Goal: Task Accomplishment & Management: Manage account settings

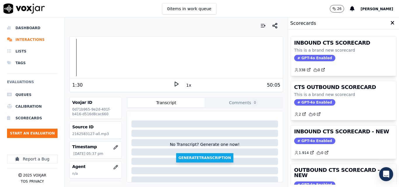
scroll to position [118, 0]
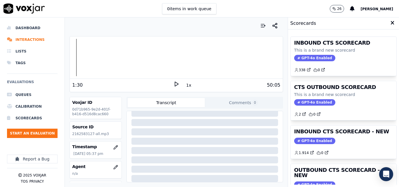
click at [174, 87] on icon at bounding box center [177, 84] width 6 height 6
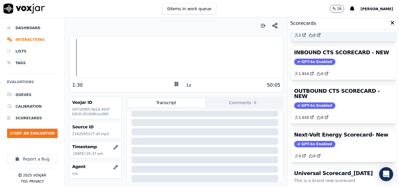
scroll to position [69, 0]
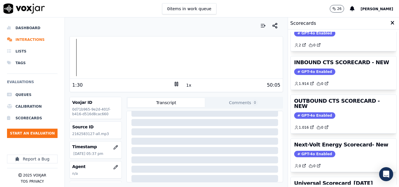
click at [186, 86] on button "1x" at bounding box center [188, 85] width 7 height 8
click at [71, 60] on div at bounding box center [176, 57] width 213 height 37
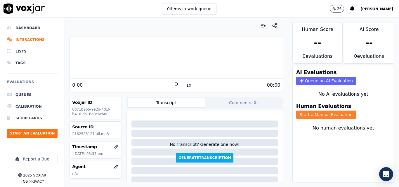
click at [325, 117] on button "Start a Manual Evaluation" at bounding box center [326, 115] width 60 height 8
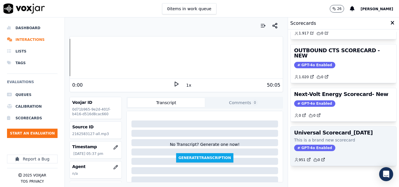
scroll to position [99, 0]
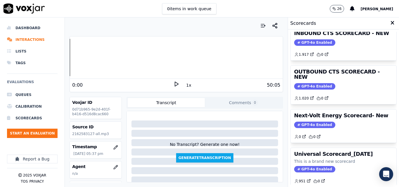
click at [175, 84] on polygon at bounding box center [177, 84] width 4 height 4
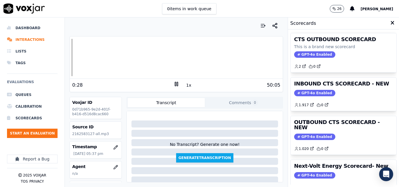
scroll to position [45, 0]
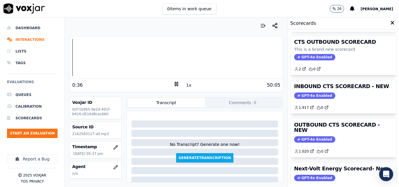
click at [174, 83] on icon at bounding box center [177, 84] width 6 height 6
click at [35, 132] on button "Start an Evaluation" at bounding box center [32, 133] width 51 height 9
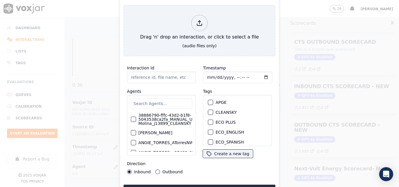
type input "20250911-115605_2164573332-all.mp3"
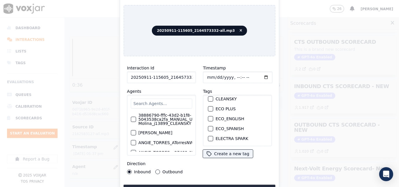
scroll to position [0, 0]
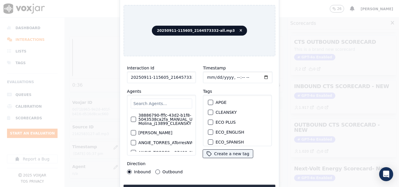
click at [208, 110] on div "button" at bounding box center [210, 112] width 4 height 4
click at [205, 185] on button "Upload interaction to start evaluation" at bounding box center [200, 190] width 152 height 11
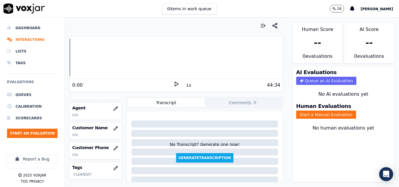
scroll to position [58, 0]
click at [113, 107] on icon "button" at bounding box center [115, 109] width 5 height 5
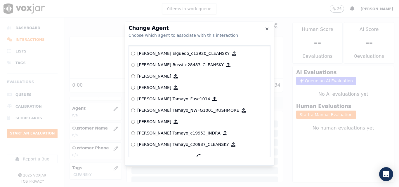
scroll to position [481, 0]
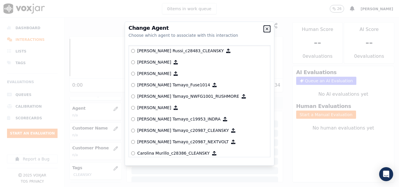
click at [267, 30] on icon "button" at bounding box center [267, 29] width 5 height 5
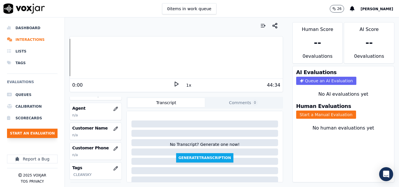
click at [31, 133] on button "Start an Evaluation" at bounding box center [32, 133] width 51 height 9
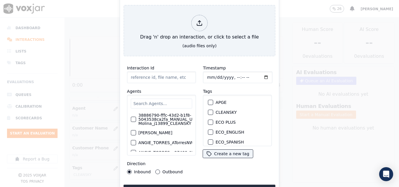
type input "20250911-111130_2164214457-all.mp3"
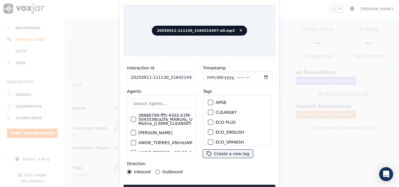
click at [206, 111] on div "CLEANSKY" at bounding box center [238, 113] width 64 height 10
click at [208, 111] on div "button" at bounding box center [210, 112] width 4 height 4
click at [212, 182] on div "Interaction Id 20250911-111130_2164214457-all.mp3 Agents 38886790-fffc-43d2-b1f…" at bounding box center [200, 128] width 152 height 134
click at [213, 185] on button "Upload interaction to start evaluation" at bounding box center [200, 190] width 152 height 11
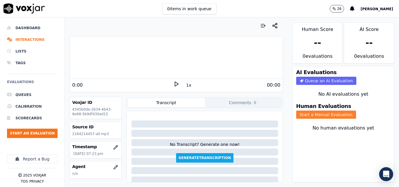
click at [319, 116] on button "Start a Manual Evaluation" at bounding box center [326, 115] width 60 height 8
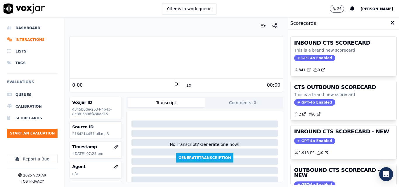
click at [175, 83] on polygon at bounding box center [177, 84] width 4 height 4
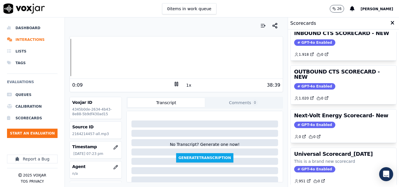
scroll to position [69, 0]
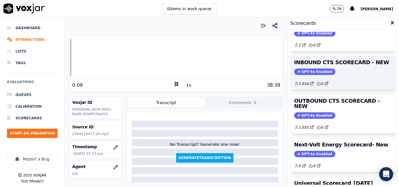
click at [315, 72] on span "GPT-4o Enabled" at bounding box center [314, 72] width 41 height 6
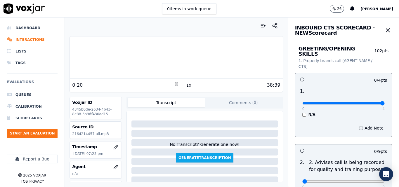
type input "4"
click at [371, 102] on input "range" at bounding box center [344, 103] width 82 height 2
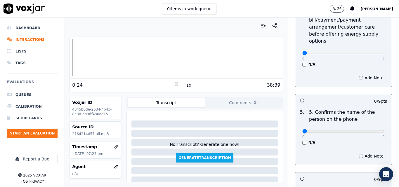
scroll to position [322, 0]
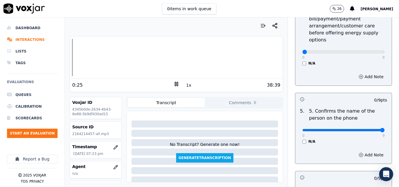
drag, startPoint x: 370, startPoint y: 127, endPoint x: 362, endPoint y: 117, distance: 12.2
type input "9"
click at [370, 129] on input "range" at bounding box center [344, 130] width 82 height 2
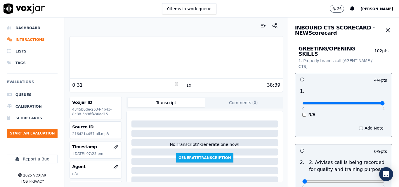
scroll to position [29, 0]
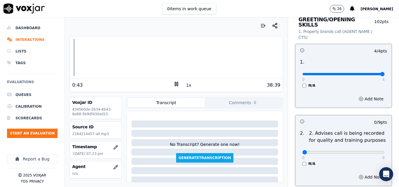
click at [185, 85] on button "1x" at bounding box center [188, 85] width 7 height 8
click at [185, 85] on button "1.5x" at bounding box center [190, 85] width 11 height 8
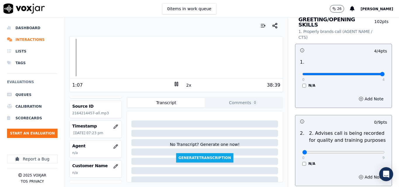
scroll to position [58, 0]
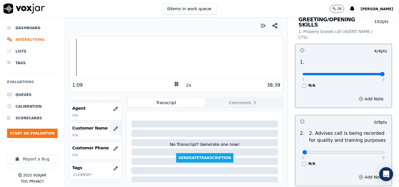
click at [114, 128] on icon "button" at bounding box center [116, 129] width 4 height 4
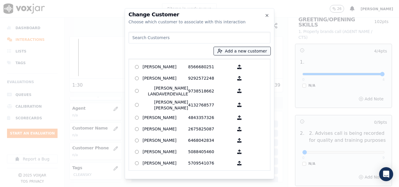
click at [242, 52] on button "Add a new customer" at bounding box center [242, 51] width 57 height 8
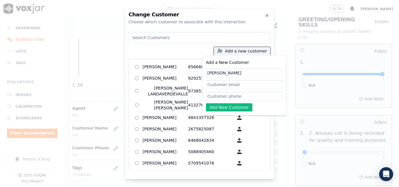
type input "[PERSON_NAME]"
click at [226, 96] on input "Add a New Customer" at bounding box center [244, 96] width 77 height 9
paste input "2164214457"
type input "2164214457"
click at [233, 107] on button "Add New Customer" at bounding box center [229, 107] width 46 height 8
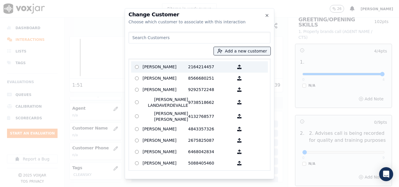
click at [184, 67] on p "[PERSON_NAME]" at bounding box center [166, 67] width 46 height 9
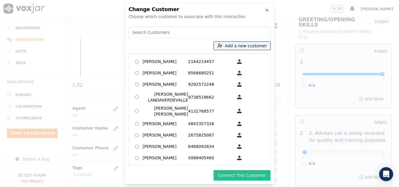
click at [251, 175] on button "Connect This Customer" at bounding box center [242, 175] width 57 height 11
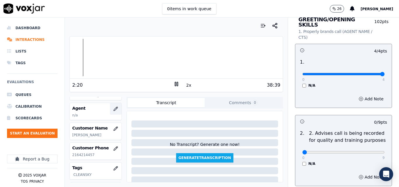
click at [113, 108] on icon "button" at bounding box center [115, 109] width 5 height 5
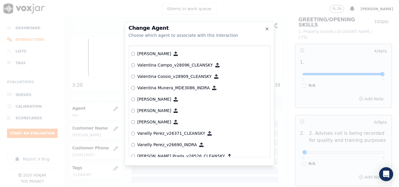
scroll to position [3032, 0]
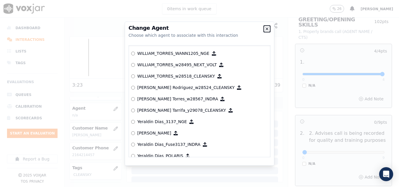
click at [269, 27] on icon "button" at bounding box center [267, 29] width 5 height 5
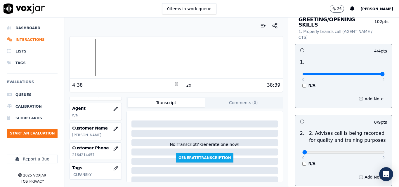
scroll to position [0, 0]
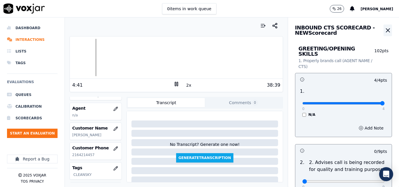
click at [385, 31] on icon "button" at bounding box center [388, 30] width 7 height 7
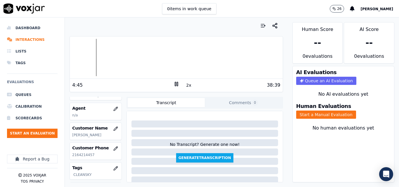
click at [388, 8] on span "[PERSON_NAME]" at bounding box center [377, 9] width 33 height 4
click at [365, 21] on div "Settings" at bounding box center [364, 19] width 63 height 9
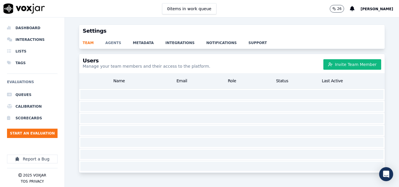
click at [110, 45] on link "agents" at bounding box center [119, 41] width 27 height 8
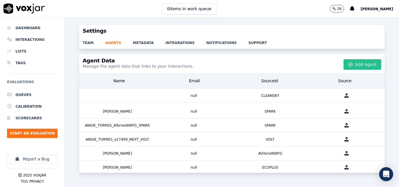
click at [346, 61] on button "Add Agent" at bounding box center [363, 64] width 38 height 11
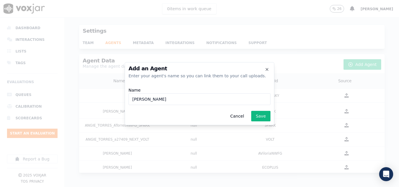
click at [162, 99] on input "Juan Insignares_CLEANSKY" at bounding box center [200, 100] width 142 height 12
paste input "j29821"
type input "[PERSON_NAME] Insignares_j29821_CLEANSKY"
click at [266, 118] on button "Save" at bounding box center [260, 116] width 19 height 11
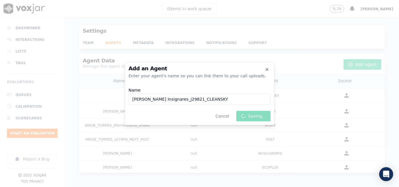
click at [266, 118] on div "Cancel Saving..." at bounding box center [200, 116] width 142 height 11
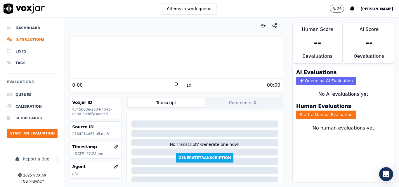
scroll to position [29, 0]
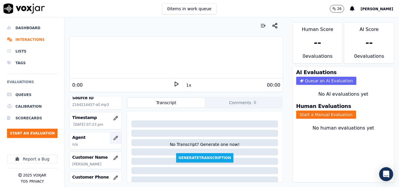
click at [110, 138] on button "button" at bounding box center [116, 138] width 12 height 12
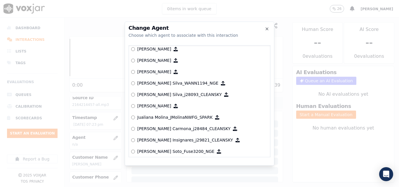
scroll to position [1712, 0]
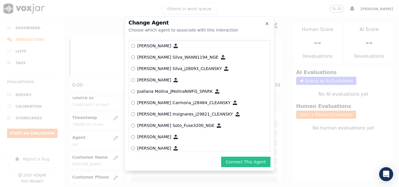
click at [244, 162] on button "Connect This Agent" at bounding box center [245, 162] width 49 height 11
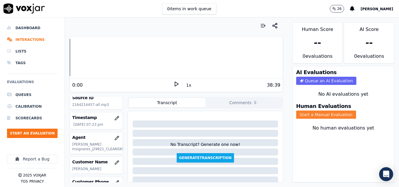
click at [307, 116] on button "Start a Manual Evaluation" at bounding box center [326, 115] width 60 height 8
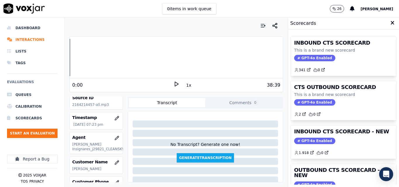
click at [175, 84] on icon at bounding box center [177, 84] width 6 height 6
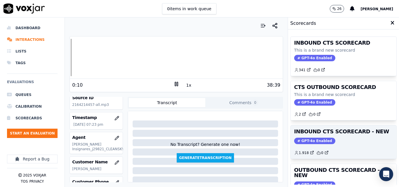
click at [306, 139] on span "GPT-4o Enabled" at bounding box center [314, 141] width 41 height 6
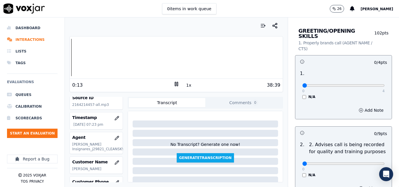
scroll to position [29, 0]
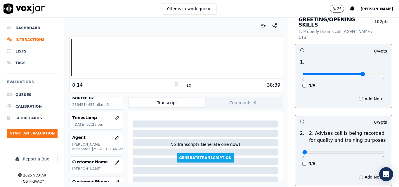
type input "3"
click at [353, 73] on input "range" at bounding box center [344, 74] width 82 height 2
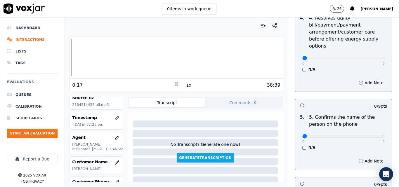
scroll to position [322, 0]
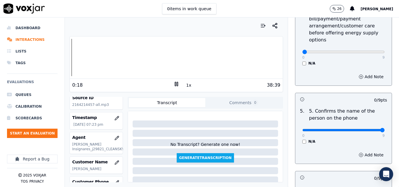
type input "9"
click at [368, 129] on input "range" at bounding box center [344, 130] width 82 height 2
click at [186, 89] on button "1x" at bounding box center [188, 85] width 7 height 8
click at [186, 87] on button "1.5x" at bounding box center [190, 85] width 11 height 8
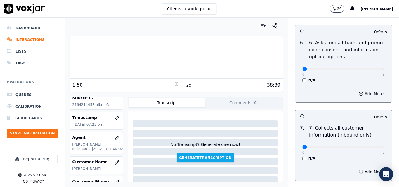
scroll to position [497, 0]
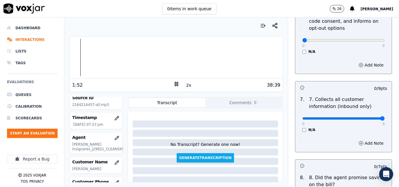
type input "9"
click at [367, 118] on input "range" at bounding box center [344, 119] width 82 height 2
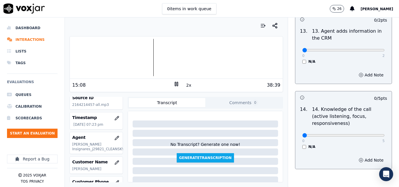
scroll to position [1068, 0]
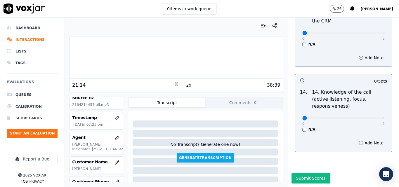
click at [179, 59] on div at bounding box center [176, 57] width 213 height 37
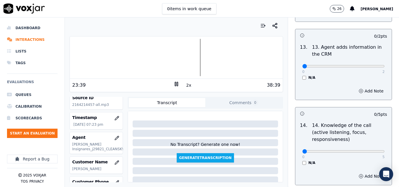
scroll to position [1051, 0]
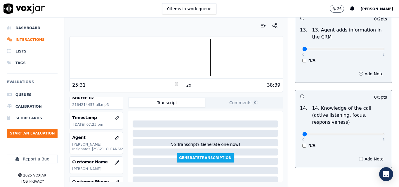
click at [186, 84] on button "2x" at bounding box center [188, 85] width 7 height 8
click at [362, 133] on input "range" at bounding box center [344, 134] width 82 height 2
drag, startPoint x: 362, startPoint y: 123, endPoint x: 371, endPoint y: 122, distance: 8.8
type input "5"
click at [371, 133] on input "range" at bounding box center [344, 134] width 82 height 2
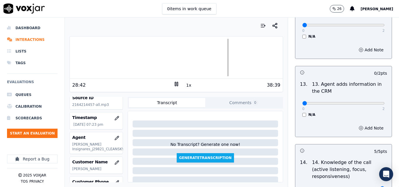
scroll to position [992, 0]
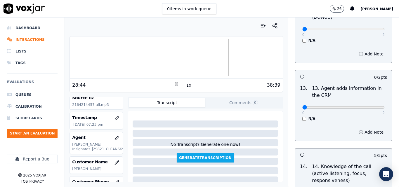
click at [184, 55] on div at bounding box center [176, 57] width 213 height 37
click at [149, 64] on div at bounding box center [176, 57] width 213 height 37
click at [185, 87] on button "1x" at bounding box center [188, 85] width 7 height 8
click at [126, 62] on div at bounding box center [176, 57] width 213 height 37
click at [175, 84] on icon at bounding box center [177, 84] width 6 height 6
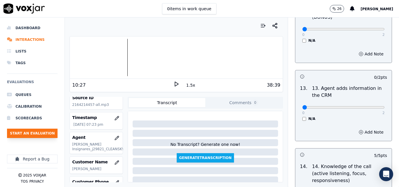
click at [28, 130] on button "Start an Evaluation" at bounding box center [32, 133] width 51 height 9
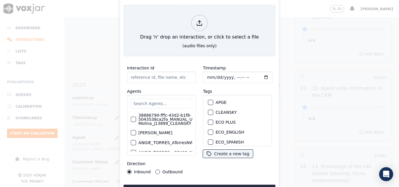
type input "20250911-151629_6096767286-all.mp3"
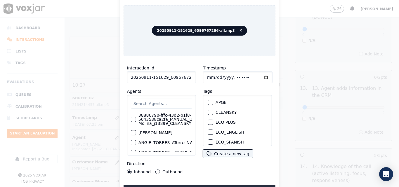
click at [210, 110] on div "button" at bounding box center [210, 112] width 4 height 4
click at [195, 185] on button "Upload interaction to start evaluation" at bounding box center [200, 190] width 152 height 11
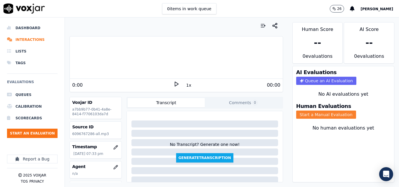
click at [304, 115] on button "Start a Manual Evaluation" at bounding box center [326, 115] width 60 height 8
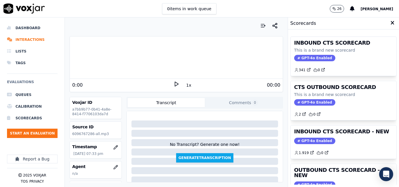
click at [174, 82] on icon at bounding box center [177, 84] width 6 height 6
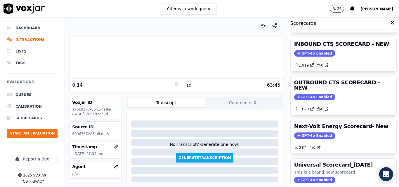
scroll to position [58, 0]
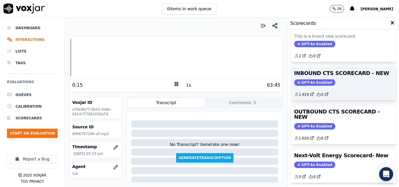
click at [315, 84] on span "GPT-4o Enabled" at bounding box center [314, 83] width 41 height 6
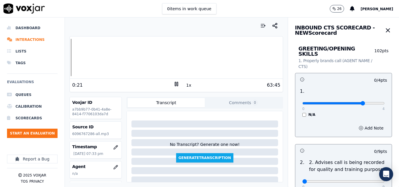
click at [348, 102] on input "range" at bounding box center [344, 103] width 82 height 2
drag, startPoint x: 353, startPoint y: 99, endPoint x: 362, endPoint y: 98, distance: 9.1
type input "4"
click at [362, 102] on input "range" at bounding box center [344, 103] width 82 height 2
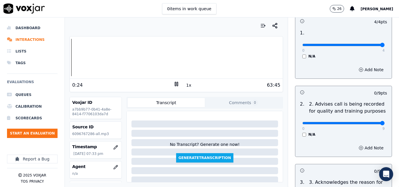
click at [369, 122] on input "range" at bounding box center [344, 123] width 82 height 2
type input "0"
click at [303, 122] on input "range" at bounding box center [344, 123] width 82 height 2
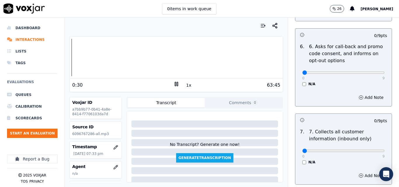
scroll to position [468, 0]
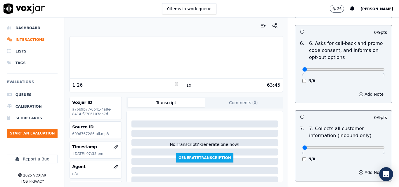
click at [186, 85] on button "1x" at bounding box center [188, 85] width 7 height 8
click at [186, 85] on button "1.5x" at bounding box center [190, 85] width 11 height 8
click at [186, 85] on button "2x" at bounding box center [188, 85] width 7 height 8
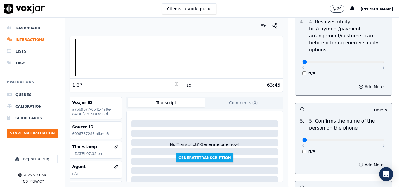
scroll to position [205, 0]
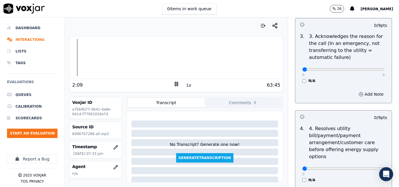
click at [186, 87] on button "1x" at bounding box center [188, 85] width 7 height 8
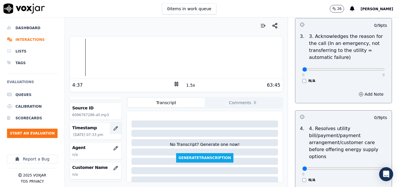
scroll to position [29, 0]
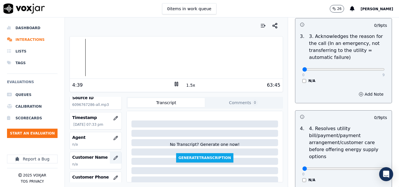
click at [111, 155] on button "button" at bounding box center [116, 158] width 12 height 12
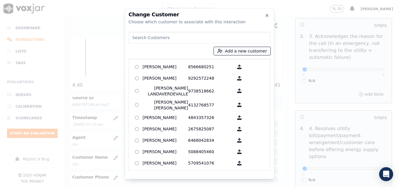
click at [227, 53] on button "Add a new customer" at bounding box center [242, 51] width 57 height 8
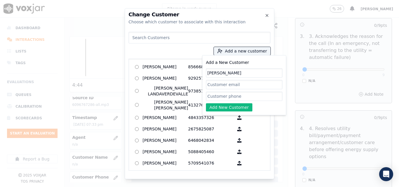
type input "[PERSON_NAME]"
paste input "6096767286"
type input "6096767286"
click at [225, 104] on button "Add New Customer" at bounding box center [229, 107] width 46 height 8
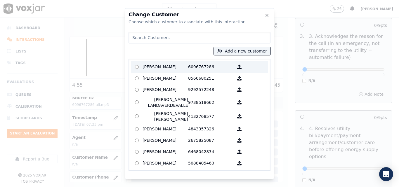
click at [175, 66] on p "[PERSON_NAME]" at bounding box center [166, 67] width 46 height 9
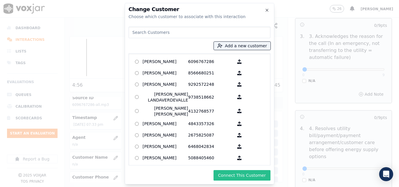
click at [233, 175] on button "Connect This Customer" at bounding box center [242, 175] width 57 height 11
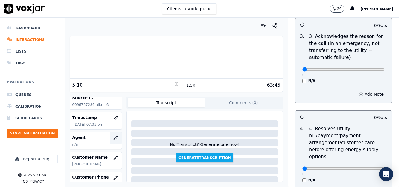
click at [111, 136] on button "button" at bounding box center [116, 138] width 12 height 12
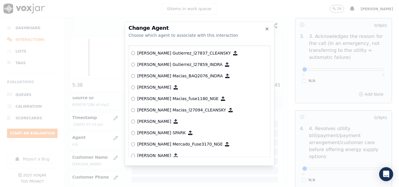
scroll to position [2170, 0]
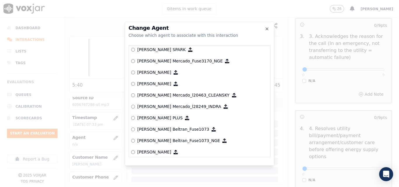
click at [265, 31] on div "Change Agent Choose which agent to associate with this interaction" at bounding box center [200, 31] width 142 height 13
click at [266, 29] on icon "button" at bounding box center [267, 29] width 5 height 5
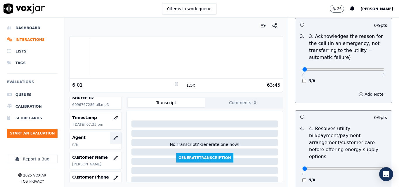
click at [114, 138] on icon "button" at bounding box center [116, 138] width 4 height 4
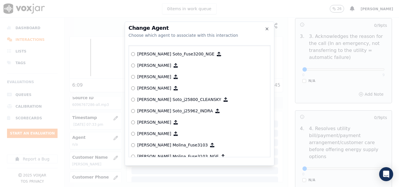
scroll to position [1768, 0]
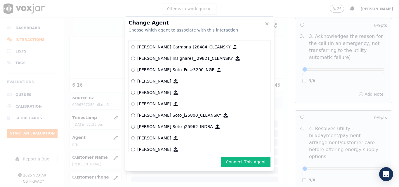
click at [257, 162] on button "Connect This Agent" at bounding box center [245, 162] width 49 height 11
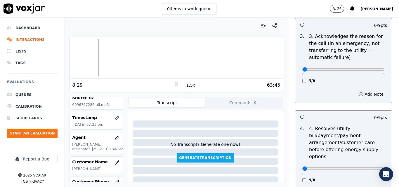
click at [186, 84] on button "1.5x" at bounding box center [190, 85] width 11 height 8
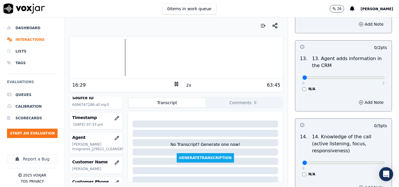
scroll to position [1023, 0]
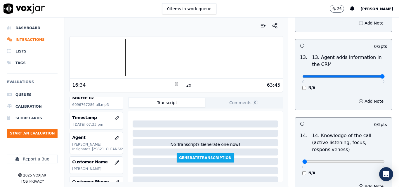
type input "2"
click at [369, 75] on input "range" at bounding box center [344, 76] width 82 height 2
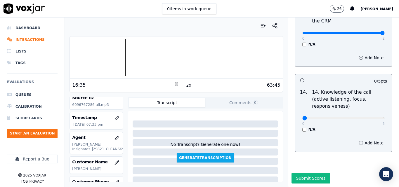
scroll to position [1068, 0]
type input "5"
click at [368, 117] on input "range" at bounding box center [344, 118] width 82 height 2
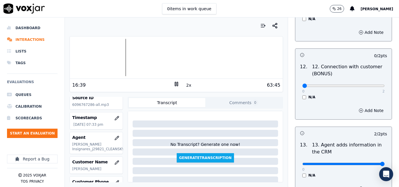
scroll to position [921, 0]
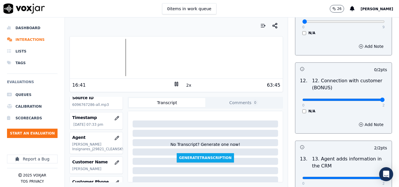
type input "2"
click at [370, 99] on input "range" at bounding box center [344, 100] width 82 height 2
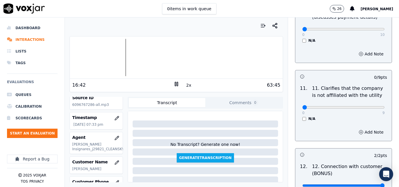
scroll to position [834, 0]
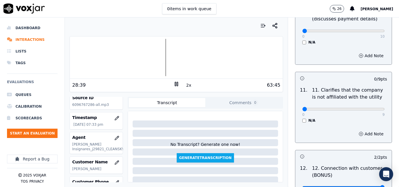
click at [158, 60] on div at bounding box center [176, 57] width 213 height 37
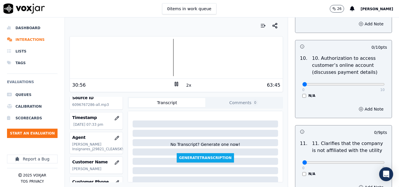
scroll to position [775, 0]
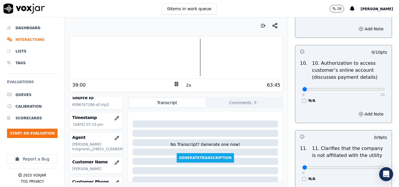
click at [194, 56] on div at bounding box center [176, 57] width 213 height 37
click at [175, 83] on icon at bounding box center [177, 84] width 6 height 6
click at [174, 85] on icon at bounding box center [177, 84] width 6 height 6
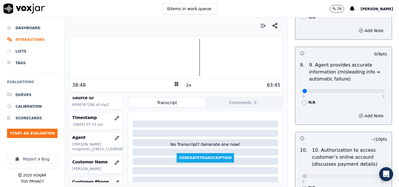
scroll to position [688, 0]
type input "9"
click at [369, 91] on input "range" at bounding box center [344, 92] width 82 height 2
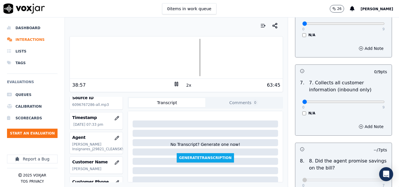
scroll to position [512, 0]
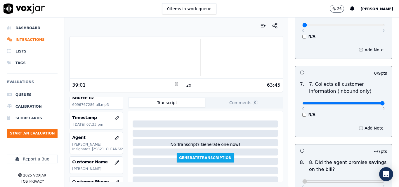
type input "9"
click at [371, 102] on input "range" at bounding box center [344, 103] width 82 height 2
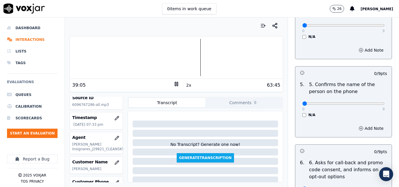
scroll to position [337, 0]
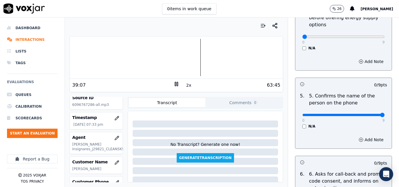
type input "9"
click at [370, 114] on input "range" at bounding box center [344, 115] width 82 height 2
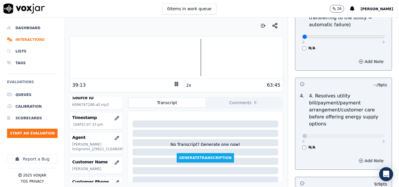
scroll to position [249, 0]
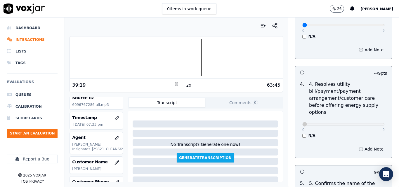
click at [303, 134] on div "N/A" at bounding box center [344, 136] width 82 height 5
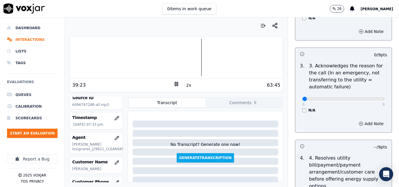
scroll to position [161, 0]
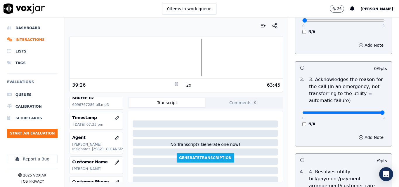
type input "9"
click at [371, 112] on input "range" at bounding box center [344, 113] width 82 height 2
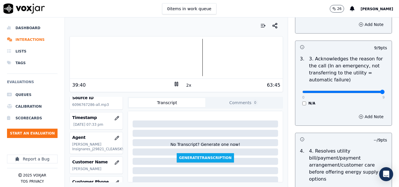
scroll to position [117, 0]
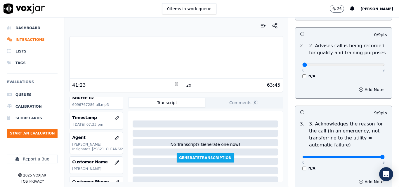
click at [201, 58] on div at bounding box center [176, 57] width 213 height 37
click at [224, 58] on div at bounding box center [176, 57] width 213 height 37
click at [242, 57] on div at bounding box center [176, 57] width 213 height 37
click at [236, 59] on div at bounding box center [176, 57] width 213 height 37
click at [226, 60] on div at bounding box center [176, 57] width 213 height 37
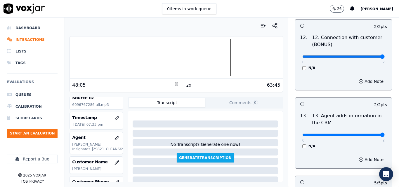
scroll to position [1068, 0]
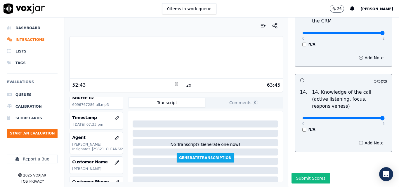
click at [165, 54] on div at bounding box center [176, 57] width 213 height 37
click at [297, 173] on button "Submit Scores" at bounding box center [311, 178] width 39 height 11
click at [174, 85] on icon at bounding box center [177, 84] width 6 height 6
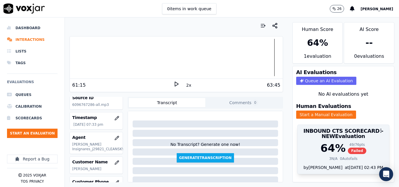
click at [348, 149] on span "Failed" at bounding box center [357, 151] width 18 height 6
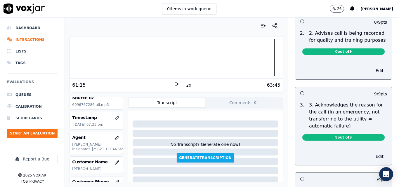
scroll to position [88, 0]
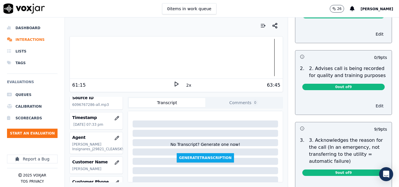
click at [372, 102] on button "Edit" at bounding box center [379, 106] width 15 height 8
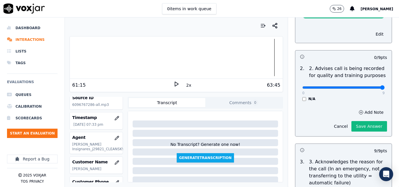
type input "9"
click at [369, 87] on input "range" at bounding box center [344, 88] width 82 height 2
click at [353, 121] on button "Save Answer" at bounding box center [370, 126] width 36 height 11
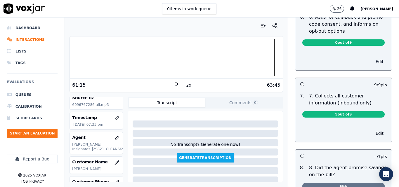
scroll to position [454, 0]
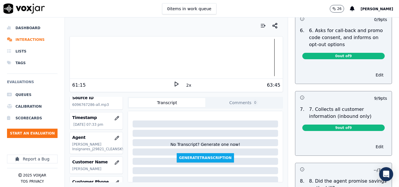
drag, startPoint x: 370, startPoint y: 69, endPoint x: 361, endPoint y: 72, distance: 9.2
click at [372, 71] on button "Edit" at bounding box center [379, 75] width 15 height 8
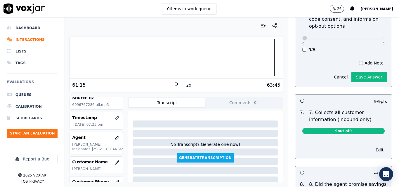
scroll to position [513, 0]
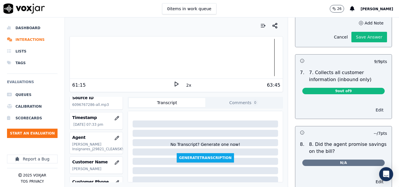
click at [372, 106] on button "Edit" at bounding box center [379, 110] width 15 height 8
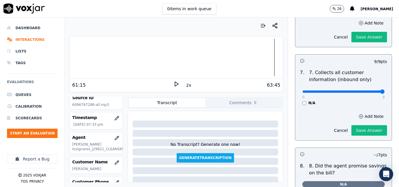
type input "9"
click at [370, 91] on input "range" at bounding box center [344, 92] width 82 height 2
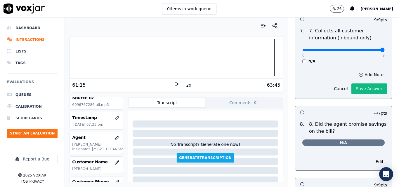
scroll to position [600, 0]
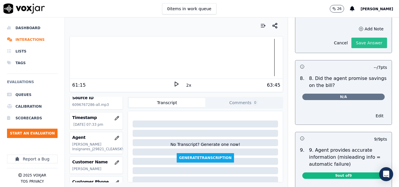
click at [361, 40] on button "Save Answer" at bounding box center [370, 43] width 36 height 11
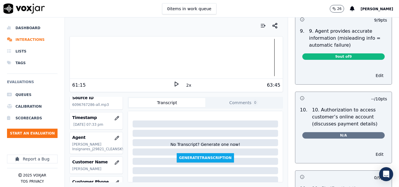
scroll to position [715, 0]
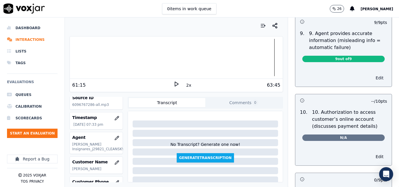
click at [372, 74] on button "Edit" at bounding box center [379, 78] width 15 height 8
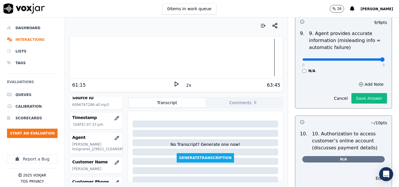
type input "9"
click at [367, 58] on input "range" at bounding box center [344, 59] width 82 height 2
click at [360, 93] on button "Save Answer" at bounding box center [370, 98] width 36 height 11
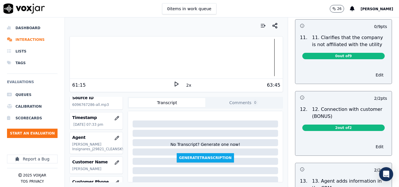
scroll to position [888, 0]
click at [372, 143] on button "Edit" at bounding box center [379, 147] width 15 height 8
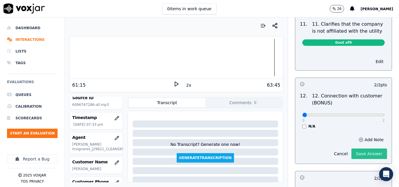
scroll to position [875, 0]
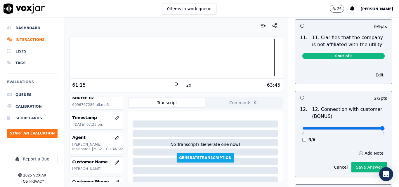
type input "2"
click at [371, 127] on input "range" at bounding box center [344, 128] width 82 height 2
click at [366, 163] on button "Save Answer" at bounding box center [370, 167] width 36 height 11
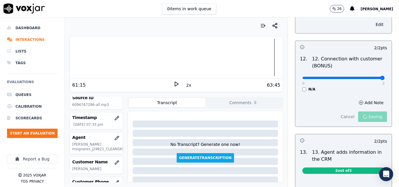
scroll to position [1005, 0]
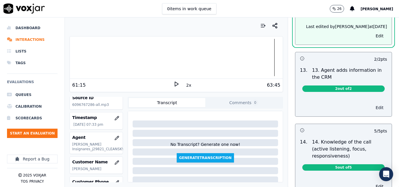
click at [372, 104] on button "Edit" at bounding box center [379, 108] width 15 height 8
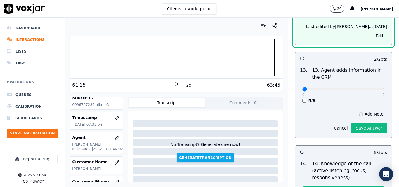
scroll to position [992, 0]
click at [370, 87] on div "0 2" at bounding box center [344, 89] width 82 height 7
type input "2"
click at [369, 88] on input "range" at bounding box center [344, 89] width 82 height 2
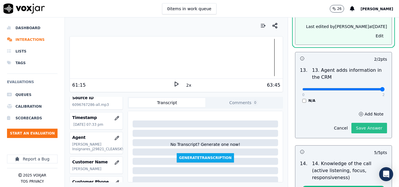
click at [362, 128] on button "Save Answer" at bounding box center [370, 128] width 36 height 11
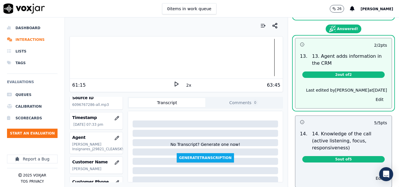
scroll to position [1041, 0]
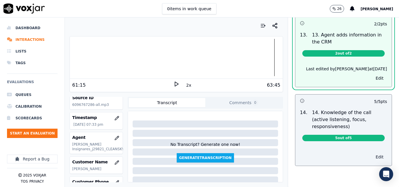
click at [372, 153] on button "Edit" at bounding box center [379, 157] width 15 height 8
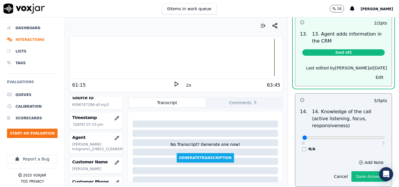
scroll to position [1028, 0]
type input "5"
click at [370, 137] on input "range" at bounding box center [344, 138] width 82 height 2
click at [360, 172] on button "Save Answer" at bounding box center [370, 177] width 36 height 11
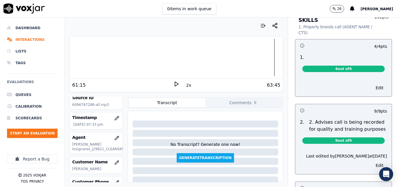
scroll to position [0, 0]
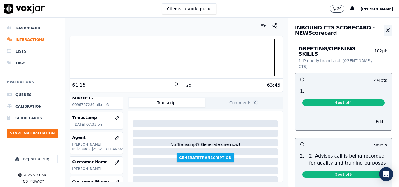
click at [385, 31] on icon "button" at bounding box center [388, 30] width 7 height 7
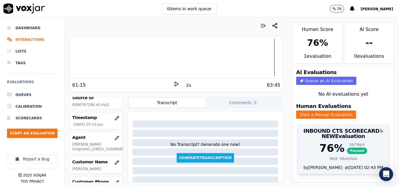
click at [347, 151] on span "Passed" at bounding box center [357, 151] width 20 height 6
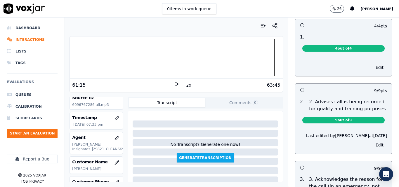
scroll to position [58, 0]
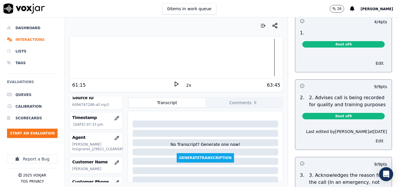
click at [372, 137] on button "Edit" at bounding box center [379, 141] width 15 height 8
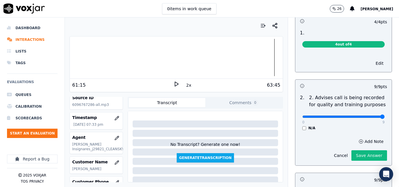
type input "9"
click at [368, 116] on input "range" at bounding box center [344, 117] width 82 height 2
click at [360, 152] on button "Save Answer" at bounding box center [370, 156] width 36 height 11
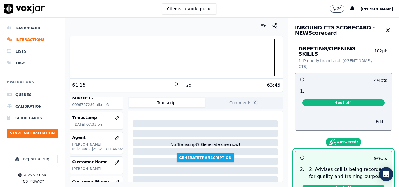
click at [372, 118] on button "Edit" at bounding box center [379, 122] width 15 height 8
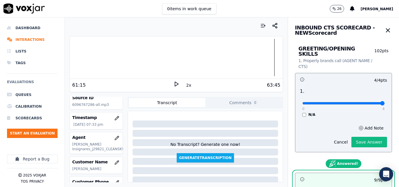
type input "4"
click at [371, 102] on input "range" at bounding box center [344, 103] width 82 height 2
click at [364, 141] on button "Save Answer" at bounding box center [370, 142] width 36 height 11
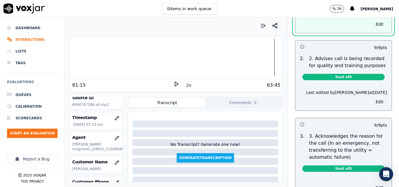
scroll to position [58, 0]
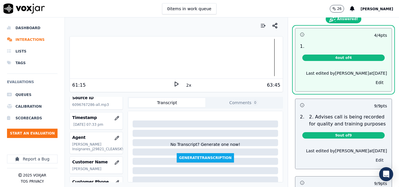
click at [372, 156] on button "Edit" at bounding box center [379, 160] width 15 height 8
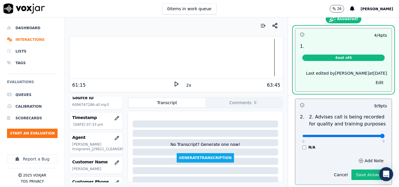
type input "9"
click at [369, 135] on input "range" at bounding box center [344, 136] width 82 height 2
click at [362, 170] on button "Save Answer" at bounding box center [370, 175] width 36 height 11
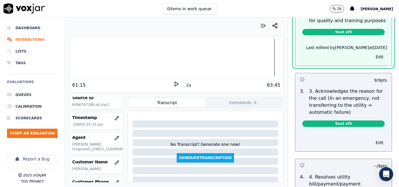
scroll to position [175, 0]
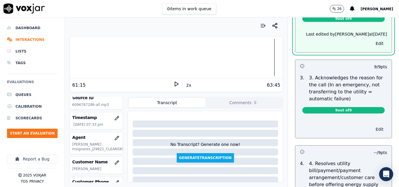
click at [372, 127] on button "Edit" at bounding box center [379, 129] width 15 height 8
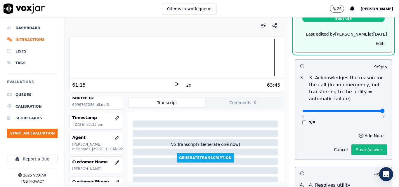
type input "9"
click at [369, 110] on input "range" at bounding box center [344, 111] width 82 height 2
click at [362, 145] on button "Save Answer" at bounding box center [370, 150] width 36 height 11
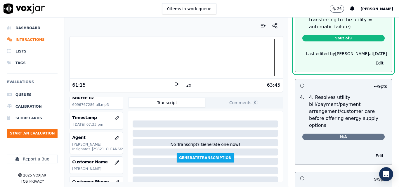
scroll to position [277, 0]
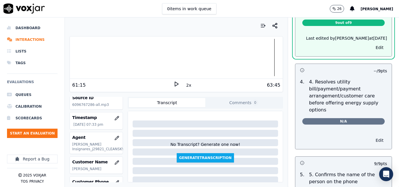
click at [372, 137] on button "Edit" at bounding box center [379, 141] width 15 height 8
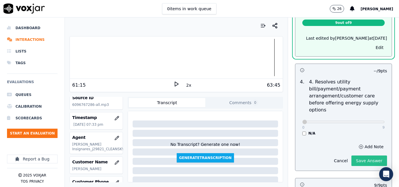
click at [361, 157] on button "Save Answer" at bounding box center [370, 161] width 36 height 11
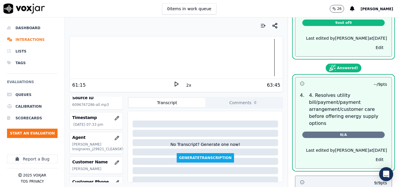
scroll to position [380, 0]
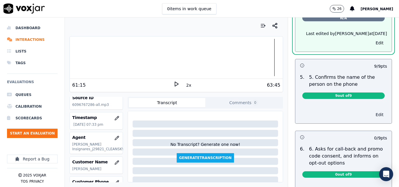
click at [372, 111] on button "Edit" at bounding box center [379, 115] width 15 height 8
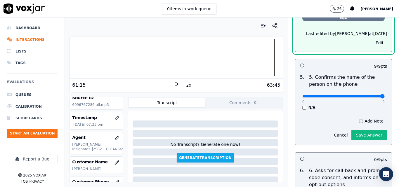
type input "9"
click at [368, 95] on input "range" at bounding box center [344, 96] width 82 height 2
click at [365, 130] on button "Save Answer" at bounding box center [370, 135] width 36 height 11
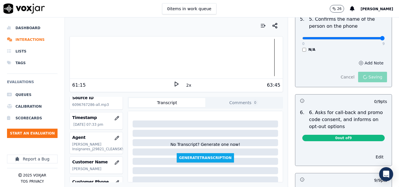
scroll to position [438, 0]
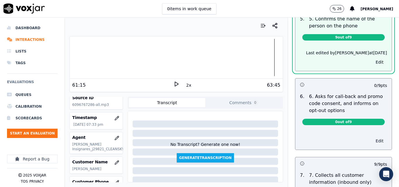
click at [372, 137] on button "Edit" at bounding box center [379, 141] width 15 height 8
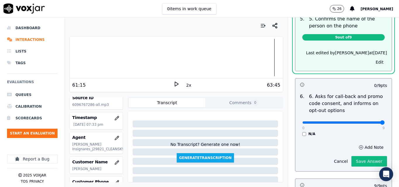
type input "9"
click at [368, 122] on input "range" at bounding box center [344, 123] width 82 height 2
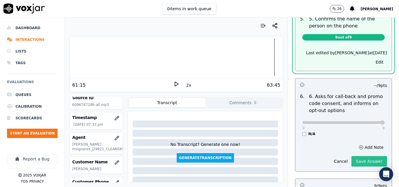
click at [363, 156] on button "Save Answer" at bounding box center [370, 161] width 36 height 11
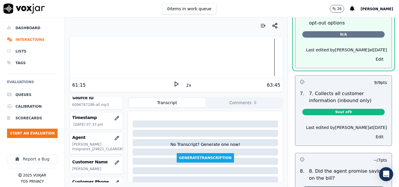
scroll to position [499, 0]
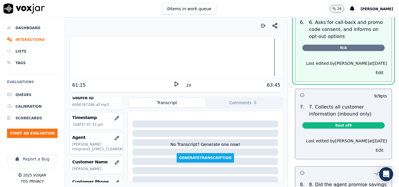
click at [372, 146] on button "Edit" at bounding box center [379, 150] width 15 height 8
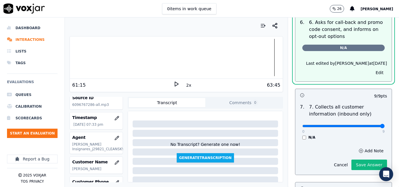
type input "9"
click at [370, 125] on input "range" at bounding box center [344, 126] width 82 height 2
click at [360, 160] on button "Save Answer" at bounding box center [370, 165] width 36 height 11
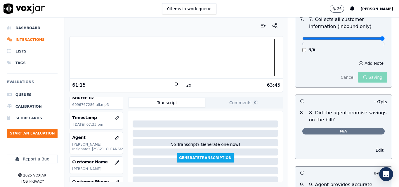
scroll to position [587, 0]
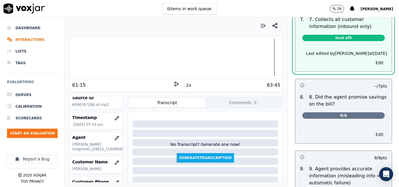
click at [372, 131] on button "Edit" at bounding box center [379, 135] width 15 height 8
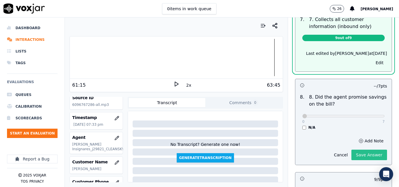
click at [364, 150] on button "Save Answer" at bounding box center [370, 155] width 36 height 11
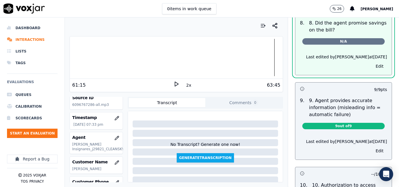
scroll to position [688, 0]
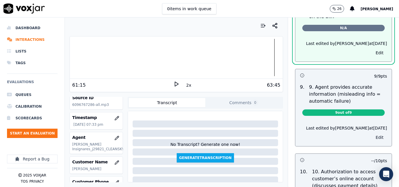
click at [372, 134] on button "Edit" at bounding box center [379, 138] width 15 height 8
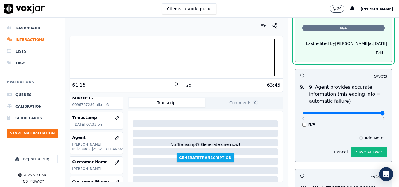
type input "9"
click at [369, 112] on input "range" at bounding box center [344, 113] width 82 height 2
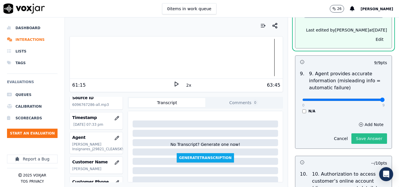
scroll to position [675, 0]
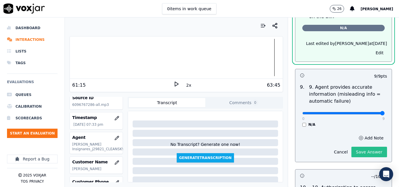
click at [359, 147] on button "Save Answer" at bounding box center [370, 152] width 36 height 11
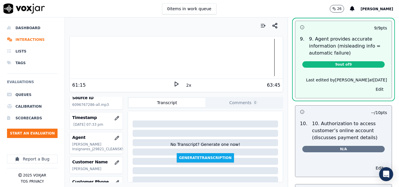
scroll to position [749, 0]
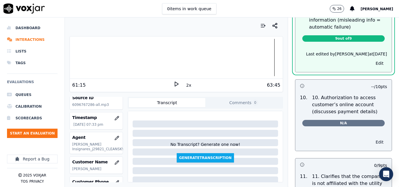
click at [372, 140] on button "Edit" at bounding box center [379, 142] width 15 height 8
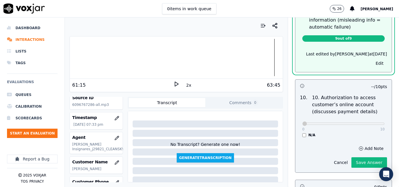
scroll to position [735, 0]
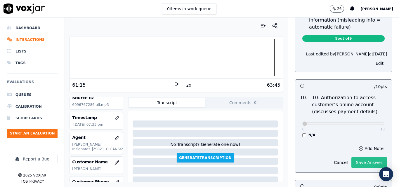
click at [352, 159] on button "Save Answer" at bounding box center [370, 163] width 36 height 11
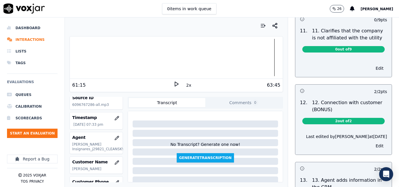
scroll to position [911, 0]
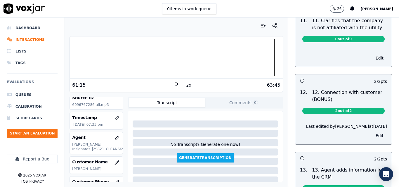
click at [372, 132] on button "Edit" at bounding box center [379, 136] width 15 height 8
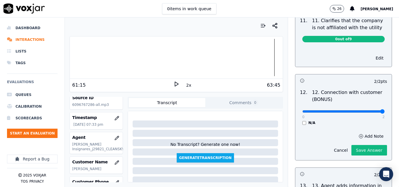
type input "2"
click at [370, 110] on input "range" at bounding box center [344, 111] width 82 height 2
click at [363, 145] on button "Save Answer" at bounding box center [370, 150] width 36 height 11
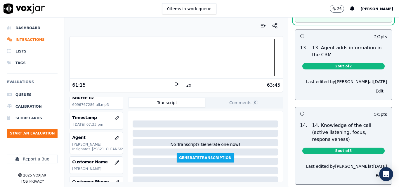
scroll to position [1053, 0]
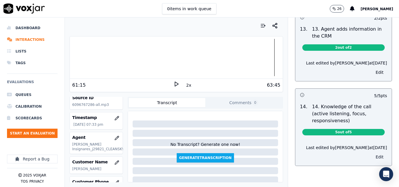
click at [372, 153] on button "Edit" at bounding box center [379, 157] width 15 height 8
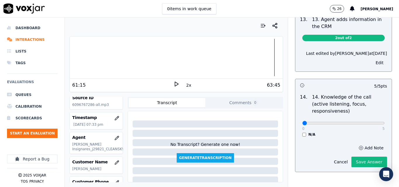
scroll to position [1055, 0]
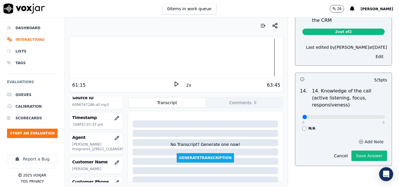
click at [359, 138] on button "Add Note" at bounding box center [371, 142] width 32 height 8
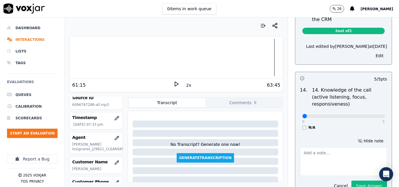
paste textarea "excellent active listening"
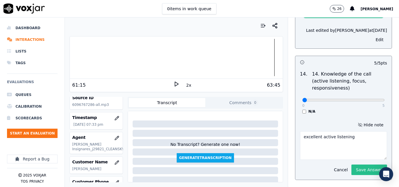
scroll to position [1086, 0]
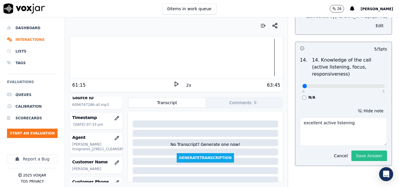
type textarea "excellent active listening"
click at [363, 151] on button "Save Answer" at bounding box center [370, 156] width 36 height 11
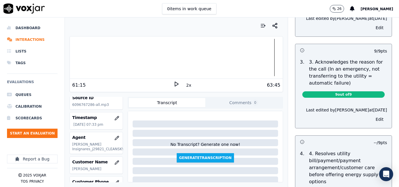
scroll to position [0, 0]
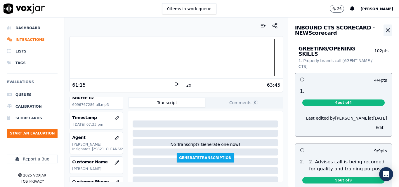
click at [386, 30] on icon "button" at bounding box center [388, 31] width 4 height 4
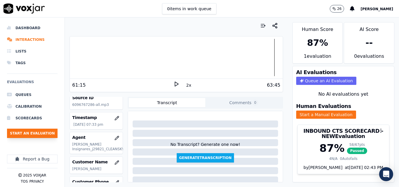
click at [28, 132] on button "Start an Evaluation" at bounding box center [32, 133] width 51 height 9
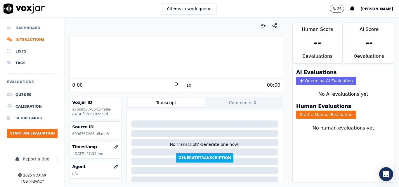
click at [32, 29] on li "Dashboard" at bounding box center [32, 28] width 51 height 12
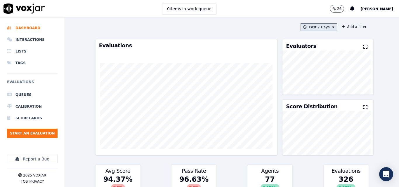
click at [332, 28] on icon at bounding box center [333, 27] width 2 height 4
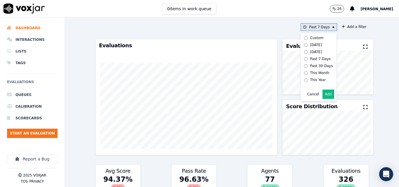
click at [302, 43] on label "[DATE]" at bounding box center [317, 45] width 31 height 7
click at [323, 98] on button "Add" at bounding box center [328, 94] width 11 height 9
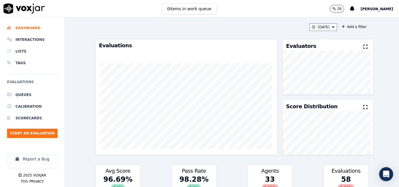
click at [364, 44] on button at bounding box center [367, 47] width 6 height 7
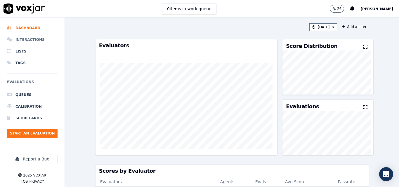
click at [36, 37] on li "Interactions" at bounding box center [32, 40] width 51 height 12
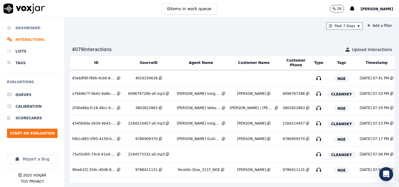
click at [36, 25] on li "Dashboard" at bounding box center [32, 28] width 51 height 12
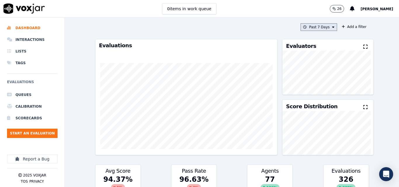
click at [319, 25] on button "Past 7 Days" at bounding box center [319, 27] width 36 height 8
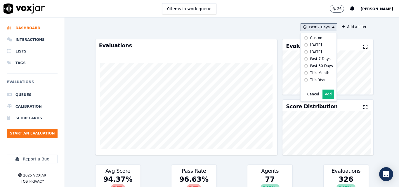
click at [302, 42] on label "[DATE]" at bounding box center [317, 45] width 31 height 7
click at [323, 98] on button "Add" at bounding box center [328, 94] width 11 height 9
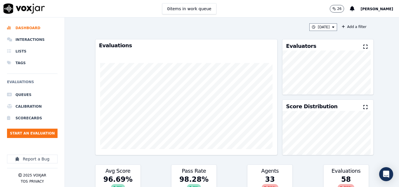
click at [364, 45] on icon at bounding box center [366, 46] width 4 height 5
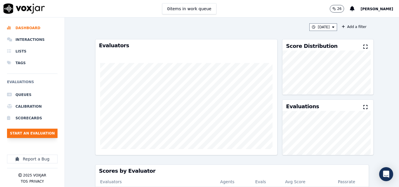
click at [44, 132] on button "Start an Evaluation" at bounding box center [32, 133] width 51 height 9
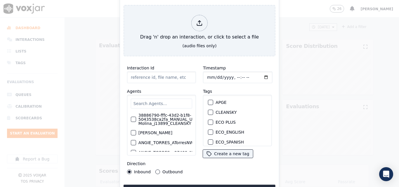
type input "20250911-192906_9738709629-all.mp3"
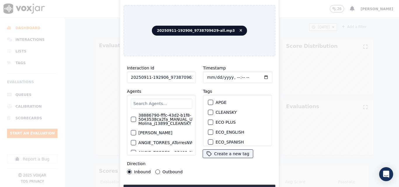
click at [211, 110] on div "CLEANSKY" at bounding box center [238, 113] width 64 height 10
click at [211, 111] on button "CLEANSKY" at bounding box center [210, 112] width 5 height 5
click at [210, 185] on button "Upload interaction to start evaluation" at bounding box center [200, 190] width 152 height 11
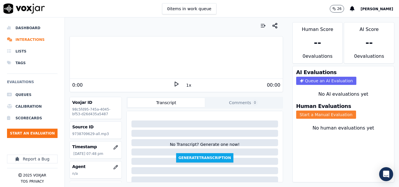
click at [324, 116] on button "Start a Manual Evaluation" at bounding box center [326, 115] width 60 height 8
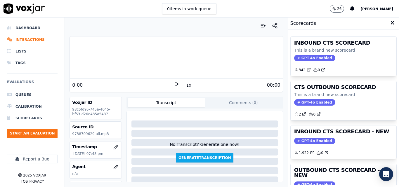
click at [175, 84] on polygon at bounding box center [177, 84] width 4 height 4
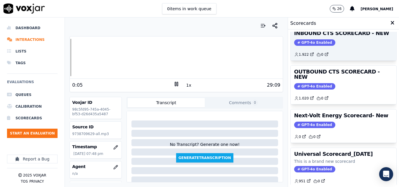
scroll to position [69, 0]
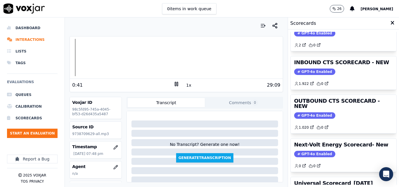
click at [175, 83] on rect at bounding box center [175, 84] width 1 height 4
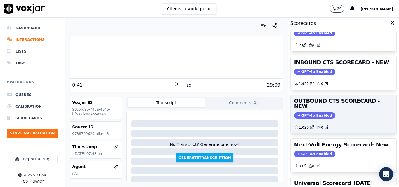
click at [309, 113] on span "GPT-4o Enabled" at bounding box center [314, 116] width 41 height 6
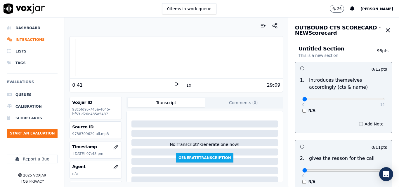
click at [175, 84] on polygon at bounding box center [177, 84] width 4 height 4
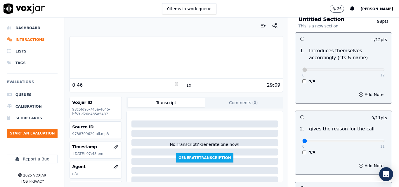
scroll to position [29, 0]
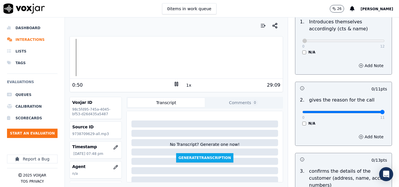
type input "11"
click at [367, 113] on input "range" at bounding box center [344, 112] width 82 height 2
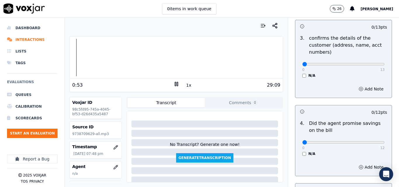
scroll to position [205, 0]
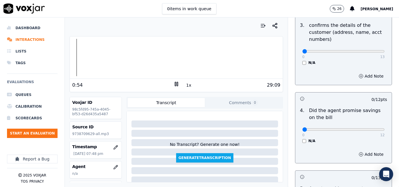
click at [174, 84] on icon at bounding box center [177, 84] width 6 height 6
click at [174, 85] on icon at bounding box center [177, 84] width 6 height 6
click at [177, 86] on rect at bounding box center [177, 84] width 1 height 4
click at [174, 84] on icon at bounding box center [177, 84] width 6 height 6
click at [76, 59] on div at bounding box center [176, 57] width 213 height 37
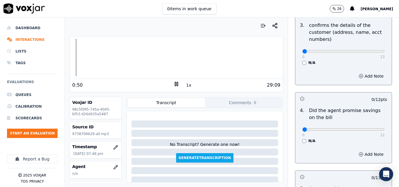
click at [188, 85] on button "1x" at bounding box center [188, 85] width 7 height 8
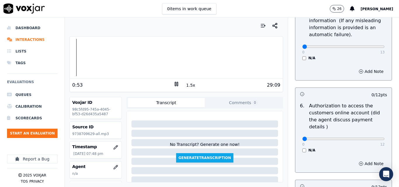
scroll to position [468, 0]
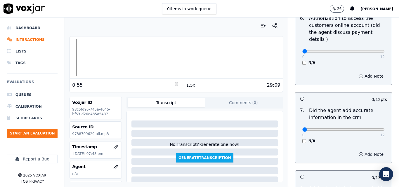
click at [359, 152] on icon "button" at bounding box center [361, 154] width 5 height 5
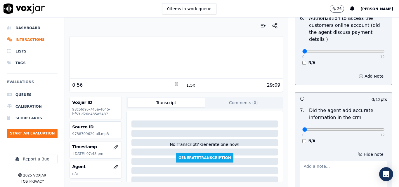
scroll to position [497, 0]
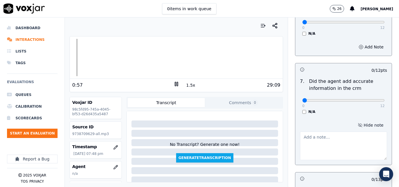
click at [331, 141] on textarea at bounding box center [343, 146] width 87 height 29
click at [304, 132] on textarea "incrrect rate" at bounding box center [343, 146] width 87 height 29
click at [327, 132] on textarea "incorrect rate" at bounding box center [343, 146] width 87 height 29
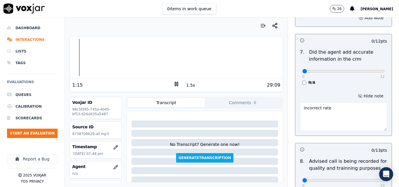
type textarea "incorrect rate"
click at [337, 87] on div "Hide note incorrect rate" at bounding box center [344, 111] width 96 height 49
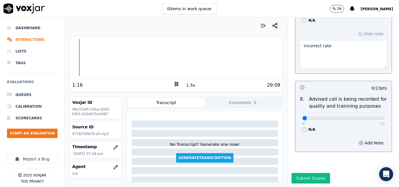
scroll to position [595, 0]
click at [186, 84] on button "1.5x" at bounding box center [190, 85] width 11 height 8
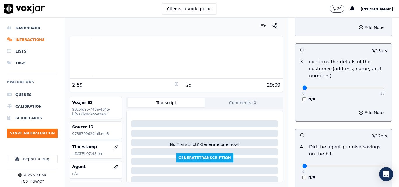
scroll to position [204, 0]
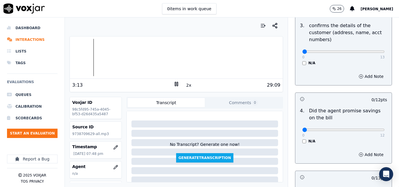
click at [303, 142] on div "N/A" at bounding box center [344, 141] width 82 height 5
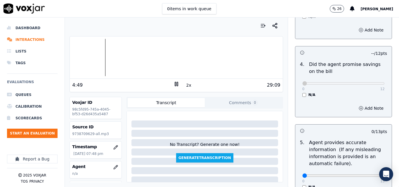
click at [102, 60] on div at bounding box center [176, 57] width 213 height 37
click at [99, 59] on div at bounding box center [176, 57] width 213 height 37
click at [174, 82] on icon at bounding box center [177, 84] width 6 height 6
click at [175, 87] on div "2x" at bounding box center [177, 85] width 6 height 8
click at [175, 86] on icon at bounding box center [177, 84] width 6 height 6
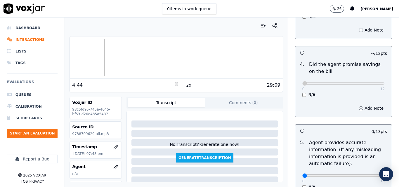
click at [175, 86] on rect at bounding box center [175, 84] width 1 height 4
click at [174, 85] on icon at bounding box center [177, 84] width 6 height 6
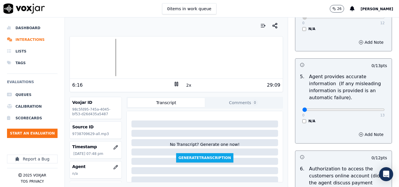
scroll to position [330, 0]
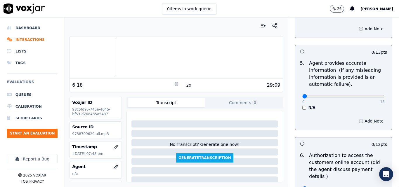
click at [361, 120] on button "Add Note" at bounding box center [371, 121] width 32 height 8
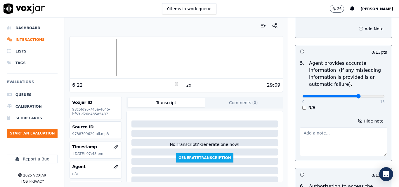
click at [347, 95] on input "range" at bounding box center [344, 96] width 82 height 2
type input "10"
click at [355, 96] on input "range" at bounding box center [344, 96] width 82 height 2
click at [335, 139] on textarea at bounding box center [343, 142] width 87 height 29
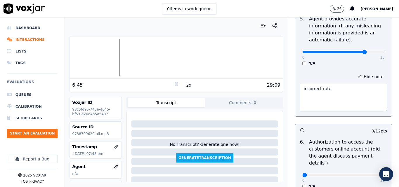
scroll to position [389, 0]
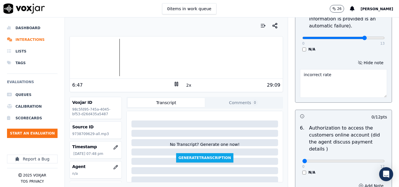
type textarea "incorrect rate"
click at [365, 54] on div "Hide note incorrect rate" at bounding box center [344, 78] width 96 height 49
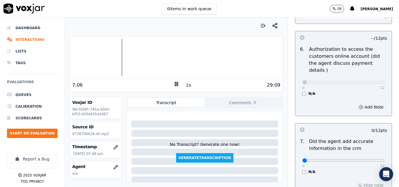
scroll to position [626, 0]
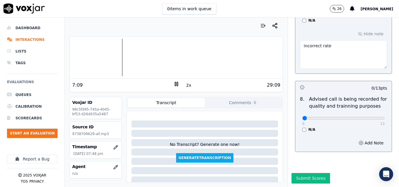
click at [185, 86] on button "2x" at bounding box center [188, 85] width 7 height 8
click at [185, 86] on button "1x" at bounding box center [188, 85] width 7 height 8
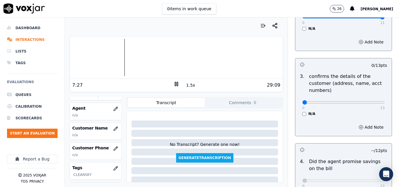
scroll to position [158, 0]
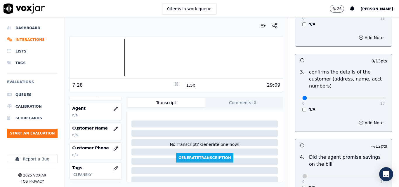
click at [373, 97] on div "0 13 N/A" at bounding box center [344, 101] width 92 height 22
type input "13"
click at [371, 98] on input "range" at bounding box center [344, 98] width 82 height 2
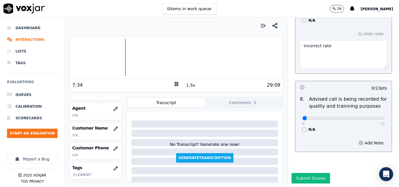
scroll to position [626, 0]
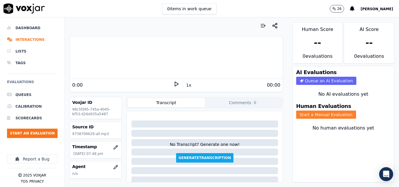
click at [301, 116] on button "Start a Manual Evaluation" at bounding box center [326, 115] width 60 height 8
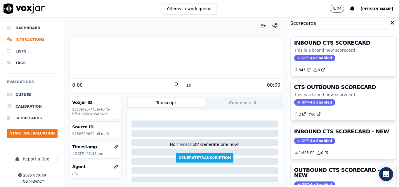
click at [175, 86] on polygon at bounding box center [177, 84] width 4 height 4
click at [174, 88] on div "1x" at bounding box center [177, 85] width 6 height 8
click at [174, 84] on icon at bounding box center [177, 84] width 6 height 6
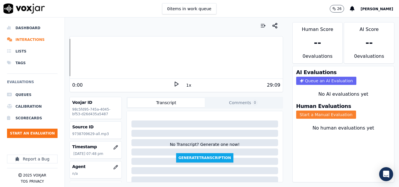
click at [316, 116] on button "Start a Manual Evaluation" at bounding box center [326, 115] width 60 height 8
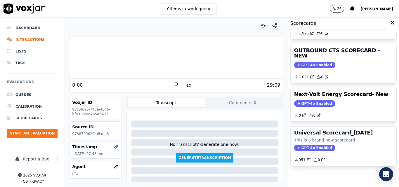
scroll to position [99, 0]
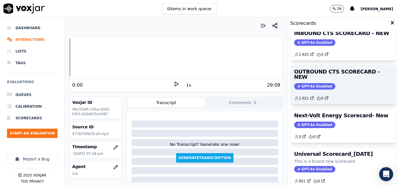
click at [311, 83] on span "GPT-4o Enabled" at bounding box center [314, 86] width 41 height 6
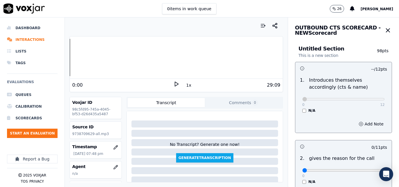
scroll to position [88, 0]
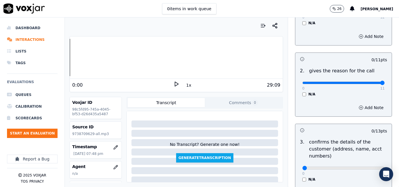
type input "11"
click at [368, 82] on input "range" at bounding box center [344, 83] width 82 height 2
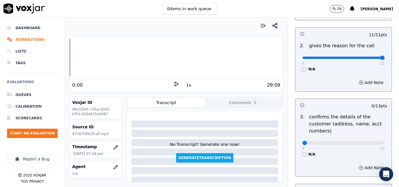
scroll to position [146, 0]
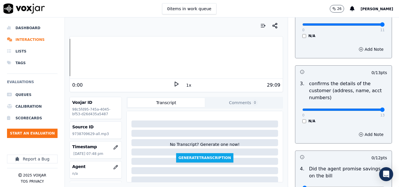
type input "13"
click at [369, 111] on input "range" at bounding box center [344, 110] width 82 height 2
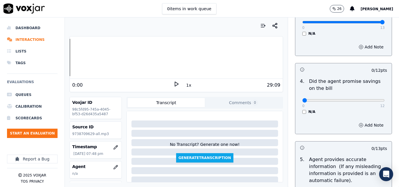
click at [303, 112] on div "N/A" at bounding box center [344, 112] width 82 height 5
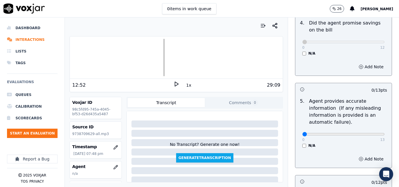
scroll to position [322, 0]
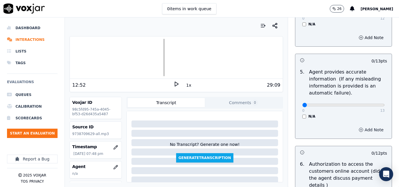
click at [355, 129] on button "Add Note" at bounding box center [371, 130] width 32 height 8
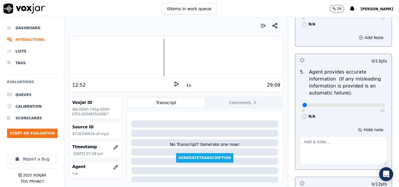
click at [305, 148] on textarea at bounding box center [343, 151] width 87 height 29
type textarea "incorrect rate"
click at [366, 95] on p "Agent provides accurate information (If any misleading information is provided …" at bounding box center [348, 83] width 78 height 28
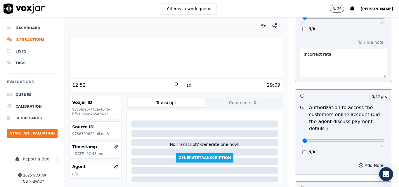
scroll to position [438, 0]
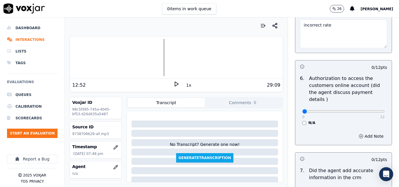
click at [296, 118] on div "6 . Authorization to access the customers online account (did the agent discuss…" at bounding box center [344, 100] width 96 height 55
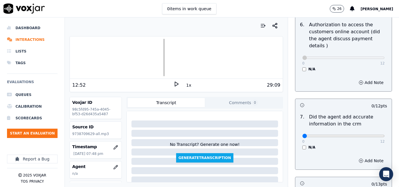
scroll to position [497, 0]
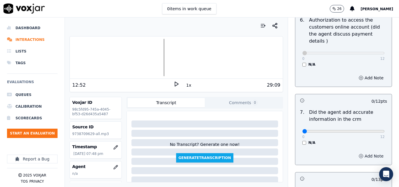
click at [359, 154] on icon "button" at bounding box center [361, 156] width 5 height 5
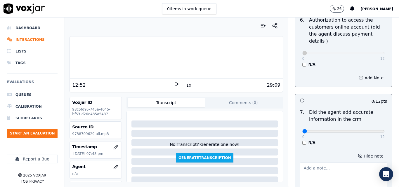
scroll to position [555, 0]
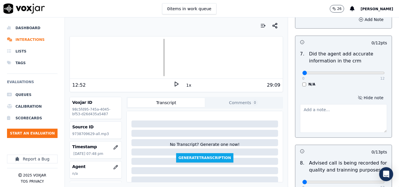
click at [323, 111] on textarea at bounding box center [343, 118] width 87 height 29
click at [353, 104] on textarea "incorrect rate please verify the updated rates" at bounding box center [343, 118] width 87 height 29
drag, startPoint x: 335, startPoint y: 111, endPoint x: 317, endPoint y: 110, distance: 18.4
click at [317, 110] on textarea "incorrect rate please verify the rates updated rates" at bounding box center [343, 118] width 87 height 29
click at [330, 80] on div "7 . Did the agent add accurate information in the crm 0 12 N/A" at bounding box center [344, 68] width 96 height 41
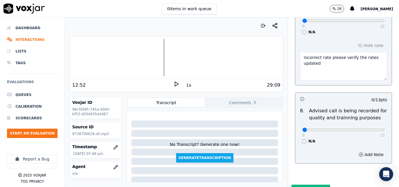
scroll to position [626, 0]
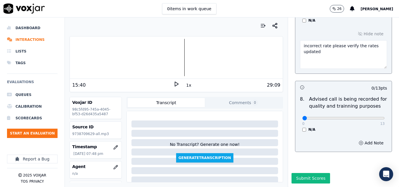
click at [163, 59] on div at bounding box center [176, 57] width 213 height 37
click at [155, 57] on div at bounding box center [176, 57] width 213 height 37
click at [185, 83] on button "1x" at bounding box center [188, 85] width 7 height 8
click at [175, 84] on polygon at bounding box center [177, 84] width 4 height 4
click at [148, 58] on div at bounding box center [176, 57] width 213 height 37
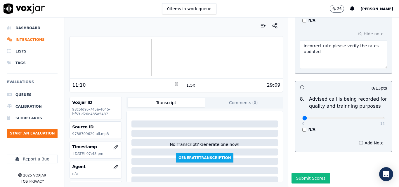
click at [143, 58] on div at bounding box center [176, 57] width 213 height 37
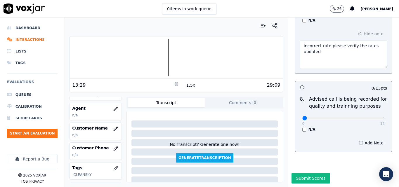
click at [161, 60] on div at bounding box center [176, 57] width 213 height 37
click at [160, 56] on div at bounding box center [176, 57] width 213 height 37
click at [175, 85] on icon at bounding box center [177, 84] width 6 height 6
click at [160, 59] on div at bounding box center [176, 57] width 213 height 37
click at [174, 82] on icon at bounding box center [177, 84] width 6 height 6
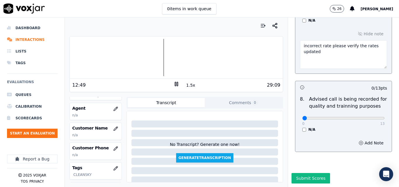
click at [160, 61] on div at bounding box center [176, 57] width 213 height 37
click at [192, 85] on div "29:09" at bounding box center [229, 85] width 101 height 7
click at [188, 85] on button "1.5x" at bounding box center [190, 85] width 11 height 8
click at [177, 85] on rect at bounding box center [177, 84] width 1 height 4
click at [175, 85] on icon at bounding box center [177, 84] width 6 height 6
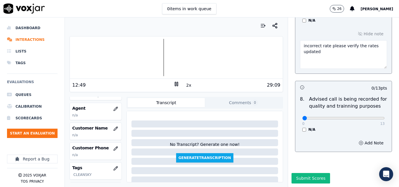
click at [177, 85] on rect at bounding box center [177, 84] width 1 height 4
click at [155, 58] on div at bounding box center [176, 57] width 213 height 37
click at [174, 87] on icon at bounding box center [177, 84] width 6 height 6
drag, startPoint x: 326, startPoint y: 42, endPoint x: 326, endPoint y: 53, distance: 10.5
click at [326, 49] on textarea "incorrect rate please verify the rates updated" at bounding box center [343, 54] width 87 height 29
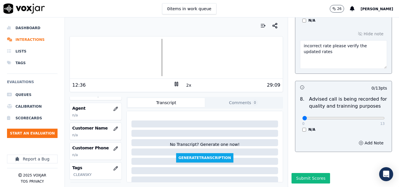
click at [156, 57] on div at bounding box center [176, 57] width 213 height 37
type textarea "incorrect rate please verify the updated rates"
click at [174, 82] on icon at bounding box center [177, 84] width 6 height 6
click at [175, 82] on polygon at bounding box center [177, 84] width 4 height 4
click at [175, 84] on rect at bounding box center [175, 84] width 1 height 4
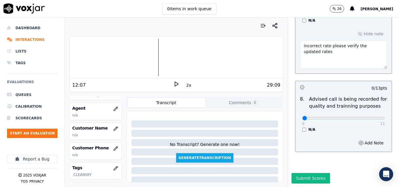
click at [153, 60] on div at bounding box center [176, 57] width 213 height 37
click at [175, 84] on polygon at bounding box center [177, 84] width 4 height 4
click at [188, 86] on button "2x" at bounding box center [188, 85] width 7 height 8
click at [186, 86] on button "1x" at bounding box center [188, 85] width 7 height 8
click at [177, 85] on rect at bounding box center [177, 84] width 1 height 4
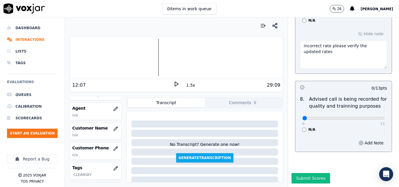
click at [174, 86] on icon at bounding box center [177, 84] width 6 height 6
click at [188, 87] on button "1.5x" at bounding box center [190, 85] width 11 height 8
click at [189, 86] on button "2x" at bounding box center [188, 85] width 7 height 8
click at [189, 87] on div "29:09" at bounding box center [229, 85] width 101 height 7
click at [187, 87] on button "1x" at bounding box center [188, 85] width 7 height 8
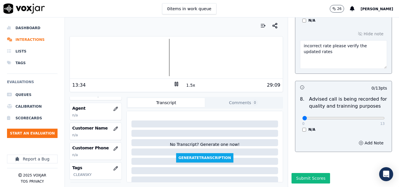
click at [187, 87] on button "1.5x" at bounding box center [190, 85] width 11 height 8
click at [159, 60] on div at bounding box center [176, 57] width 213 height 37
click at [175, 85] on rect at bounding box center [175, 84] width 1 height 4
drag, startPoint x: 177, startPoint y: 85, endPoint x: 174, endPoint y: 83, distance: 3.3
click at [176, 84] on div "12:49 2x 29:09" at bounding box center [176, 85] width 213 height 13
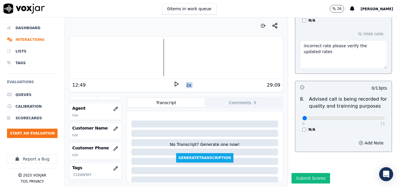
click at [175, 83] on polygon at bounding box center [177, 84] width 4 height 4
click at [185, 84] on button "2x" at bounding box center [188, 85] width 7 height 8
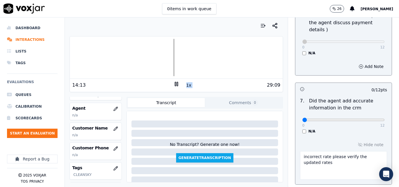
scroll to position [509, 0]
type input "6"
click at [334, 119] on input "range" at bounding box center [344, 120] width 82 height 2
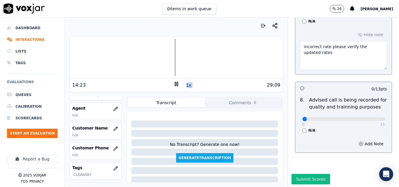
scroll to position [626, 0]
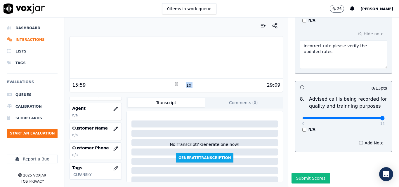
click at [368, 117] on input "range" at bounding box center [344, 118] width 82 height 2
click at [163, 61] on div at bounding box center [176, 57] width 213 height 37
click at [140, 58] on div at bounding box center [176, 57] width 213 height 37
click at [240, 61] on div at bounding box center [176, 57] width 213 height 37
click at [233, 61] on div at bounding box center [176, 57] width 213 height 37
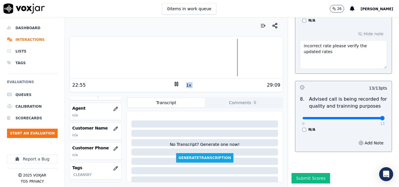
click at [228, 60] on div at bounding box center [176, 57] width 213 height 37
click at [222, 60] on div at bounding box center [176, 57] width 213 height 37
click at [217, 61] on div at bounding box center [176, 57] width 213 height 37
click at [210, 61] on div at bounding box center [176, 57] width 213 height 37
click at [206, 61] on div at bounding box center [176, 57] width 213 height 37
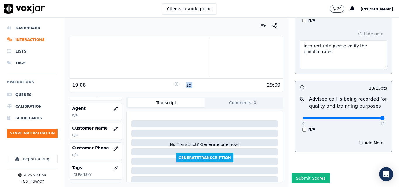
click at [196, 61] on div at bounding box center [176, 57] width 213 height 37
click at [185, 83] on button "1x" at bounding box center [188, 85] width 7 height 8
click at [188, 57] on div at bounding box center [176, 57] width 213 height 37
click at [180, 58] on div at bounding box center [176, 57] width 213 height 37
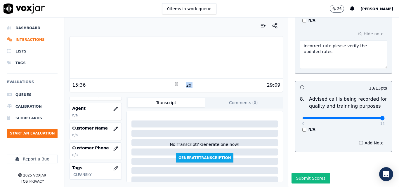
click at [173, 60] on div at bounding box center [176, 57] width 213 height 37
click at [169, 60] on div at bounding box center [176, 57] width 213 height 37
click at [156, 62] on div at bounding box center [176, 57] width 213 height 37
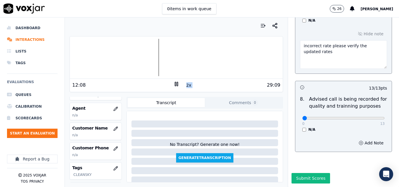
type input "0"
click at [303, 117] on input "range" at bounding box center [344, 118] width 82 height 2
click at [102, 52] on div at bounding box center [176, 57] width 213 height 37
click at [174, 84] on icon at bounding box center [177, 84] width 6 height 6
click at [309, 173] on button "Submit Scores" at bounding box center [311, 178] width 39 height 11
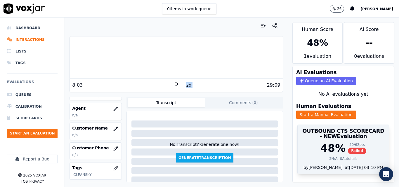
click at [352, 153] on span "Failed" at bounding box center [357, 151] width 18 height 6
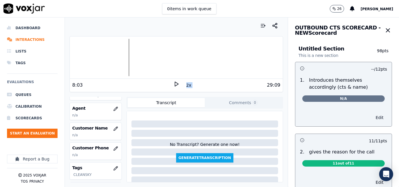
click at [372, 118] on button "Edit" at bounding box center [379, 118] width 15 height 8
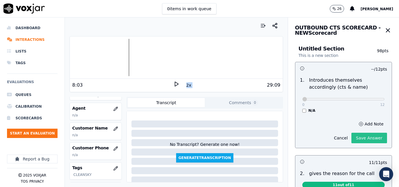
click at [360, 137] on button "Save Answer" at bounding box center [370, 138] width 36 height 11
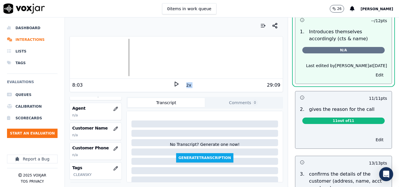
scroll to position [88, 0]
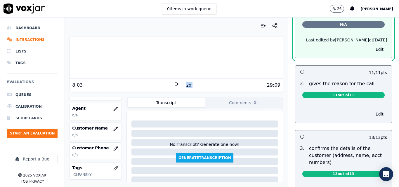
click at [372, 113] on button "Edit" at bounding box center [379, 114] width 15 height 8
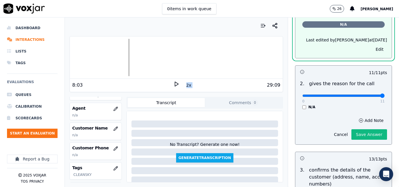
type input "11"
click at [369, 96] on input "range" at bounding box center [344, 96] width 82 height 2
click at [361, 133] on button "Save Answer" at bounding box center [370, 134] width 36 height 11
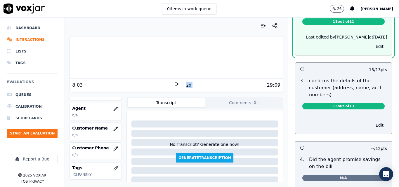
scroll to position [162, 0]
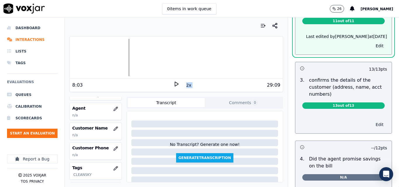
click at [372, 123] on button "Edit" at bounding box center [379, 125] width 15 height 8
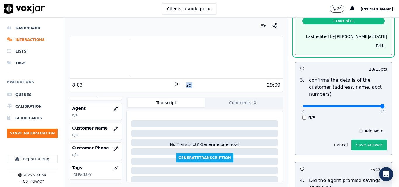
type input "13"
click at [368, 106] on input "range" at bounding box center [344, 106] width 82 height 2
click at [352, 146] on button "Save Answer" at bounding box center [370, 145] width 36 height 11
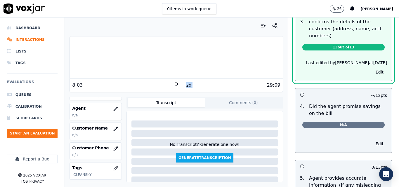
scroll to position [250, 0]
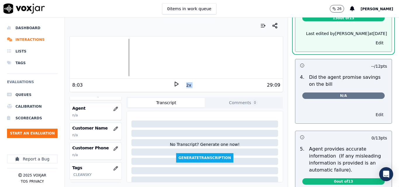
click at [372, 115] on button "Edit" at bounding box center [379, 115] width 15 height 8
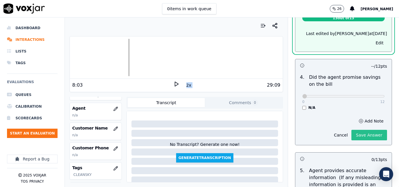
click at [352, 133] on button "Save Answer" at bounding box center [370, 135] width 36 height 11
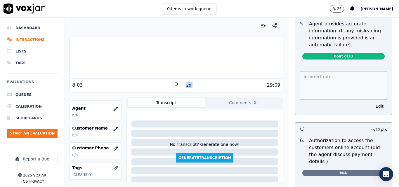
scroll to position [382, 0]
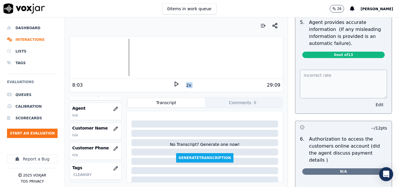
click at [372, 104] on button "Edit" at bounding box center [379, 105] width 15 height 8
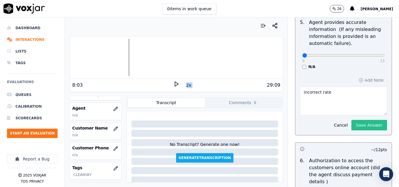
click at [359, 124] on button "Save Answer" at bounding box center [370, 125] width 36 height 11
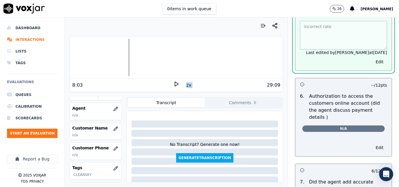
scroll to position [441, 0]
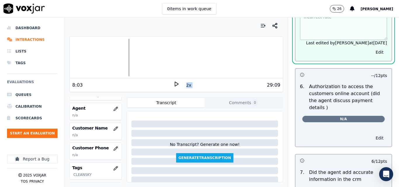
click at [372, 134] on button "Edit" at bounding box center [379, 138] width 15 height 8
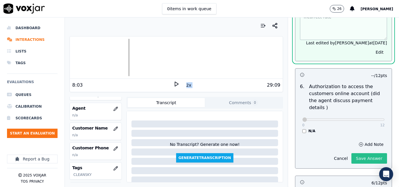
click at [355, 153] on button "Save Answer" at bounding box center [370, 158] width 36 height 11
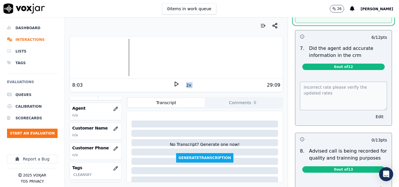
scroll to position [558, 0]
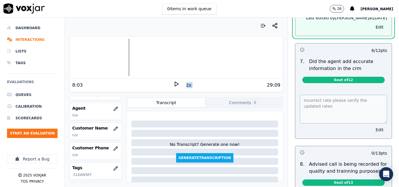
click at [372, 126] on button "Edit" at bounding box center [379, 130] width 15 height 8
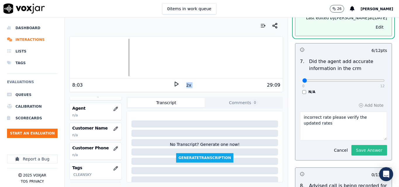
click at [356, 145] on button "Save Answer" at bounding box center [370, 150] width 36 height 11
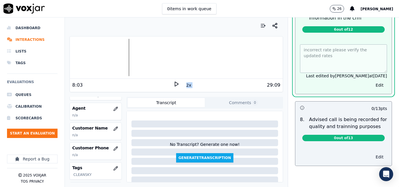
scroll to position [614, 0]
click at [372, 153] on button "Edit" at bounding box center [379, 157] width 15 height 8
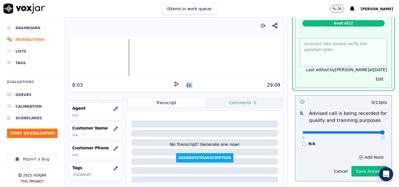
type input "13"
click at [368, 132] on input "range" at bounding box center [344, 133] width 82 height 2
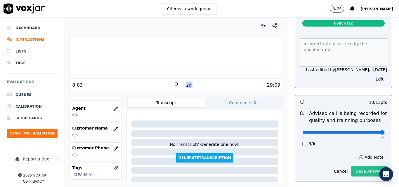
click at [360, 166] on button "Save Answer" at bounding box center [370, 171] width 36 height 11
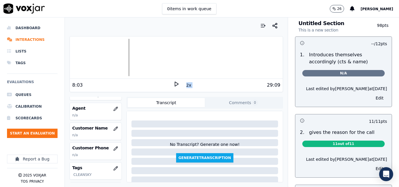
scroll to position [0, 0]
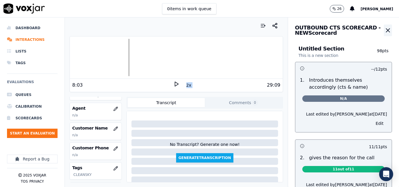
click at [385, 28] on icon "button" at bounding box center [388, 30] width 7 height 7
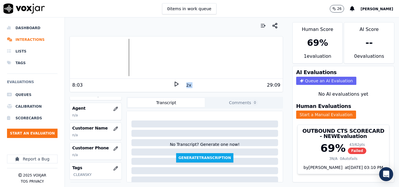
scroll to position [12, 0]
click at [33, 133] on button "Start an Evaluation" at bounding box center [32, 133] width 51 height 9
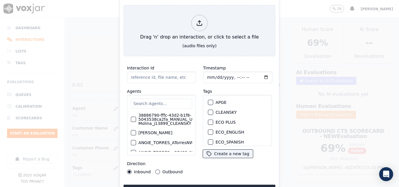
type input "20250911-104957_8632421346-all.mp3"
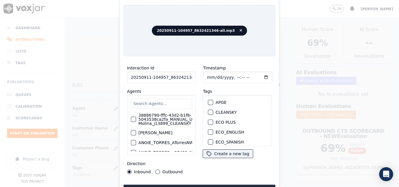
click at [210, 112] on button "CLEANSKY" at bounding box center [210, 112] width 5 height 5
click at [227, 185] on button "Upload interaction to start evaluation" at bounding box center [200, 190] width 152 height 11
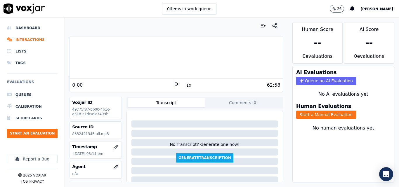
click at [174, 84] on icon at bounding box center [177, 84] width 6 height 6
click at [297, 116] on button "Start a Manual Evaluation" at bounding box center [326, 115] width 60 height 8
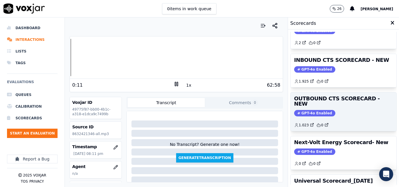
scroll to position [69, 0]
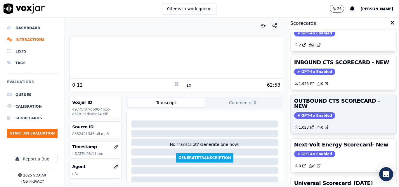
click at [311, 113] on span "GPT-4o Enabled" at bounding box center [314, 116] width 41 height 6
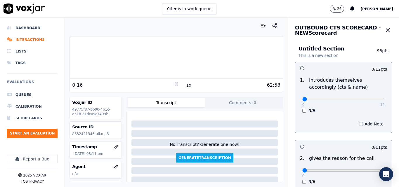
click at [176, 84] on icon at bounding box center [177, 84] width 6 height 6
click at [66, 58] on div "Your browser does not support the audio element. 0:16 1x 62:58 Voxjar ID 49775f…" at bounding box center [176, 103] width 223 height 170
click at [174, 84] on icon at bounding box center [177, 84] width 6 height 6
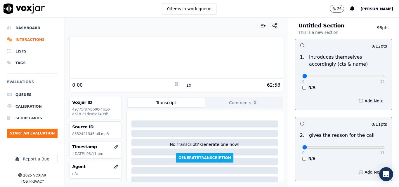
scroll to position [29, 0]
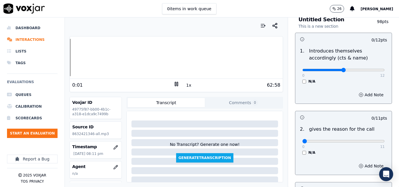
click at [337, 70] on input "range" at bounding box center [344, 70] width 82 height 2
click at [364, 70] on input "range" at bounding box center [344, 70] width 82 height 2
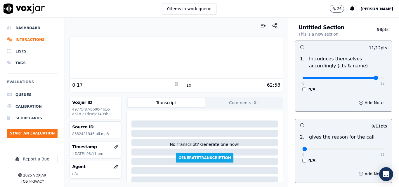
scroll to position [0, 0]
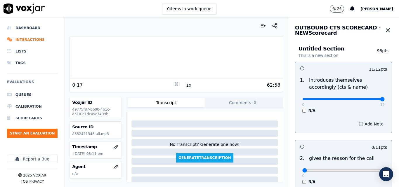
type input "12"
click at [369, 100] on input "range" at bounding box center [344, 99] width 82 height 2
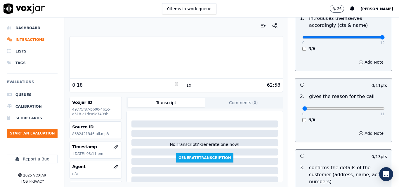
scroll to position [88, 0]
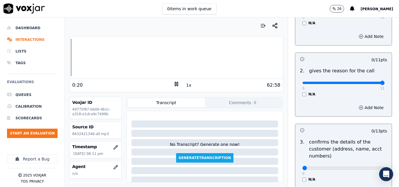
type input "11"
click at [367, 83] on input "range" at bounding box center [344, 83] width 82 height 2
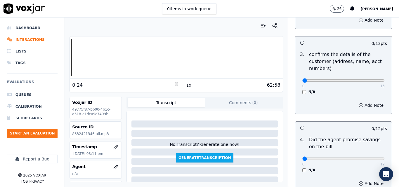
scroll to position [205, 0]
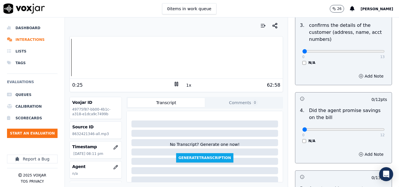
click at [186, 84] on button "1x" at bounding box center [188, 85] width 7 height 8
click at [187, 85] on button "1.5x" at bounding box center [190, 85] width 11 height 8
click at [128, 60] on div at bounding box center [176, 57] width 213 height 37
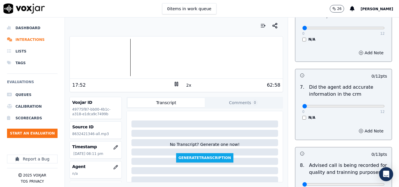
scroll to position [476, 0]
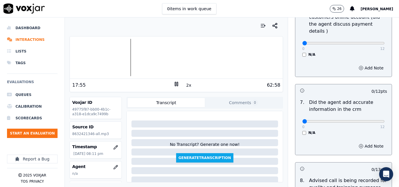
click at [186, 86] on button "2x" at bounding box center [188, 85] width 7 height 8
click at [240, 101] on button "Comments 0" at bounding box center [243, 102] width 77 height 9
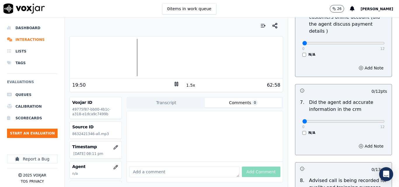
click at [171, 167] on textarea at bounding box center [184, 172] width 110 height 11
paste textarea "Use a more professional tone on calls, avoid words like "get out of that mess" …"
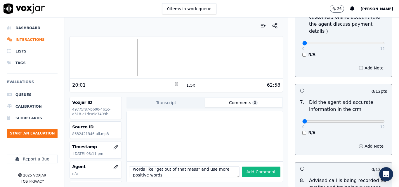
drag, startPoint x: 210, startPoint y: 163, endPoint x: 214, endPoint y: 163, distance: 4.2
click at [214, 167] on textarea "Use a more professional tone on calls, avoid words like "get out of that mess" …" at bounding box center [184, 172] width 110 height 11
click at [180, 167] on textarea "Use a more professional tone on calls, avoid words like "get out of that mess" …" at bounding box center [184, 172] width 110 height 11
click at [247, 167] on button "Add Comment" at bounding box center [261, 172] width 39 height 11
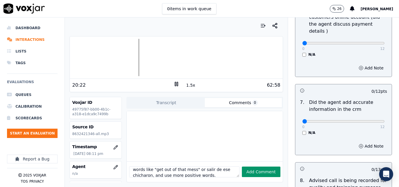
type textarea "Use a more professional tone on calls, avoid words like "get out of that mess" …"
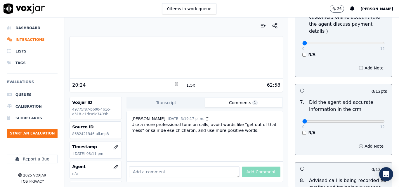
scroll to position [1, 0]
click at [174, 83] on icon at bounding box center [177, 84] width 6 height 6
click at [170, 84] on div "21:21" at bounding box center [122, 85] width 101 height 7
click at [174, 84] on icon at bounding box center [177, 84] width 6 height 6
click at [185, 84] on button "1.5x" at bounding box center [190, 85] width 11 height 8
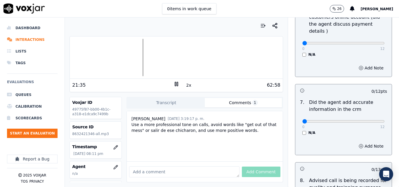
click at [187, 86] on button "2x" at bounding box center [188, 85] width 7 height 8
click at [162, 58] on div at bounding box center [176, 57] width 213 height 37
click at [185, 86] on button "1x" at bounding box center [188, 85] width 7 height 8
click at [185, 86] on button "1.5x" at bounding box center [190, 85] width 11 height 8
click at [185, 86] on button "2x" at bounding box center [188, 85] width 7 height 8
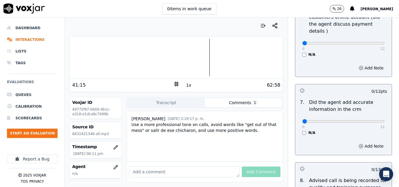
click at [185, 86] on button "1x" at bounding box center [188, 85] width 7 height 8
click at [185, 86] on button "1.5x" at bounding box center [190, 85] width 11 height 8
click at [185, 86] on button "2x" at bounding box center [188, 85] width 7 height 8
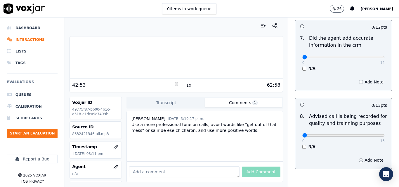
scroll to position [564, 0]
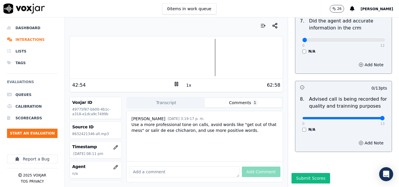
type input "13"
click at [371, 117] on input "range" at bounding box center [344, 118] width 82 height 2
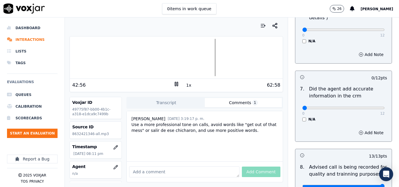
scroll to position [476, 0]
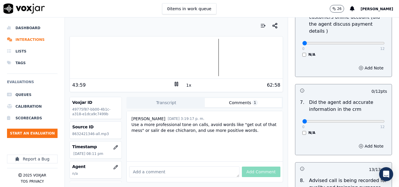
click at [210, 54] on div at bounding box center [176, 57] width 213 height 37
click at [186, 87] on button "1x" at bounding box center [188, 85] width 7 height 8
click at [186, 87] on button "1.5x" at bounding box center [190, 85] width 11 height 8
click at [186, 87] on button "2x" at bounding box center [188, 85] width 7 height 8
click at [221, 56] on div at bounding box center [176, 57] width 213 height 37
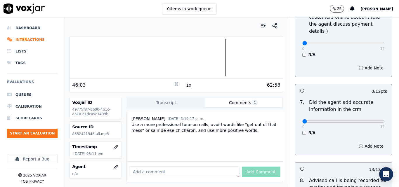
click at [188, 85] on button "1x" at bounding box center [188, 85] width 7 height 8
click at [188, 85] on button "1.5x" at bounding box center [190, 85] width 11 height 8
click at [222, 56] on div at bounding box center [176, 57] width 213 height 37
click at [191, 87] on div "62:58" at bounding box center [229, 85] width 101 height 7
click at [187, 85] on button "2x" at bounding box center [188, 85] width 7 height 8
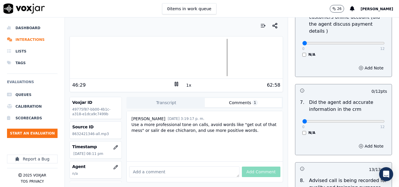
click at [187, 85] on button "1x" at bounding box center [188, 85] width 7 height 8
click at [211, 98] on button "Comments 1" at bounding box center [243, 102] width 77 height 9
click at [175, 82] on rect at bounding box center [175, 84] width 1 height 4
click at [174, 82] on icon at bounding box center [177, 84] width 6 height 6
type input "12"
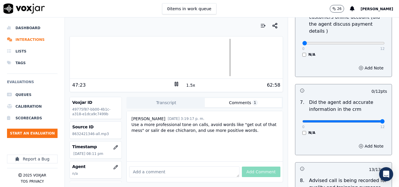
click at [369, 120] on input "range" at bounding box center [344, 121] width 82 height 2
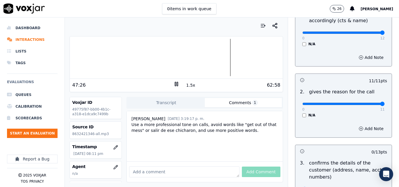
scroll to position [0, 0]
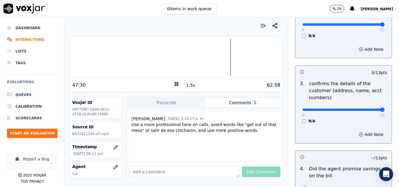
type input "13"
click at [368, 111] on input "range" at bounding box center [344, 110] width 82 height 2
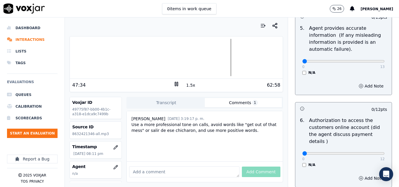
scroll to position [351, 0]
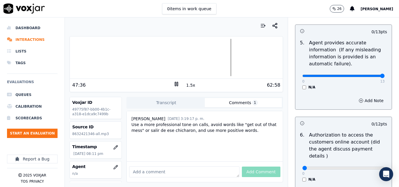
type input "13"
click at [370, 77] on input "range" at bounding box center [344, 76] width 82 height 2
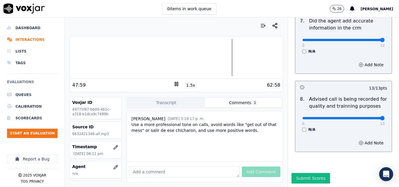
scroll to position [564, 0]
click at [171, 81] on div "48:04 1.5x 62:58" at bounding box center [176, 85] width 213 height 13
click at [175, 84] on rect at bounding box center [175, 84] width 1 height 4
click at [297, 160] on div "OUTBOUND CTS SCORECARD - NEW Scorecard Untitled Section This is a new section 9…" at bounding box center [343, 103] width 111 height 170
click at [300, 173] on button "Submit Scores" at bounding box center [311, 178] width 39 height 11
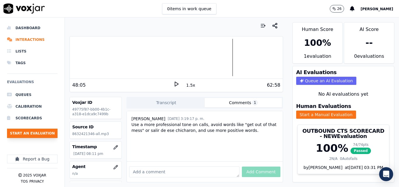
click at [42, 131] on button "Start an Evaluation" at bounding box center [32, 133] width 51 height 9
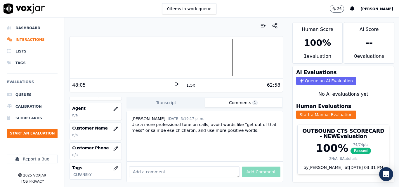
scroll to position [29, 0]
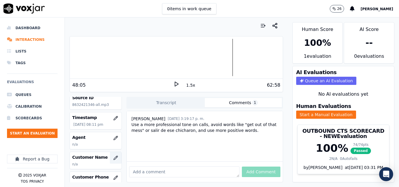
click at [113, 156] on icon "button" at bounding box center [115, 158] width 5 height 5
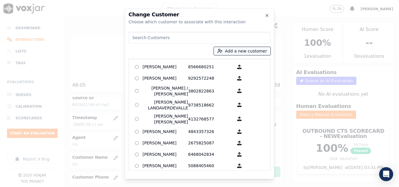
click at [230, 50] on button "Add a new customer" at bounding box center [242, 51] width 57 height 8
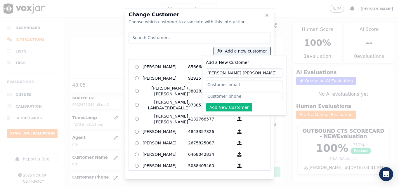
type input "Josefa Andrea Aguilera Martinez"
paste input "8632421346"
type input "8632421346"
click at [222, 104] on button "Add New Customer" at bounding box center [229, 107] width 46 height 8
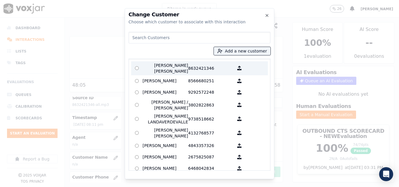
click at [164, 68] on p "Josefa Andrea Aguilera Martinez" at bounding box center [166, 69] width 46 height 12
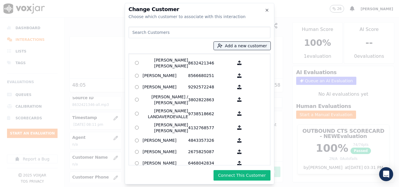
click at [255, 181] on div "Change Customer Choose which customer to associate with this interaction Add a …" at bounding box center [200, 94] width 150 height 182
click at [254, 177] on button "Connect This Customer" at bounding box center [242, 175] width 57 height 11
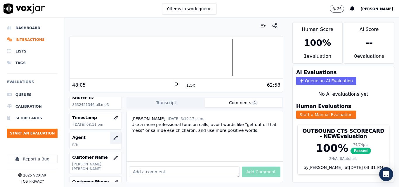
click at [113, 139] on icon "button" at bounding box center [115, 138] width 5 height 5
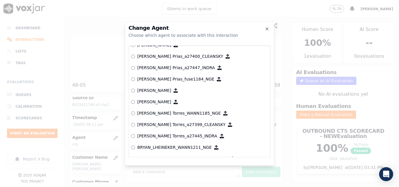
scroll to position [188, 0]
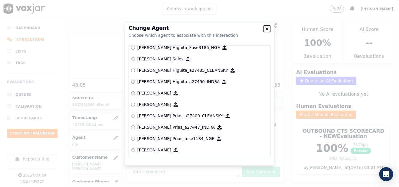
click at [267, 30] on icon "button" at bounding box center [267, 29] width 5 height 5
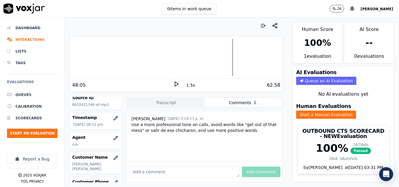
click at [355, 8] on icon at bounding box center [352, 8] width 5 height 5
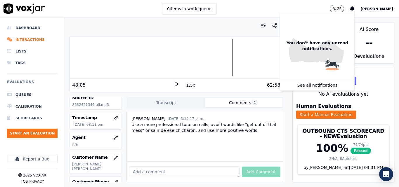
click at [387, 9] on span "[PERSON_NAME]" at bounding box center [377, 9] width 33 height 4
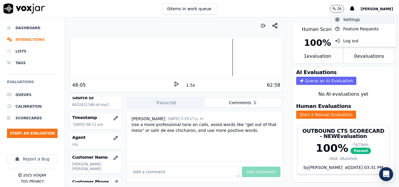
click at [363, 18] on div "Settings" at bounding box center [364, 19] width 63 height 9
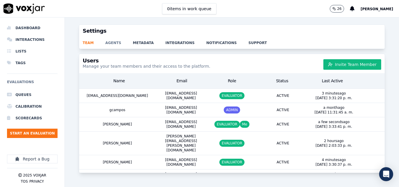
click at [111, 42] on link "agents" at bounding box center [119, 41] width 27 height 8
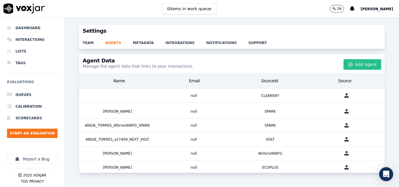
click at [350, 67] on button "Add Agent" at bounding box center [363, 64] width 38 height 11
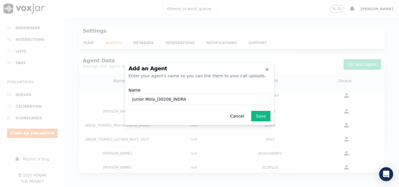
drag, startPoint x: 167, startPoint y: 99, endPoint x: 156, endPoint y: 99, distance: 11.1
click at [156, 99] on input "Junior Mola_j30206_INDRA" at bounding box center [200, 100] width 142 height 12
drag, startPoint x: 184, startPoint y: 101, endPoint x: 169, endPoint y: 98, distance: 15.4
click at [169, 98] on input "Junior Mola_j29823_INDRA" at bounding box center [200, 100] width 142 height 12
type input "Junior Mola_j29823_CLEANSKY"
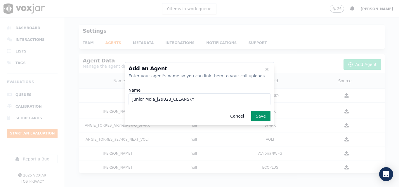
click at [261, 115] on button "Save" at bounding box center [260, 116] width 19 height 11
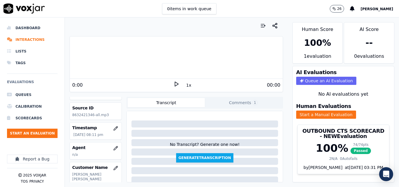
scroll to position [29, 0]
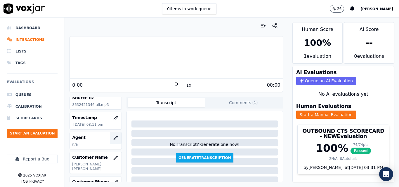
click at [113, 137] on icon "button" at bounding box center [115, 138] width 5 height 5
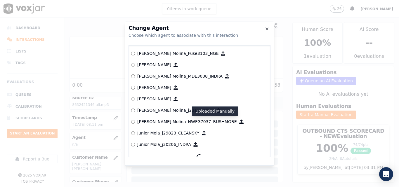
scroll to position [1906, 0]
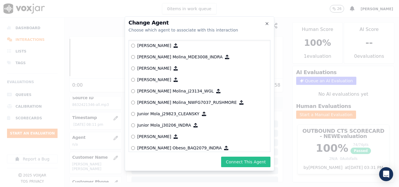
click at [249, 162] on button "Connect This Agent" at bounding box center [245, 162] width 49 height 11
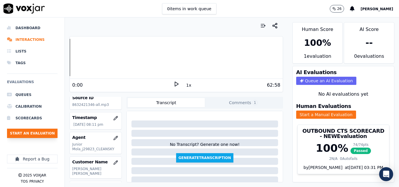
click at [35, 131] on button "Start an Evaluation" at bounding box center [32, 133] width 51 height 9
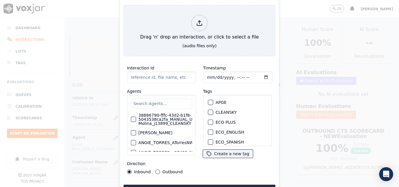
type input "20250911-115940_6402299136-all (1).mp3"
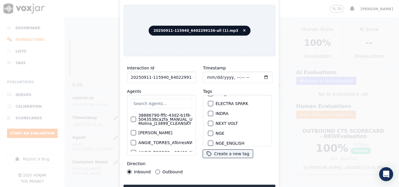
scroll to position [57, 0]
click at [208, 113] on div "button" at bounding box center [210, 115] width 4 height 4
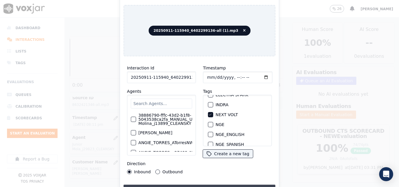
click at [202, 186] on button "Upload interaction to start evaluation" at bounding box center [200, 190] width 152 height 11
click at [257, 61] on div "Timestamp Tags APGE CLEANSKY ECO PLUS ECO_ENGLISH ECO_SPANISH ELECTRA SPARK IND…" at bounding box center [238, 119] width 76 height 117
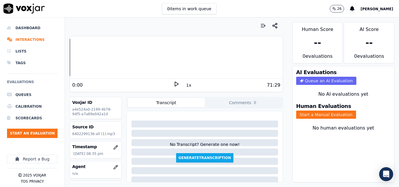
click at [175, 82] on polygon at bounding box center [177, 84] width 4 height 4
click at [296, 116] on button "Start a Manual Evaluation" at bounding box center [326, 115] width 60 height 8
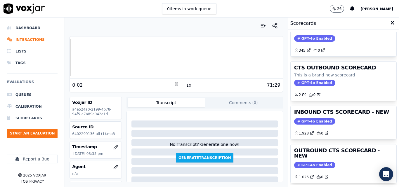
scroll to position [29, 0]
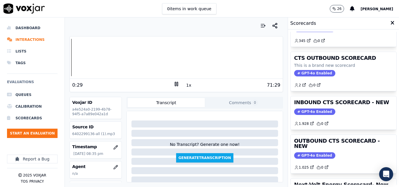
click at [174, 84] on icon at bounding box center [177, 84] width 6 height 6
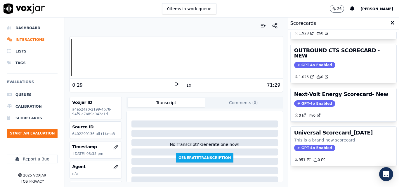
scroll to position [128, 0]
click at [175, 84] on polygon at bounding box center [177, 84] width 4 height 4
click at [62, 57] on div "Dashboard Interactions Lists Tags Evaluations Queues Calibration Scorecards Sta…" at bounding box center [199, 103] width 399 height 170
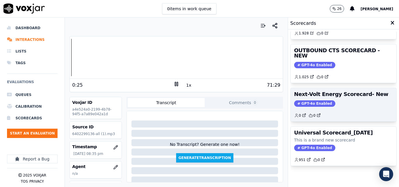
scroll to position [99, 0]
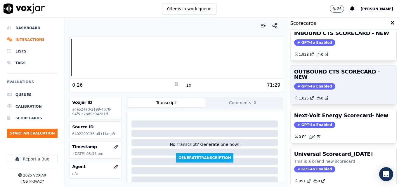
click at [315, 83] on span "GPT-4o Enabled" at bounding box center [314, 86] width 41 height 6
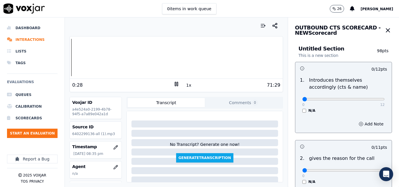
click at [303, 113] on div "N/A" at bounding box center [344, 110] width 82 height 5
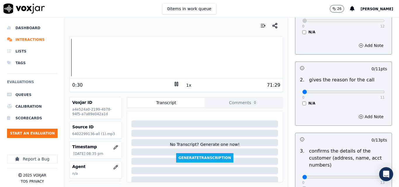
scroll to position [88, 0]
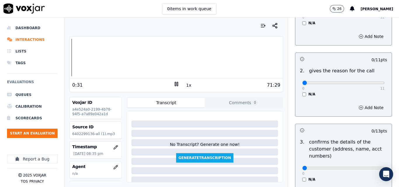
click at [381, 87] on p "11" at bounding box center [383, 88] width 4 height 5
click at [370, 85] on div "0 11" at bounding box center [344, 82] width 82 height 7
type input "11"
click at [370, 84] on input "range" at bounding box center [344, 83] width 82 height 2
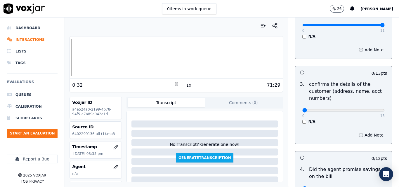
scroll to position [146, 0]
click at [187, 87] on button "1x" at bounding box center [188, 85] width 7 height 8
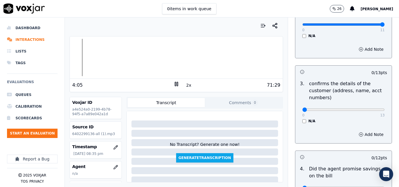
click at [186, 84] on button "2x" at bounding box center [188, 85] width 7 height 8
click at [186, 84] on button "1x" at bounding box center [188, 85] width 7 height 8
click at [186, 84] on button "1.5x" at bounding box center [190, 85] width 11 height 8
click at [186, 84] on button "2x" at bounding box center [188, 85] width 7 height 8
type input "13"
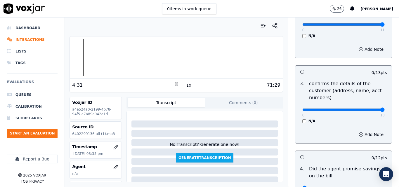
click at [371, 110] on input "range" at bounding box center [344, 110] width 82 height 2
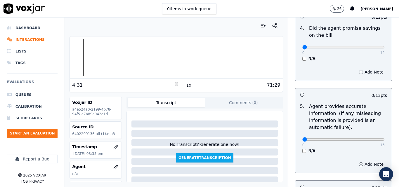
scroll to position [292, 0]
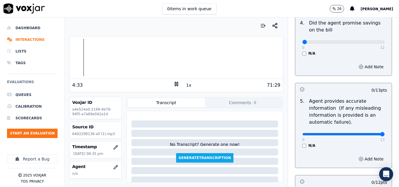
click at [370, 134] on input "range" at bounding box center [344, 134] width 82 height 2
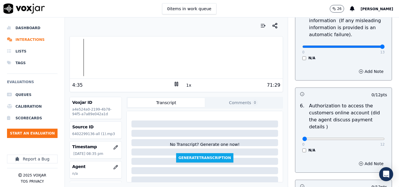
scroll to position [351, 0]
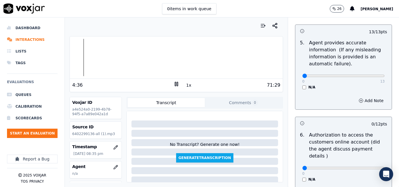
type input "0"
click at [303, 77] on input "range" at bounding box center [344, 76] width 82 height 2
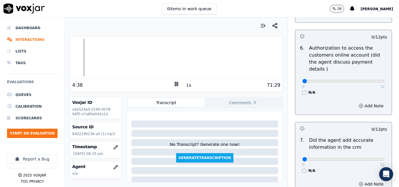
scroll to position [438, 0]
click at [170, 85] on div "4:42" at bounding box center [122, 85] width 101 height 7
click at [174, 85] on icon at bounding box center [177, 84] width 6 height 6
click at [176, 85] on icon at bounding box center [177, 84] width 6 height 6
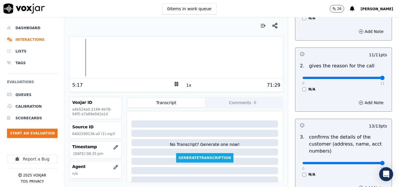
scroll to position [0, 0]
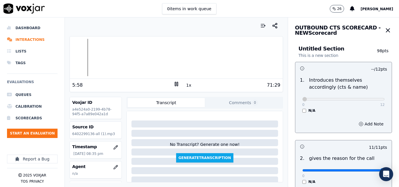
click at [186, 86] on button "1x" at bounding box center [188, 85] width 7 height 8
click at [186, 86] on button "1.5x" at bounding box center [190, 85] width 11 height 8
click at [175, 84] on icon at bounding box center [177, 84] width 6 height 6
click at [174, 84] on icon at bounding box center [177, 84] width 6 height 6
click at [175, 85] on rect at bounding box center [175, 84] width 1 height 4
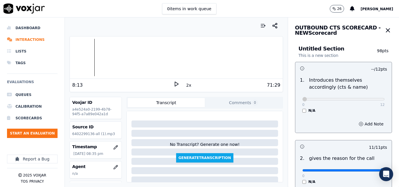
click at [175, 85] on polygon at bounding box center [177, 84] width 4 height 4
click at [185, 84] on button "2x" at bounding box center [188, 85] width 7 height 8
click at [185, 88] on button "1x" at bounding box center [188, 85] width 7 height 8
click at [185, 88] on button "1.5x" at bounding box center [190, 85] width 11 height 8
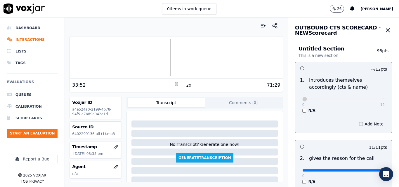
click at [144, 57] on div at bounding box center [176, 57] width 213 height 37
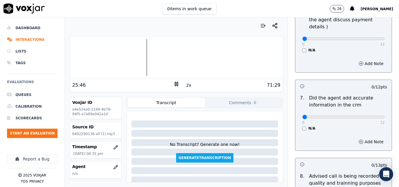
scroll to position [564, 0]
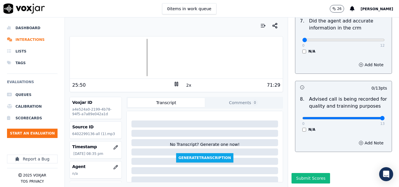
type input "13"
click at [370, 117] on input "range" at bounding box center [344, 118] width 82 height 2
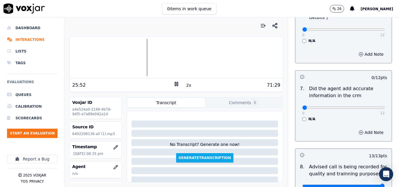
scroll to position [476, 0]
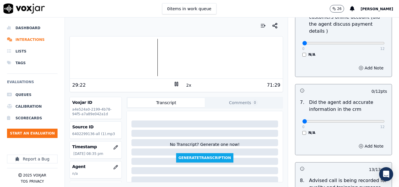
click at [137, 58] on div at bounding box center [176, 57] width 213 height 37
click at [185, 85] on button "2x" at bounding box center [188, 85] width 7 height 8
click at [185, 85] on button "1x" at bounding box center [188, 85] width 7 height 8
type input "12"
click at [371, 120] on input "range" at bounding box center [344, 121] width 82 height 2
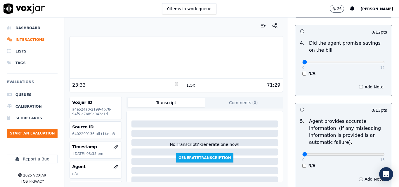
scroll to position [300, 0]
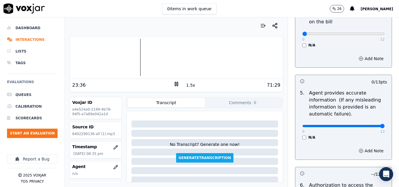
type input "13"
click at [369, 126] on input "range" at bounding box center [344, 126] width 82 height 2
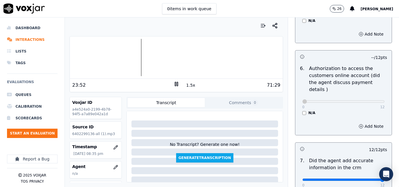
scroll to position [564, 0]
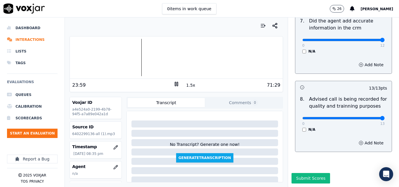
click at [174, 83] on icon at bounding box center [177, 84] width 6 height 6
click at [312, 173] on button "Submit Scores" at bounding box center [311, 178] width 39 height 11
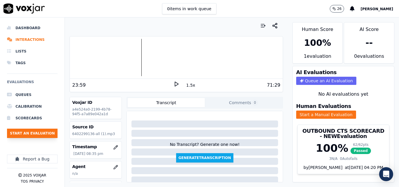
click at [28, 132] on button "Start an Evaluation" at bounding box center [32, 133] width 51 height 9
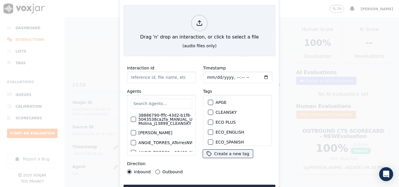
type input "20250911-115528_2143828591-all.mp3"
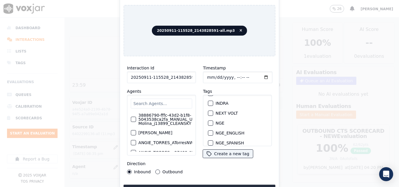
scroll to position [58, 0]
click at [209, 112] on div "button" at bounding box center [210, 114] width 4 height 4
click at [203, 185] on button "Upload interaction to start evaluation" at bounding box center [200, 190] width 152 height 11
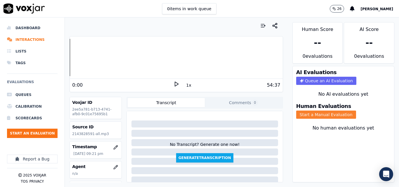
click at [307, 116] on button "Start a Manual Evaluation" at bounding box center [326, 115] width 60 height 8
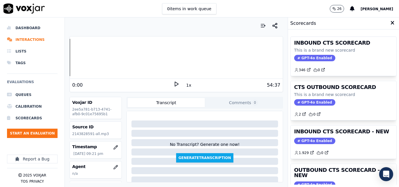
click at [174, 84] on icon at bounding box center [177, 84] width 6 height 6
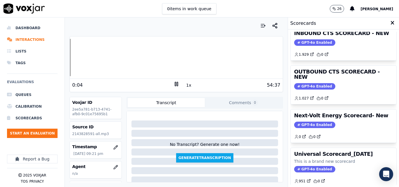
scroll to position [69, 0]
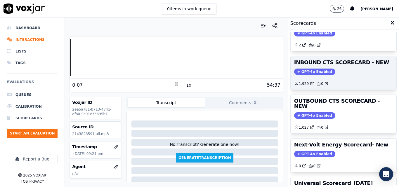
click at [309, 71] on span "GPT-4o Enabled" at bounding box center [314, 72] width 41 height 6
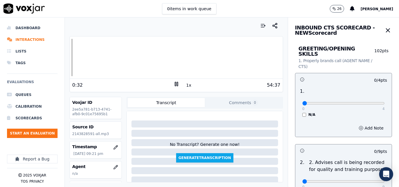
click at [175, 83] on icon at bounding box center [177, 84] width 6 height 6
click at [174, 86] on icon at bounding box center [177, 84] width 6 height 6
click at [172, 80] on div "0:32 1x 54:37" at bounding box center [176, 85] width 213 height 13
click at [174, 84] on icon at bounding box center [177, 84] width 6 height 6
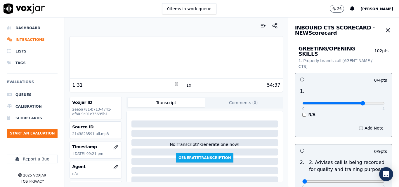
type input "3"
click at [350, 102] on input "range" at bounding box center [344, 103] width 82 height 2
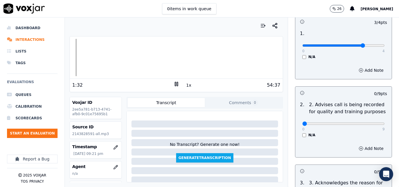
scroll to position [58, 0]
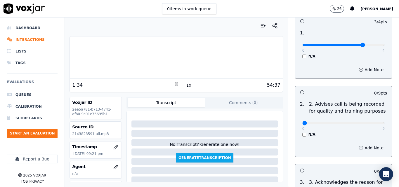
click at [186, 86] on button "1x" at bounding box center [188, 85] width 7 height 8
click at [186, 86] on button "1.5x" at bounding box center [190, 85] width 11 height 8
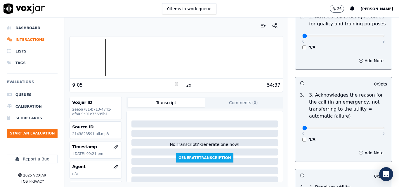
scroll to position [146, 0]
click at [185, 86] on button "2x" at bounding box center [188, 85] width 7 height 8
click at [185, 86] on button "1x" at bounding box center [188, 85] width 7 height 8
type input "9"
click at [369, 127] on input "range" at bounding box center [344, 128] width 82 height 2
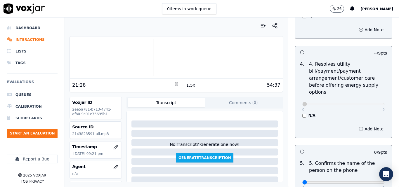
scroll to position [322, 0]
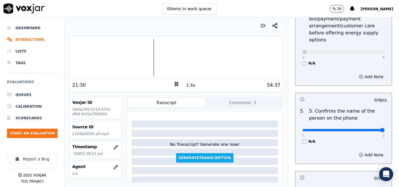
type input "9"
click at [369, 129] on input "range" at bounding box center [344, 130] width 82 height 2
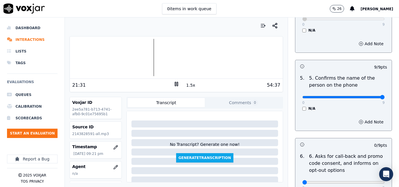
scroll to position [438, 0]
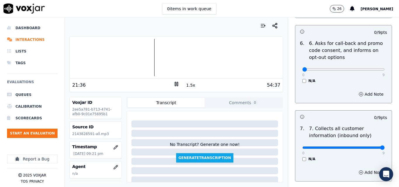
type input "9"
click at [367, 147] on input "range" at bounding box center [344, 148] width 82 height 2
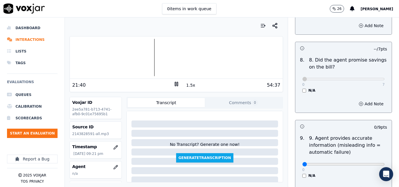
scroll to position [672, 0]
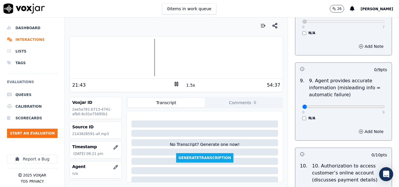
click at [372, 101] on div "0 9 N/A" at bounding box center [344, 110] width 92 height 22
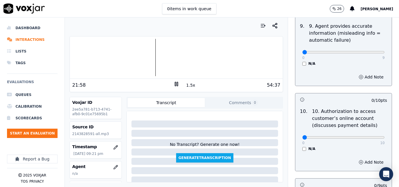
scroll to position [731, 0]
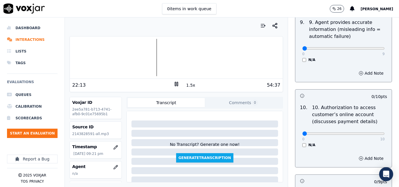
click at [296, 144] on div "10 . 10. Authorization to access customer’s online account (discusses payment d…" at bounding box center [344, 126] width 96 height 48
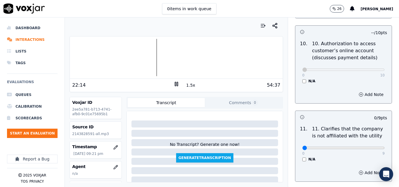
scroll to position [818, 0]
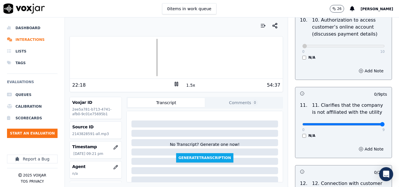
type input "9"
click at [371, 123] on input "range" at bounding box center [344, 124] width 82 height 2
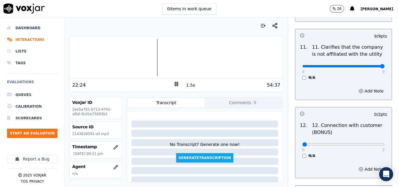
scroll to position [877, 0]
type input "2"
click at [357, 143] on input "range" at bounding box center [344, 144] width 82 height 2
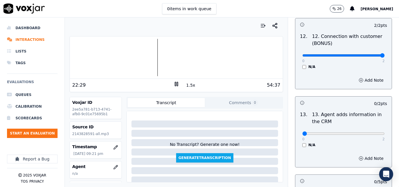
scroll to position [994, 0]
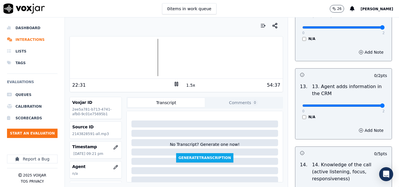
type input "2"
click at [368, 105] on input "range" at bounding box center [344, 106] width 82 height 2
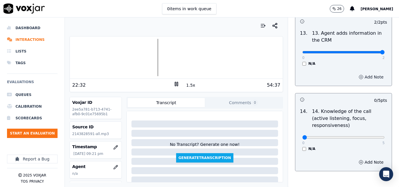
scroll to position [1052, 0]
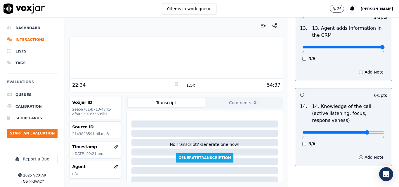
type input "4"
click at [354, 132] on input "range" at bounding box center [344, 133] width 82 height 2
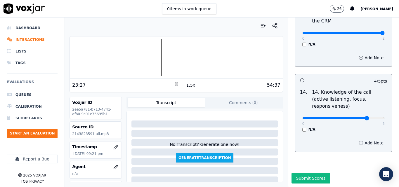
click at [356, 139] on button "Add Note" at bounding box center [371, 143] width 32 height 8
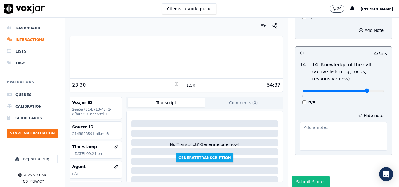
scroll to position [1097, 0]
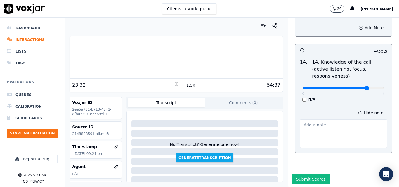
paste textarea "If you take too long, try to put the customer on hold, then thank them for wait…"
type textarea "If you take too long, try to put the customer on hold, then thank them for wait…"
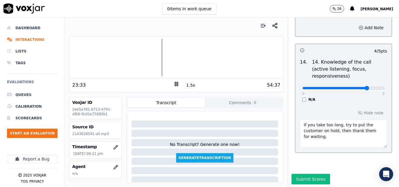
click at [334, 97] on div "N/A" at bounding box center [344, 99] width 82 height 5
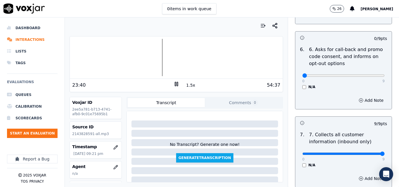
scroll to position [395, 0]
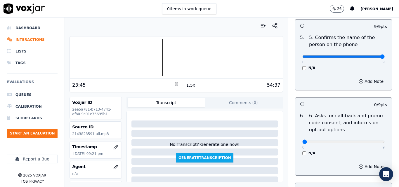
click at [187, 85] on button "1.5x" at bounding box center [190, 85] width 11 height 8
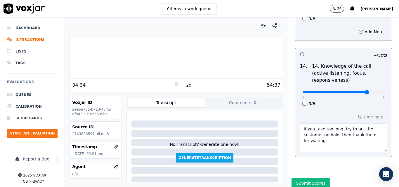
scroll to position [1099, 0]
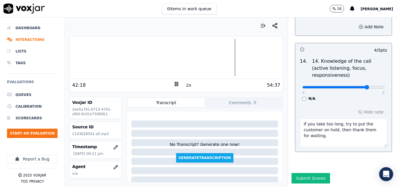
click at [176, 56] on div at bounding box center [176, 57] width 213 height 37
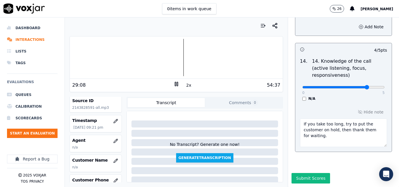
scroll to position [58, 0]
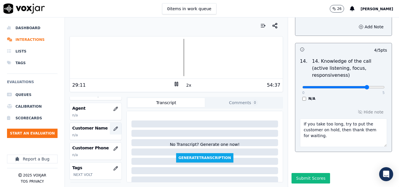
click at [113, 127] on icon "button" at bounding box center [115, 129] width 5 height 5
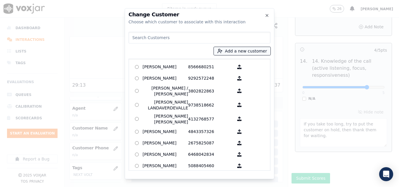
click at [227, 50] on button "Add a new customer" at bounding box center [242, 51] width 57 height 8
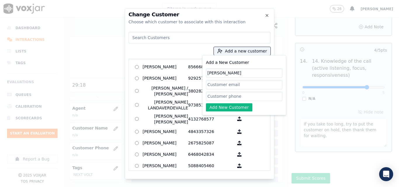
type input "LUIS LOPEZ SOLIS"
paste input "2143828591"
type input "2143828591"
click at [220, 109] on button "Add New Customer" at bounding box center [229, 107] width 46 height 8
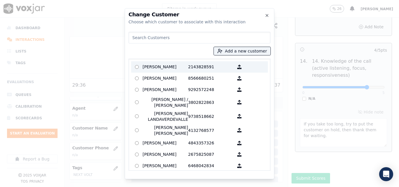
click at [165, 65] on p "LUIS LOPEZ SOLIS" at bounding box center [166, 67] width 46 height 9
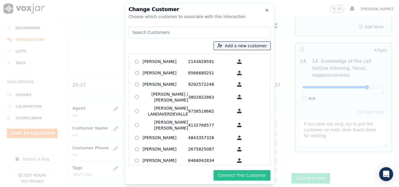
click at [238, 175] on button "Connect This Customer" at bounding box center [242, 175] width 57 height 11
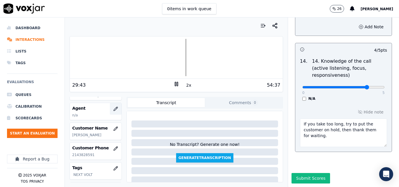
click at [110, 106] on button "button" at bounding box center [116, 109] width 12 height 12
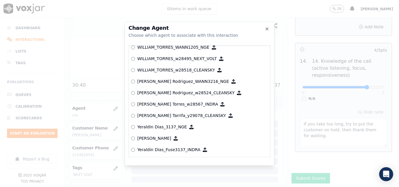
scroll to position [3047, 0]
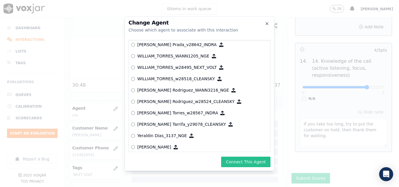
click at [242, 159] on button "Connect This Agent" at bounding box center [245, 162] width 49 height 11
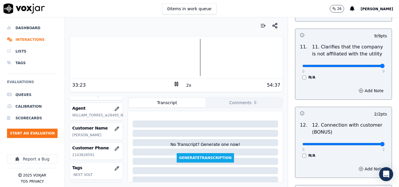
scroll to position [1099, 0]
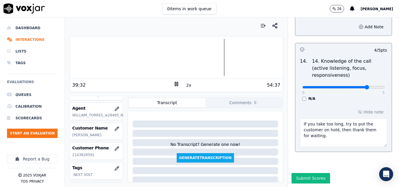
click at [209, 56] on div at bounding box center [176, 57] width 213 height 37
click at [221, 59] on div at bounding box center [176, 57] width 213 height 37
click at [185, 87] on button "2x" at bounding box center [188, 85] width 7 height 8
click at [185, 87] on button "1x" at bounding box center [188, 85] width 7 height 8
click at [292, 173] on button "Submit Scores" at bounding box center [311, 178] width 39 height 11
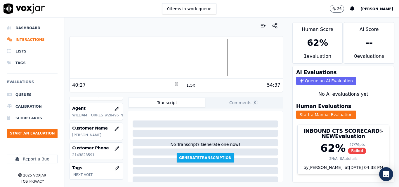
click at [175, 84] on rect at bounding box center [175, 84] width 1 height 4
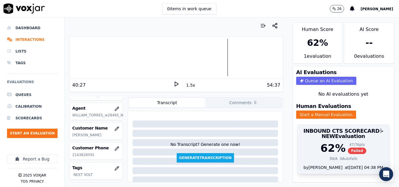
click at [348, 149] on span "Failed" at bounding box center [357, 151] width 18 height 6
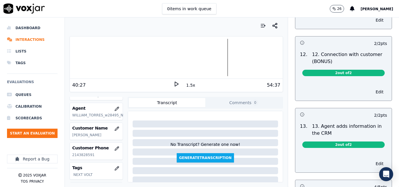
scroll to position [906, 0]
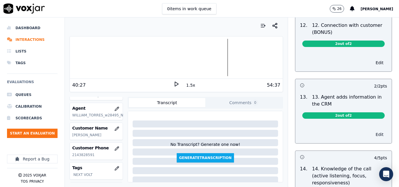
click at [372, 131] on button "Edit" at bounding box center [379, 135] width 15 height 8
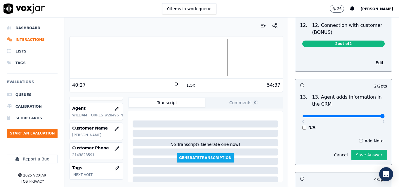
type input "2"
click at [368, 115] on input "range" at bounding box center [344, 116] width 82 height 2
click at [357, 151] on button "Save Answer" at bounding box center [370, 155] width 36 height 11
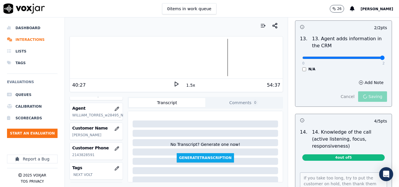
scroll to position [1007, 0]
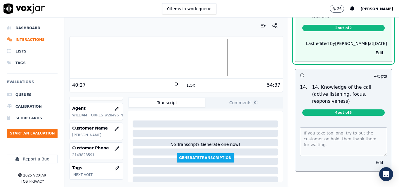
click at [372, 159] on button "Edit" at bounding box center [379, 163] width 15 height 8
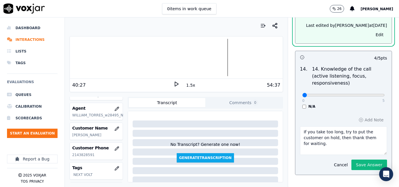
scroll to position [1035, 0]
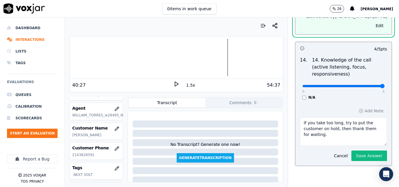
type input "5"
click at [368, 85] on input "range" at bounding box center [344, 86] width 82 height 2
click at [360, 151] on button "Save Answer" at bounding box center [370, 156] width 36 height 11
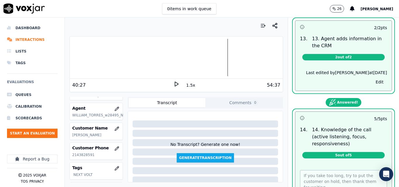
scroll to position [918, 0]
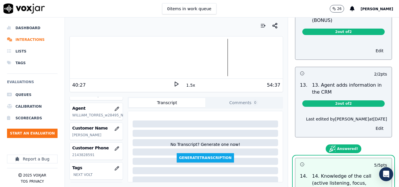
click at [348, 112] on div "Last edited by carlos at 12/9/2025 Edit" at bounding box center [344, 125] width 96 height 26
click at [372, 125] on button "Edit" at bounding box center [379, 129] width 15 height 8
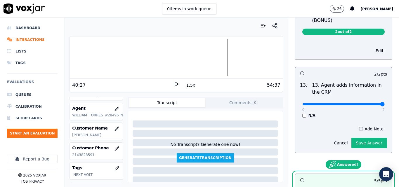
type input "2"
click at [367, 103] on input "range" at bounding box center [344, 104] width 82 height 2
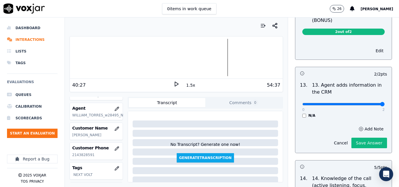
click at [360, 138] on button "Save Answer" at bounding box center [370, 143] width 36 height 11
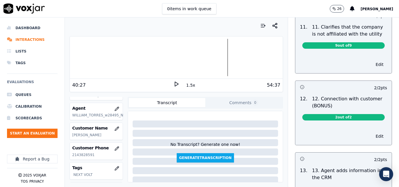
scroll to position [830, 0]
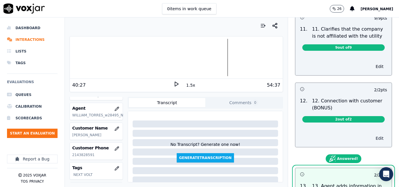
click at [372, 134] on button "Edit" at bounding box center [379, 138] width 15 height 8
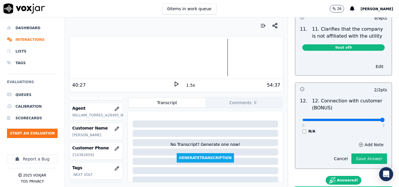
type input "2"
click at [367, 119] on input "range" at bounding box center [344, 120] width 82 height 2
drag, startPoint x: 365, startPoint y: 156, endPoint x: 363, endPoint y: 148, distance: 7.8
click at [364, 156] on button "Save Answer" at bounding box center [370, 159] width 36 height 11
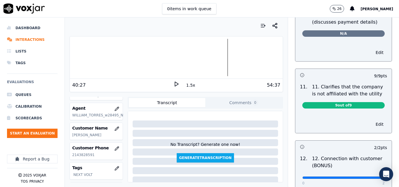
scroll to position [772, 0]
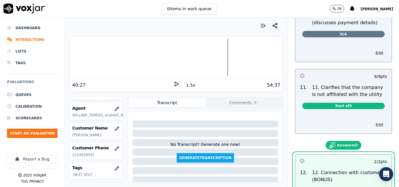
click at [372, 121] on button "Edit" at bounding box center [379, 125] width 15 height 8
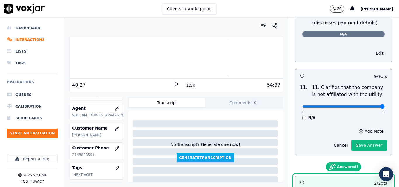
type input "9"
click at [370, 106] on input "range" at bounding box center [344, 107] width 82 height 2
click at [363, 140] on button "Save Answer" at bounding box center [370, 145] width 36 height 11
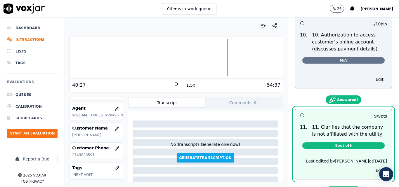
scroll to position [714, 0]
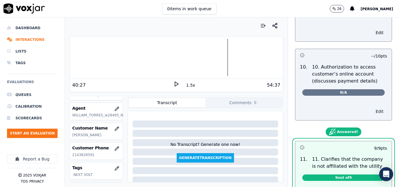
click at [372, 108] on button "Edit" at bounding box center [379, 112] width 15 height 8
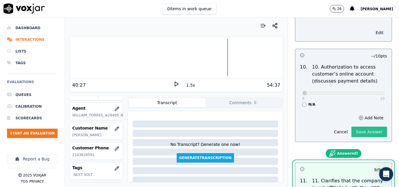
click at [355, 129] on button "Save Answer" at bounding box center [370, 132] width 36 height 11
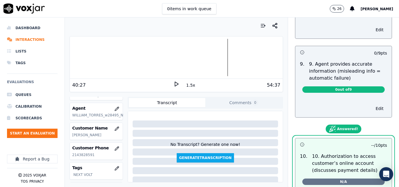
scroll to position [626, 0]
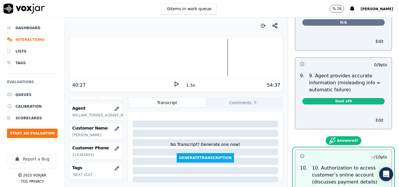
click at [372, 116] on button "Edit" at bounding box center [379, 120] width 15 height 8
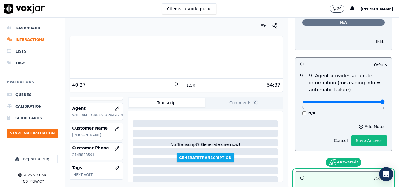
type input "9"
click at [370, 101] on input "range" at bounding box center [344, 102] width 82 height 2
drag, startPoint x: 364, startPoint y: 133, endPoint x: 363, endPoint y: 130, distance: 3.1
click at [364, 136] on button "Save Answer" at bounding box center [370, 141] width 36 height 11
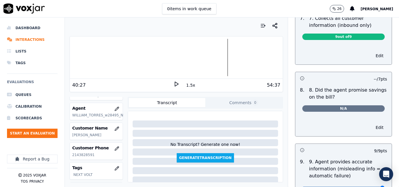
scroll to position [538, 0]
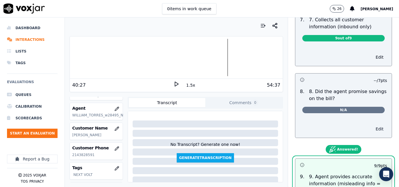
click at [372, 125] on button "Edit" at bounding box center [379, 129] width 15 height 8
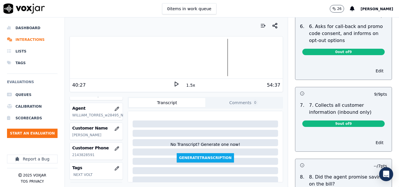
scroll to position [450, 0]
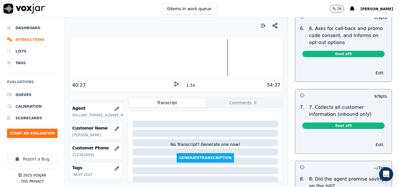
click at [372, 141] on button "Edit" at bounding box center [379, 145] width 15 height 8
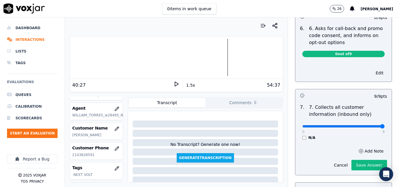
type input "9"
click at [369, 125] on input "range" at bounding box center [344, 126] width 82 height 2
click at [360, 161] on button "Save Answer" at bounding box center [370, 165] width 36 height 11
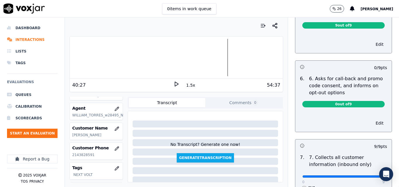
scroll to position [392, 0]
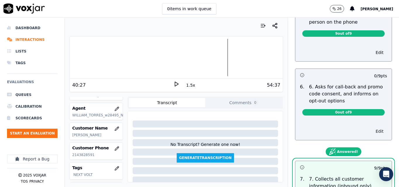
click at [372, 128] on button "Edit" at bounding box center [379, 131] width 15 height 8
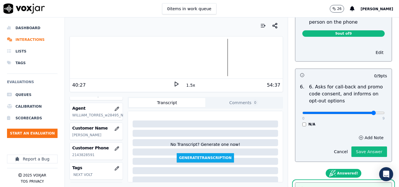
click at [365, 112] on input "range" at bounding box center [344, 113] width 82 height 2
drag, startPoint x: 365, startPoint y: 106, endPoint x: 374, endPoint y: 106, distance: 9.4
type input "9"
click at [374, 112] on input "range" at bounding box center [344, 113] width 82 height 2
click at [360, 147] on button "Save Answer" at bounding box center [370, 152] width 36 height 11
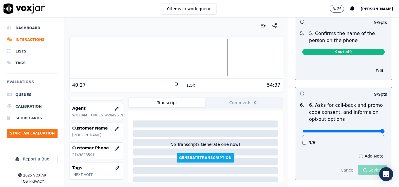
scroll to position [334, 0]
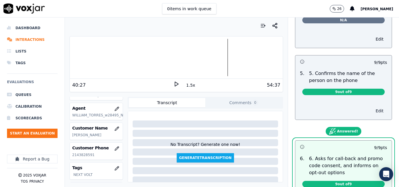
click at [372, 108] on button "Edit" at bounding box center [379, 111] width 15 height 8
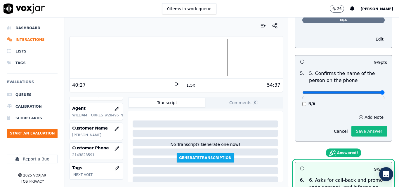
drag, startPoint x: 370, startPoint y: 90, endPoint x: 367, endPoint y: 99, distance: 9.9
type input "9"
click at [370, 91] on input "range" at bounding box center [344, 92] width 82 height 2
click at [364, 126] on button "Save Answer" at bounding box center [370, 131] width 36 height 11
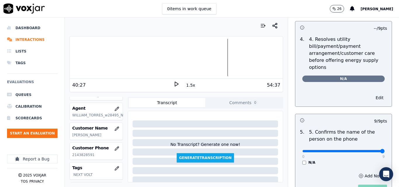
scroll to position [246, 0]
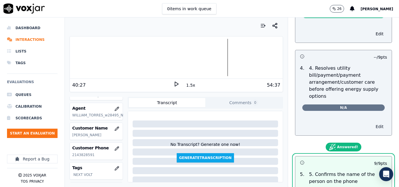
click at [372, 123] on button "Edit" at bounding box center [379, 127] width 15 height 8
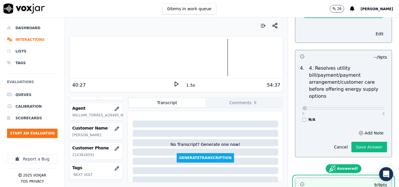
click at [353, 142] on button "Save Answer" at bounding box center [370, 147] width 36 height 11
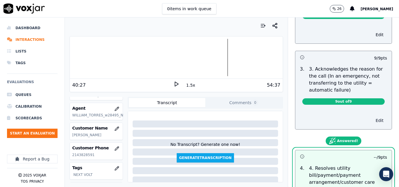
scroll to position [158, 0]
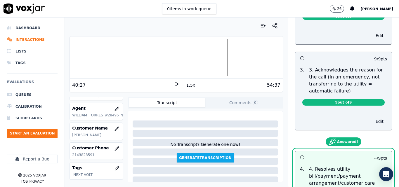
click at [372, 118] on button "Edit" at bounding box center [379, 122] width 15 height 8
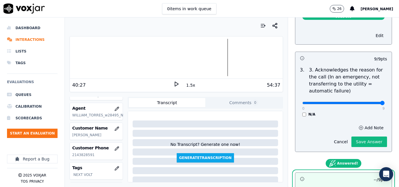
type input "9"
click at [371, 102] on input "range" at bounding box center [344, 103] width 82 height 2
click at [364, 137] on button "Save Answer" at bounding box center [370, 142] width 36 height 11
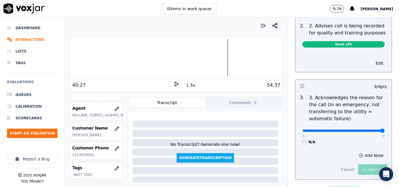
scroll to position [70, 0]
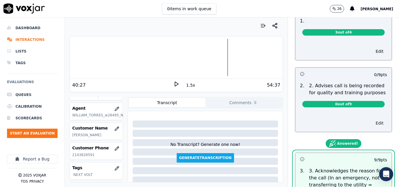
click at [372, 119] on button "Edit" at bounding box center [379, 123] width 15 height 8
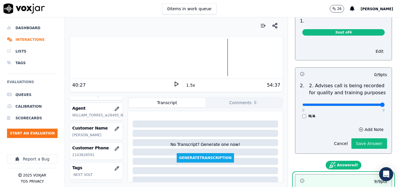
type input "9"
click at [368, 104] on input "range" at bounding box center [344, 105] width 82 height 2
click at [363, 139] on button "Save Answer" at bounding box center [370, 144] width 36 height 11
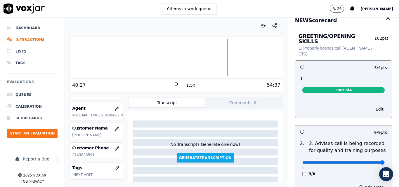
scroll to position [12, 0]
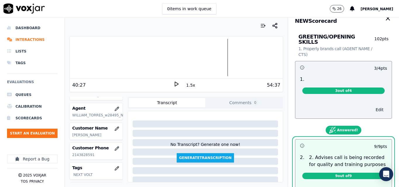
click at [372, 106] on button "Edit" at bounding box center [379, 110] width 15 height 8
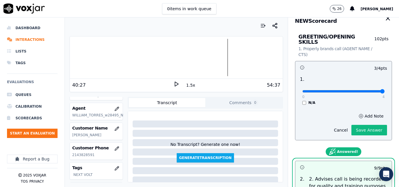
type input "4"
click at [369, 90] on input "range" at bounding box center [344, 91] width 82 height 2
click at [362, 125] on button "Save Answer" at bounding box center [370, 130] width 36 height 11
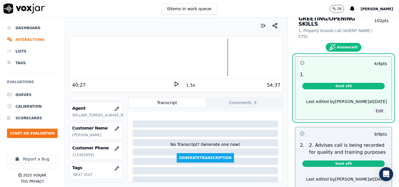
scroll to position [0, 0]
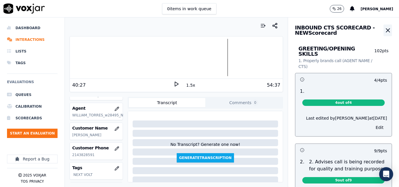
click at [385, 27] on icon "button" at bounding box center [388, 30] width 7 height 7
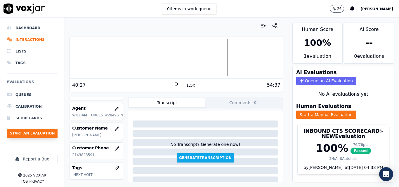
click at [27, 136] on button "Start an Evaluation" at bounding box center [32, 133] width 51 height 9
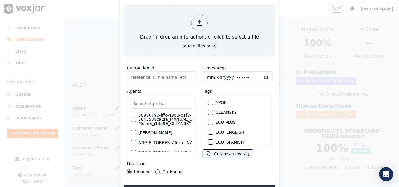
type input "20250911-120448_8488935972-all.mp3"
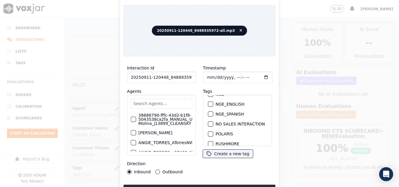
scroll to position [58, 0]
click at [209, 112] on div "button" at bounding box center [210, 114] width 4 height 4
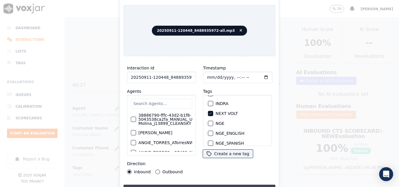
click at [189, 185] on button "Upload interaction to start evaluation" at bounding box center [200, 190] width 152 height 11
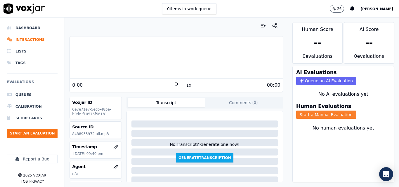
click at [305, 112] on button "Start a Manual Evaluation" at bounding box center [326, 115] width 60 height 8
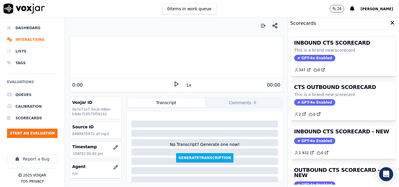
click at [176, 82] on icon at bounding box center [177, 84] width 6 height 6
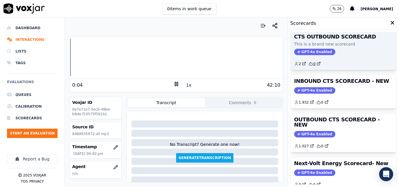
scroll to position [40, 0]
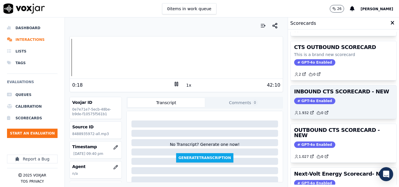
click at [307, 101] on span "GPT-4o Enabled" at bounding box center [314, 101] width 41 height 6
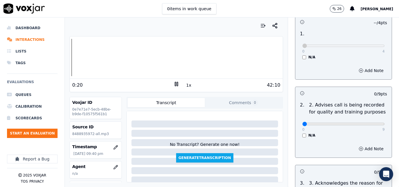
scroll to position [117, 0]
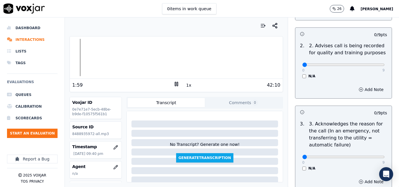
click at [175, 83] on rect at bounding box center [175, 84] width 1 height 4
click at [175, 83] on polygon at bounding box center [177, 84] width 4 height 4
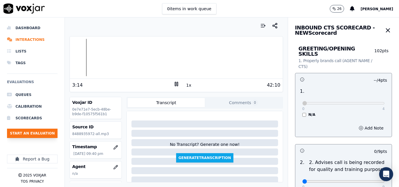
click at [47, 135] on button "Start an Evaluation" at bounding box center [32, 133] width 51 height 9
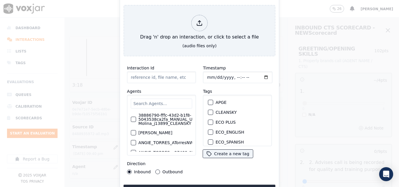
type input "20250911-182409_7082001052-all (1).mp3"
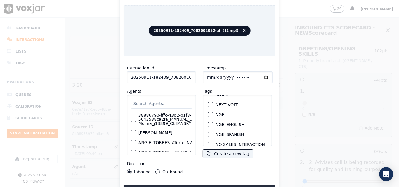
scroll to position [58, 0]
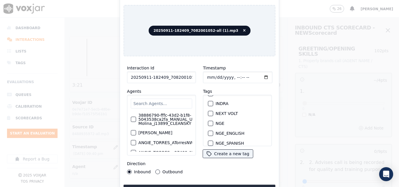
click at [210, 112] on div "button" at bounding box center [210, 114] width 4 height 4
click at [207, 185] on button "Upload interaction to start evaluation" at bounding box center [200, 190] width 152 height 11
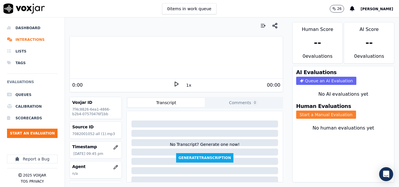
click at [324, 118] on button "Start a Manual Evaluation" at bounding box center [326, 115] width 60 height 8
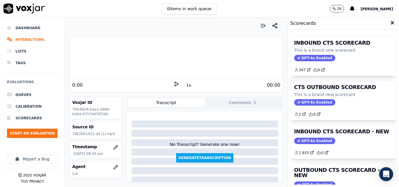
click at [174, 84] on icon at bounding box center [177, 84] width 6 height 6
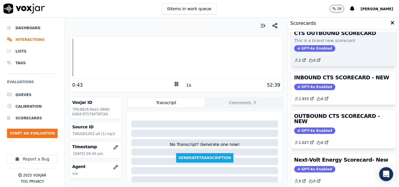
scroll to position [58, 0]
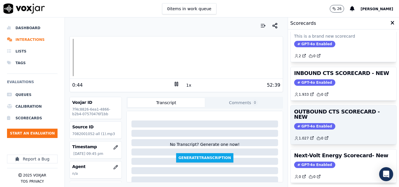
click at [305, 123] on span "GPT-4o Enabled" at bounding box center [314, 126] width 41 height 6
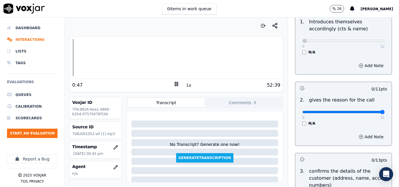
type input "11"
click at [370, 112] on input "range" at bounding box center [344, 112] width 82 height 2
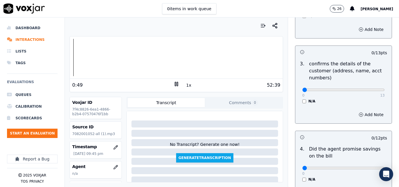
scroll to position [175, 0]
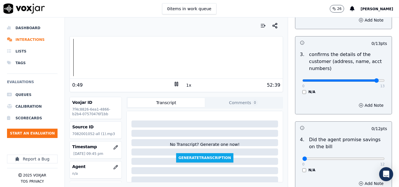
click at [366, 81] on input "range" at bounding box center [344, 81] width 82 height 2
drag, startPoint x: 365, startPoint y: 82, endPoint x: 365, endPoint y: 87, distance: 5.3
type input "13"
click at [372, 81] on input "range" at bounding box center [344, 81] width 82 height 2
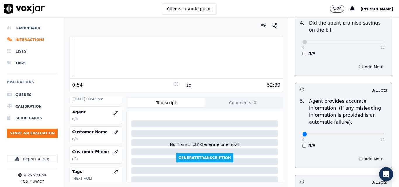
scroll to position [58, 0]
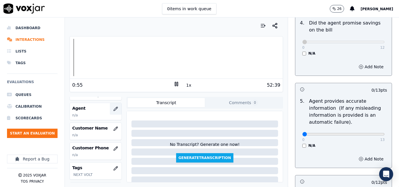
click at [116, 108] on icon "button" at bounding box center [116, 108] width 1 height 1
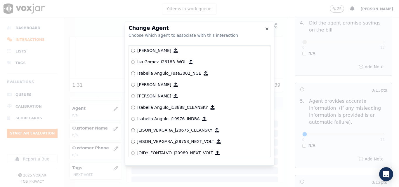
scroll to position [1421, 0]
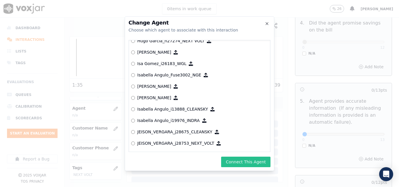
click at [235, 161] on button "Connect This Agent" at bounding box center [245, 162] width 49 height 11
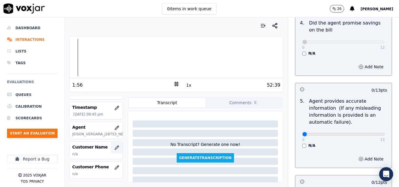
scroll to position [29, 0]
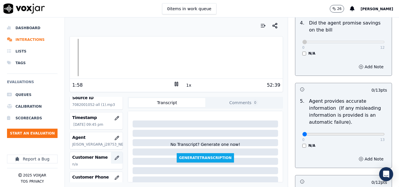
click at [111, 157] on button "button" at bounding box center [117, 158] width 12 height 12
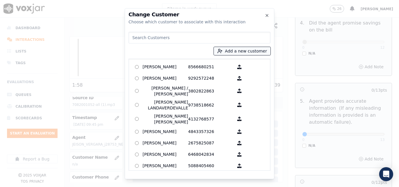
click at [233, 50] on button "Add a new customer" at bounding box center [242, 51] width 57 height 8
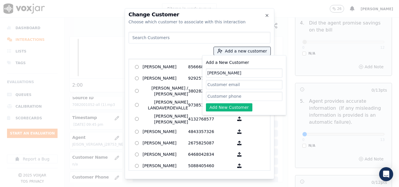
type input "LOUIS TROCHE"
click at [231, 97] on input "Add a New Customer" at bounding box center [244, 96] width 77 height 9
paste input "7082001052"
type input "7082001052"
click at [236, 109] on button "Add New Customer" at bounding box center [229, 107] width 46 height 8
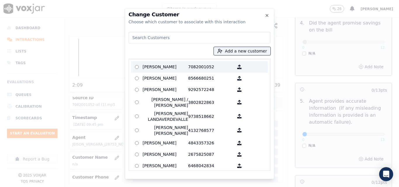
click at [171, 63] on p "LOUIS TROCHE" at bounding box center [166, 67] width 46 height 9
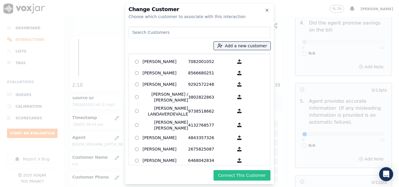
click at [246, 175] on button "Connect This Customer" at bounding box center [242, 175] width 57 height 11
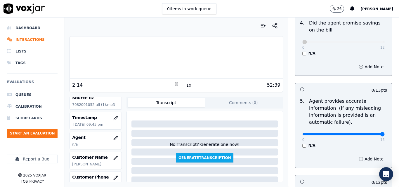
type input "13"
click at [368, 133] on input "range" at bounding box center [344, 134] width 82 height 2
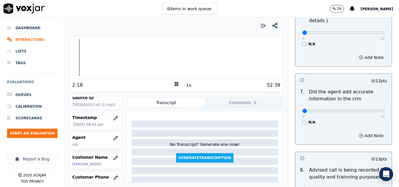
scroll to position [497, 0]
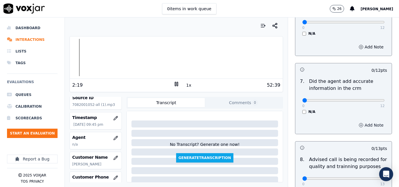
click at [356, 121] on button "Add Note" at bounding box center [371, 125] width 32 height 8
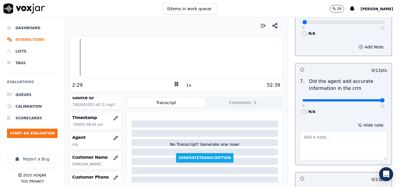
type input "12"
click at [368, 99] on input "range" at bounding box center [344, 100] width 82 height 2
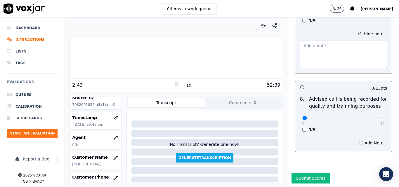
scroll to position [595, 0]
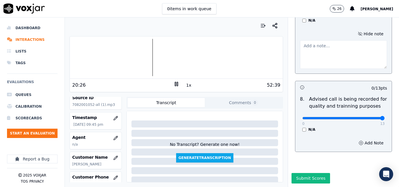
type input "13"
click at [370, 117] on input "range" at bounding box center [344, 118] width 82 height 2
click at [312, 173] on button "Submit Scores" at bounding box center [311, 178] width 39 height 11
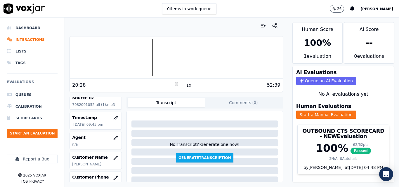
click at [177, 82] on rect at bounding box center [177, 84] width 1 height 4
click at [44, 137] on button "Start an Evaluation" at bounding box center [32, 133] width 51 height 9
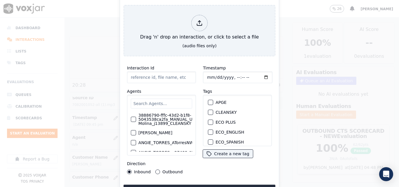
type input "20250911-112611_7736212134-all.mp3"
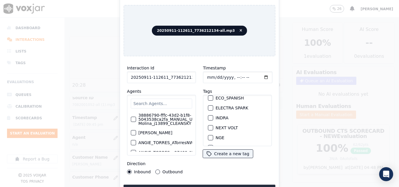
scroll to position [58, 0]
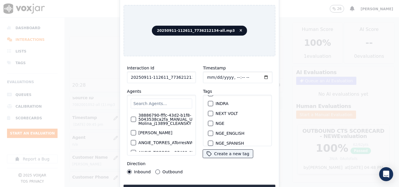
click at [209, 112] on div "button" at bounding box center [210, 114] width 4 height 4
click at [202, 185] on button "Upload interaction to start evaluation" at bounding box center [200, 190] width 152 height 11
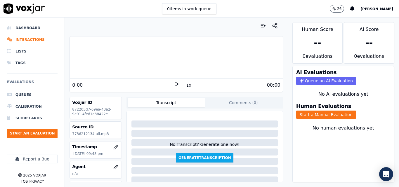
click at [326, 110] on div "Human Evaluations Start a Manual Evaluation" at bounding box center [343, 111] width 101 height 22
click at [325, 113] on button "Start a Manual Evaluation" at bounding box center [326, 115] width 60 height 8
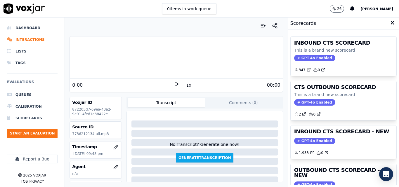
click at [175, 83] on polygon at bounding box center [177, 84] width 4 height 4
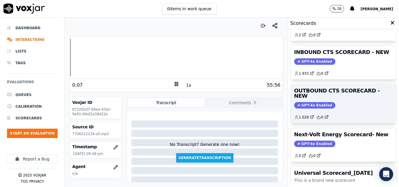
scroll to position [69, 0]
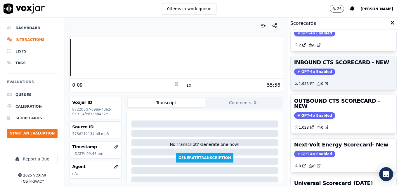
click at [303, 69] on span "GPT-4o Enabled" at bounding box center [314, 72] width 41 height 6
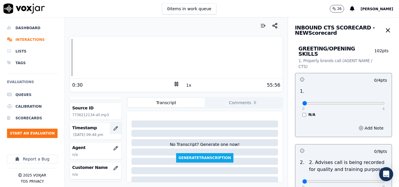
scroll to position [29, 0]
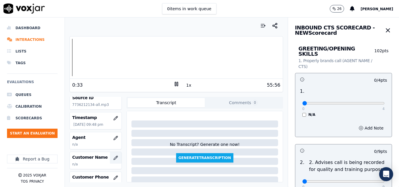
click at [113, 160] on icon "button" at bounding box center [115, 158] width 5 height 5
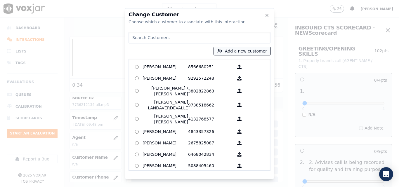
click at [251, 50] on button "Add a new customer" at bounding box center [242, 51] width 57 height 8
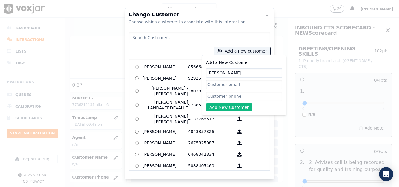
type input "LEROY RICHARDSON"
paste input "7736212134"
type input "7736212134"
click at [231, 108] on button "Add New Customer" at bounding box center [229, 107] width 46 height 8
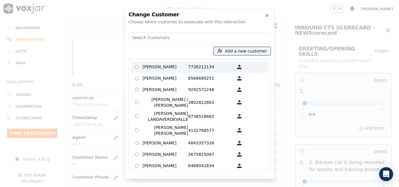
click at [189, 66] on p "7736212134" at bounding box center [211, 67] width 46 height 9
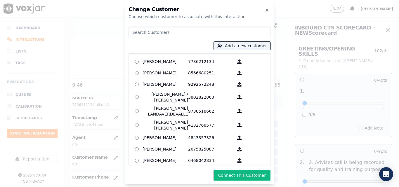
click at [245, 177] on button "Connect This Customer" at bounding box center [242, 175] width 57 height 11
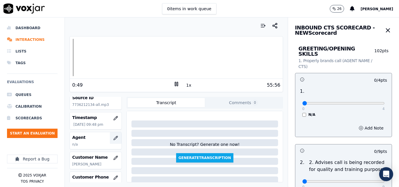
click at [113, 138] on icon "button" at bounding box center [115, 138] width 5 height 5
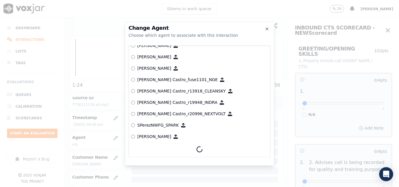
scroll to position [2476, 0]
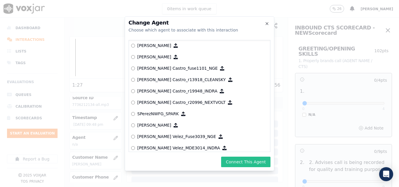
click at [248, 161] on button "Connect This Agent" at bounding box center [245, 162] width 49 height 11
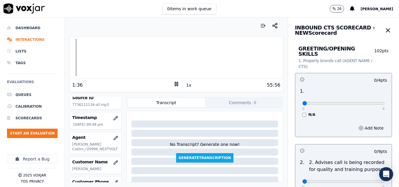
click at [186, 85] on button "1x" at bounding box center [188, 85] width 7 height 8
click at [186, 85] on button "1.5x" at bounding box center [190, 85] width 11 height 8
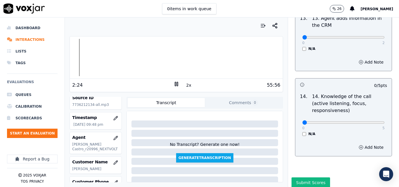
scroll to position [1068, 0]
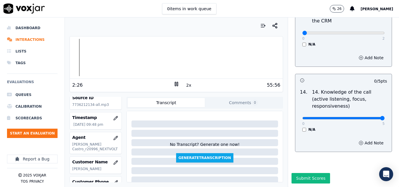
type input "5"
click at [363, 117] on input "range" at bounding box center [344, 118] width 82 height 2
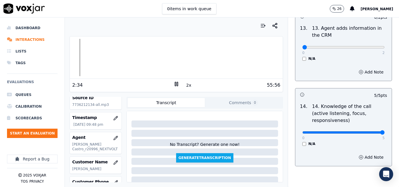
scroll to position [1038, 0]
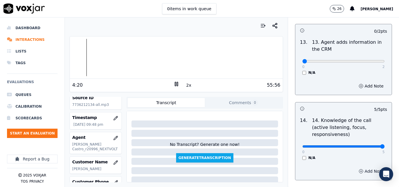
click at [361, 172] on icon "button" at bounding box center [361, 172] width 1 height 0
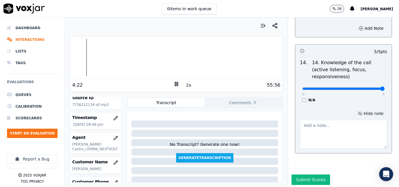
scroll to position [1097, 0]
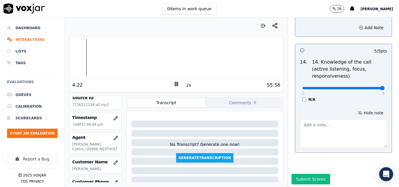
click at [320, 121] on textarea at bounding box center [343, 134] width 87 height 29
paste textarea "Suggestions: Use phrases like: just to confirm the number."
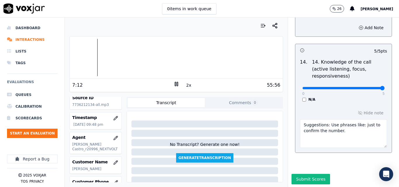
click at [95, 57] on div at bounding box center [176, 57] width 213 height 37
click at [94, 58] on div at bounding box center [176, 57] width 213 height 37
paste textarea "And when you return the call, examples: Thank you very much for waiting, sir...…"
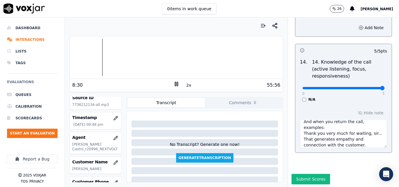
type textarea "Suggestions: Use phrases like: just to confirm the number. And when you return …"
click at [238, 105] on button "Comments 0" at bounding box center [243, 102] width 77 height 9
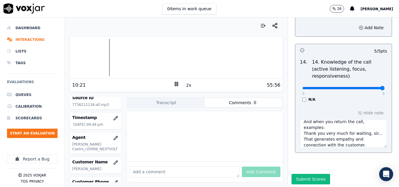
paste textarea "use more acknowledge"
click at [191, 167] on textarea "use more acknowledge" at bounding box center [184, 172] width 110 height 11
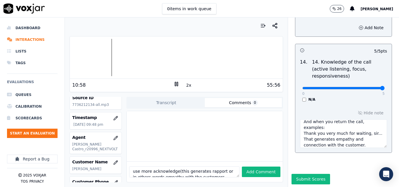
scroll to position [0, 0]
click at [133, 167] on textarea "use more acknowledge(this generates rapport or in others words empathy with the…" at bounding box center [184, 172] width 110 height 11
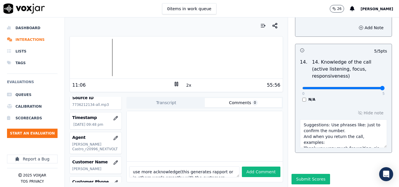
click at [132, 167] on textarea "use more acknowledge(this generates rapport or in others words empathy with the…" at bounding box center [184, 172] width 110 height 11
type textarea "Suggestions.use more acknowledge(this generates rapport or in others words empa…"
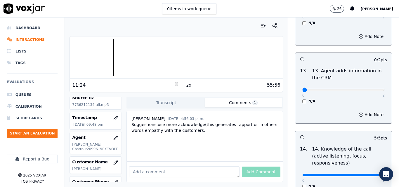
scroll to position [1009, 0]
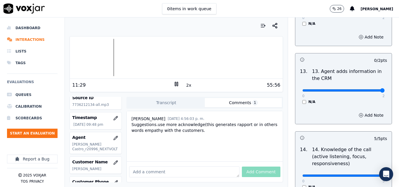
type input "2"
click at [369, 89] on input "range" at bounding box center [344, 90] width 82 height 2
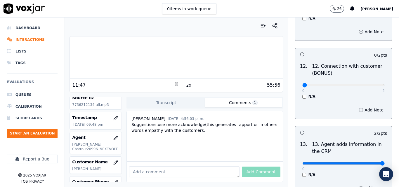
scroll to position [921, 0]
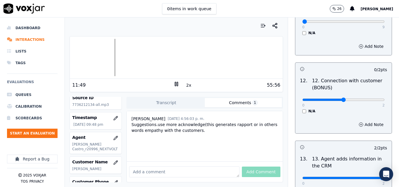
type input "1"
click at [347, 99] on input "range" at bounding box center [344, 100] width 82 height 2
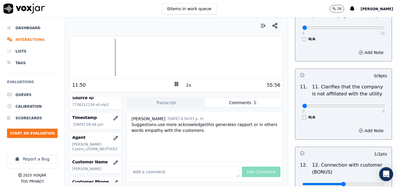
scroll to position [834, 0]
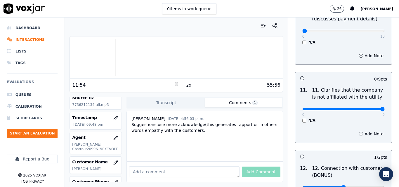
type input "9"
click at [368, 108] on input "range" at bounding box center [344, 109] width 82 height 2
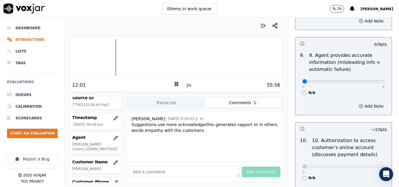
scroll to position [688, 0]
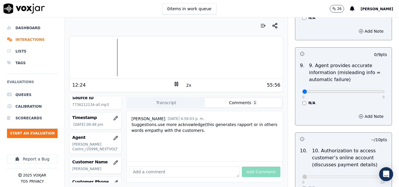
click at [154, 167] on textarea at bounding box center [184, 172] width 110 height 11
type textarea "but you are doing well!"
click at [249, 167] on button "Add Comment" at bounding box center [261, 172] width 39 height 11
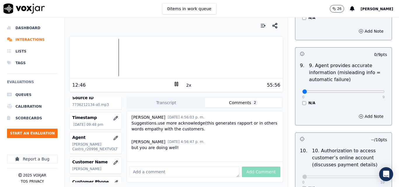
scroll to position [20, 0]
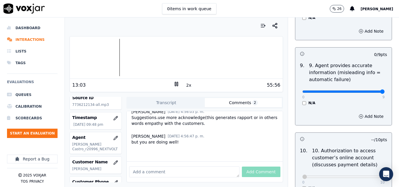
type input "9"
click at [367, 91] on input "range" at bounding box center [344, 92] width 82 height 2
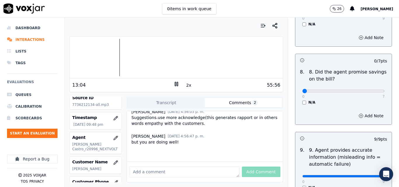
scroll to position [600, 0]
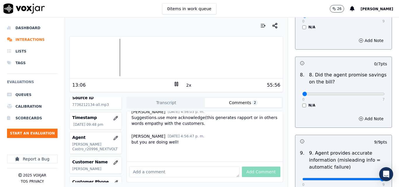
click at [298, 102] on div "8 . 8. Did the agent promise savings on the bill? 0 7 N/A" at bounding box center [344, 89] width 96 height 41
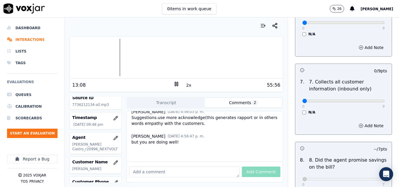
scroll to position [512, 0]
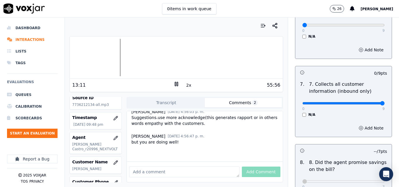
type input "9"
click at [370, 102] on input "range" at bounding box center [344, 103] width 82 height 2
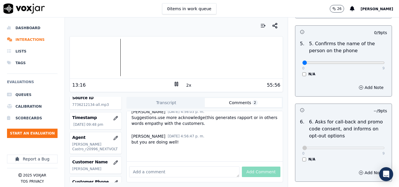
scroll to position [366, 0]
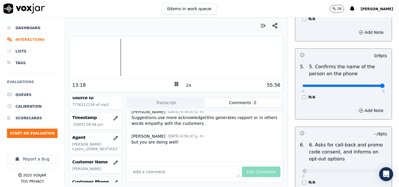
type input "9"
click at [369, 85] on input "range" at bounding box center [344, 86] width 82 height 2
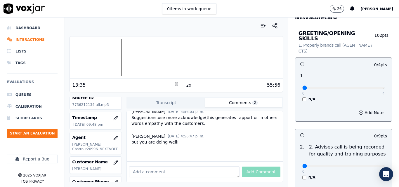
scroll to position [15, 0]
type input "9"
click at [369, 165] on input "range" at bounding box center [344, 166] width 82 height 2
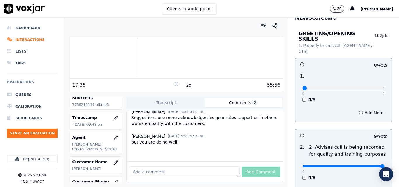
scroll to position [58, 0]
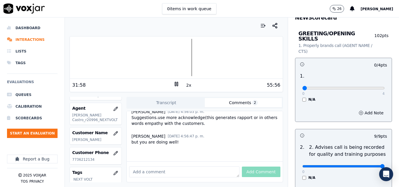
click at [184, 59] on div at bounding box center [176, 57] width 213 height 37
type input "3"
click at [346, 87] on input "range" at bounding box center [344, 88] width 82 height 2
click at [186, 87] on button "2x" at bounding box center [188, 85] width 7 height 8
click at [186, 87] on button "1x" at bounding box center [188, 85] width 7 height 8
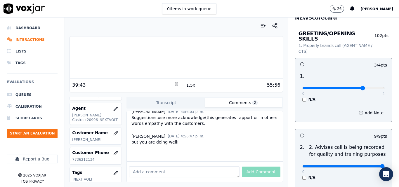
click at [185, 86] on button "1.5x" at bounding box center [190, 85] width 11 height 8
click at [185, 86] on button "2x" at bounding box center [188, 85] width 7 height 8
click at [185, 86] on button "1x" at bounding box center [188, 85] width 7 height 8
click at [185, 86] on button "1.5x" at bounding box center [190, 85] width 11 height 8
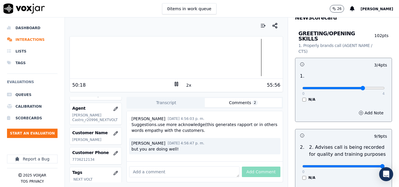
scroll to position [20, 0]
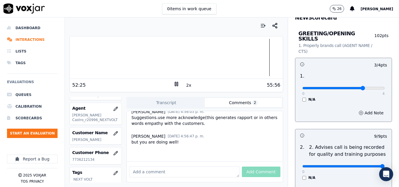
click at [262, 59] on div at bounding box center [176, 57] width 213 height 37
click at [187, 87] on button "2x" at bounding box center [188, 85] width 7 height 8
click at [187, 87] on button "1x" at bounding box center [188, 85] width 7 height 8
click at [259, 56] on div at bounding box center [176, 57] width 213 height 37
click at [191, 86] on button "1.5x" at bounding box center [190, 85] width 11 height 8
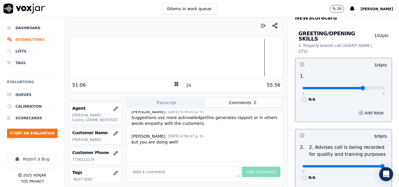
click at [186, 86] on button "2x" at bounding box center [188, 85] width 7 height 8
click at [175, 85] on icon at bounding box center [177, 84] width 6 height 6
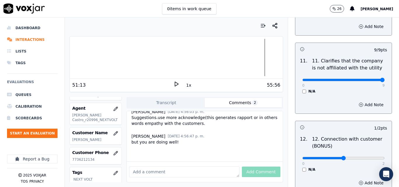
scroll to position [1099, 0]
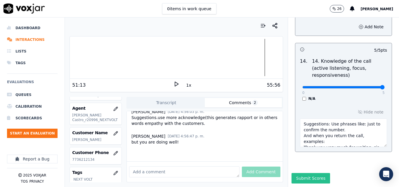
click at [317, 173] on button "Submit Scores" at bounding box center [311, 178] width 39 height 11
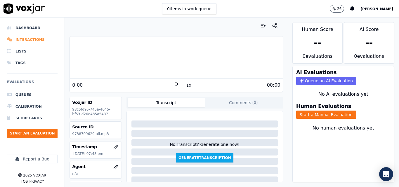
click at [27, 39] on li "Interactions" at bounding box center [32, 40] width 51 height 12
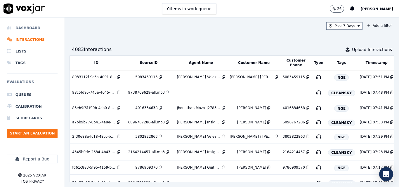
click at [31, 26] on li "Dashboard" at bounding box center [32, 28] width 51 height 12
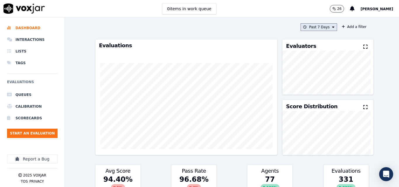
click at [322, 27] on button "Past 7 Days" at bounding box center [319, 27] width 36 height 8
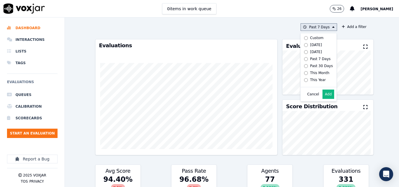
click at [324, 99] on button "Add" at bounding box center [328, 94] width 11 height 9
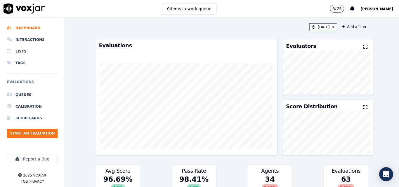
click at [364, 46] on icon at bounding box center [366, 46] width 4 height 5
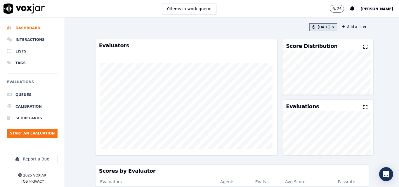
drag, startPoint x: 318, startPoint y: 31, endPoint x: 320, endPoint y: 27, distance: 4.5
click at [319, 29] on div "[DATE] Add a filter Evaluators Score Distribution Evaluations Scores by Evaluat…" at bounding box center [232, 103] width 279 height 170
click at [320, 27] on button "[DATE]" at bounding box center [324, 27] width 28 height 8
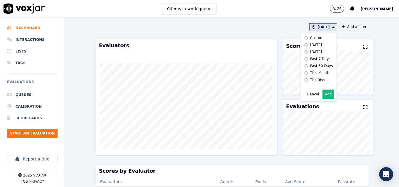
click at [312, 46] on div "[DATE]" at bounding box center [316, 45] width 12 height 5
click at [323, 99] on button "Add" at bounding box center [328, 94] width 11 height 9
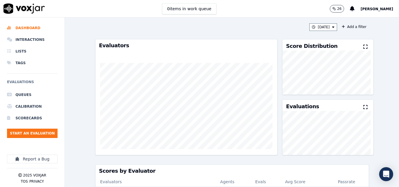
click at [355, 44] on div "Score Distribution" at bounding box center [328, 44] width 91 height 11
click at [364, 47] on icon at bounding box center [366, 46] width 4 height 5
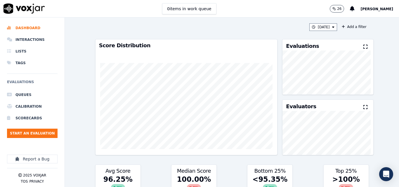
click at [364, 44] on button at bounding box center [367, 47] width 6 height 7
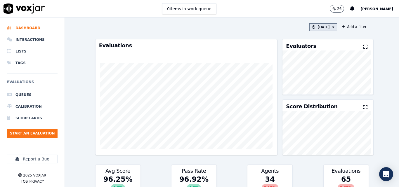
click at [326, 29] on button "[DATE]" at bounding box center [324, 27] width 28 height 8
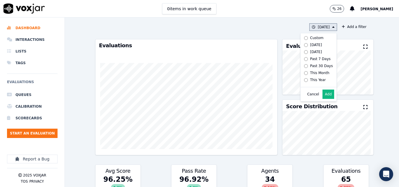
click at [323, 99] on button "Add" at bounding box center [328, 94] width 11 height 9
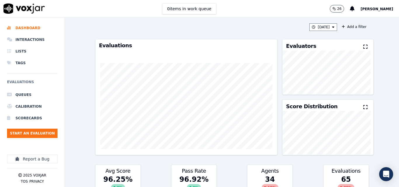
click at [364, 46] on icon at bounding box center [366, 46] width 4 height 5
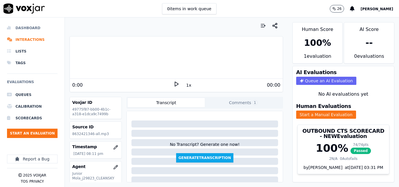
click at [23, 28] on li "Dashboard" at bounding box center [32, 28] width 51 height 12
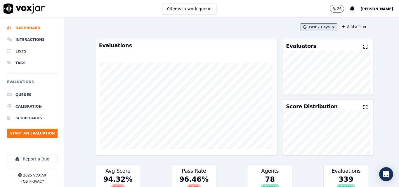
click at [321, 28] on button "Past 7 Days" at bounding box center [319, 27] width 36 height 8
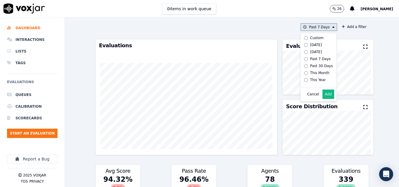
click at [323, 97] on button "Add" at bounding box center [328, 94] width 11 height 9
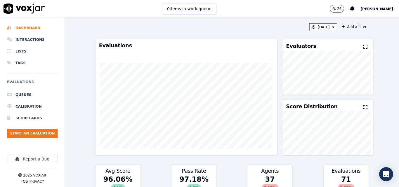
click at [364, 47] on icon at bounding box center [366, 46] width 4 height 5
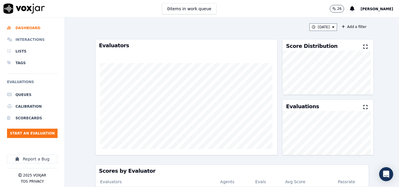
click at [26, 35] on li "Interactions" at bounding box center [32, 40] width 51 height 12
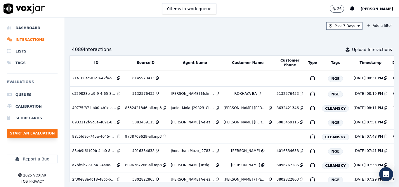
click at [27, 132] on button "Start an Evaluation" at bounding box center [32, 133] width 51 height 9
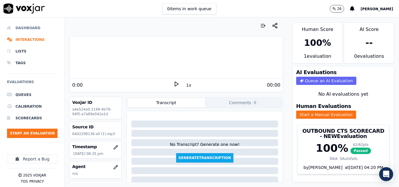
click at [34, 28] on li "Dashboard" at bounding box center [32, 28] width 51 height 12
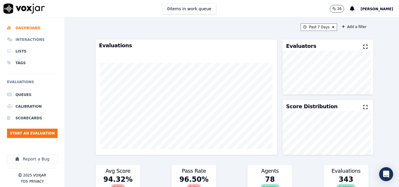
click at [28, 39] on li "Interactions" at bounding box center [32, 40] width 51 height 12
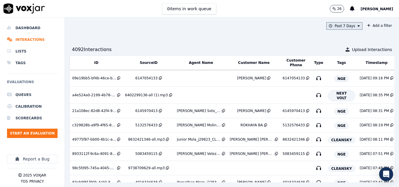
click at [340, 26] on button "Past 7 Days" at bounding box center [345, 26] width 36 height 8
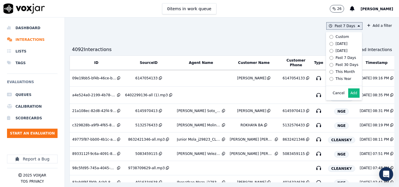
click at [348, 95] on button "Add" at bounding box center [353, 93] width 11 height 9
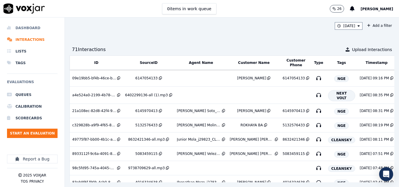
click at [31, 30] on li "Dashboard" at bounding box center [32, 28] width 51 height 12
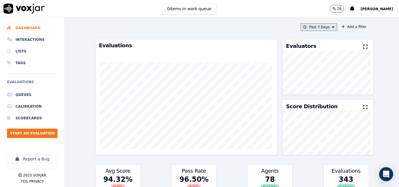
click at [324, 30] on button "Past 7 Days" at bounding box center [319, 27] width 36 height 8
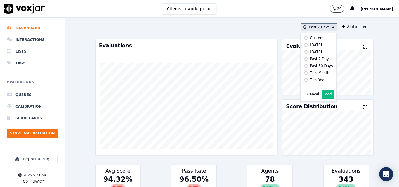
click at [323, 99] on button "Add" at bounding box center [328, 94] width 11 height 9
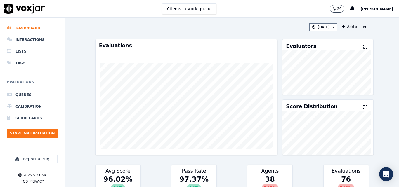
click at [364, 47] on icon at bounding box center [366, 46] width 4 height 5
